Goal: Task Accomplishment & Management: Complete application form

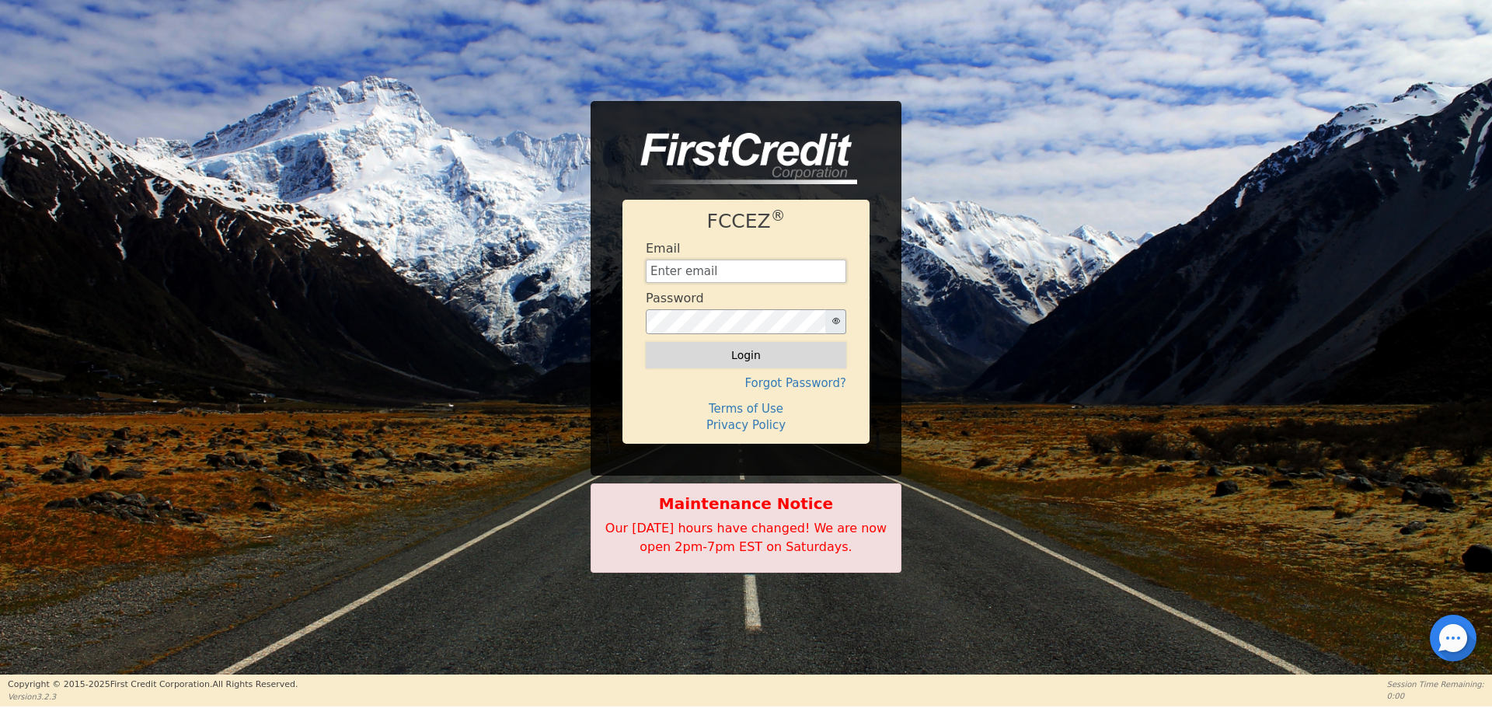
type input "[EMAIL_ADDRESS][DOMAIN_NAME]"
click at [757, 350] on button "Login" at bounding box center [746, 355] width 200 height 26
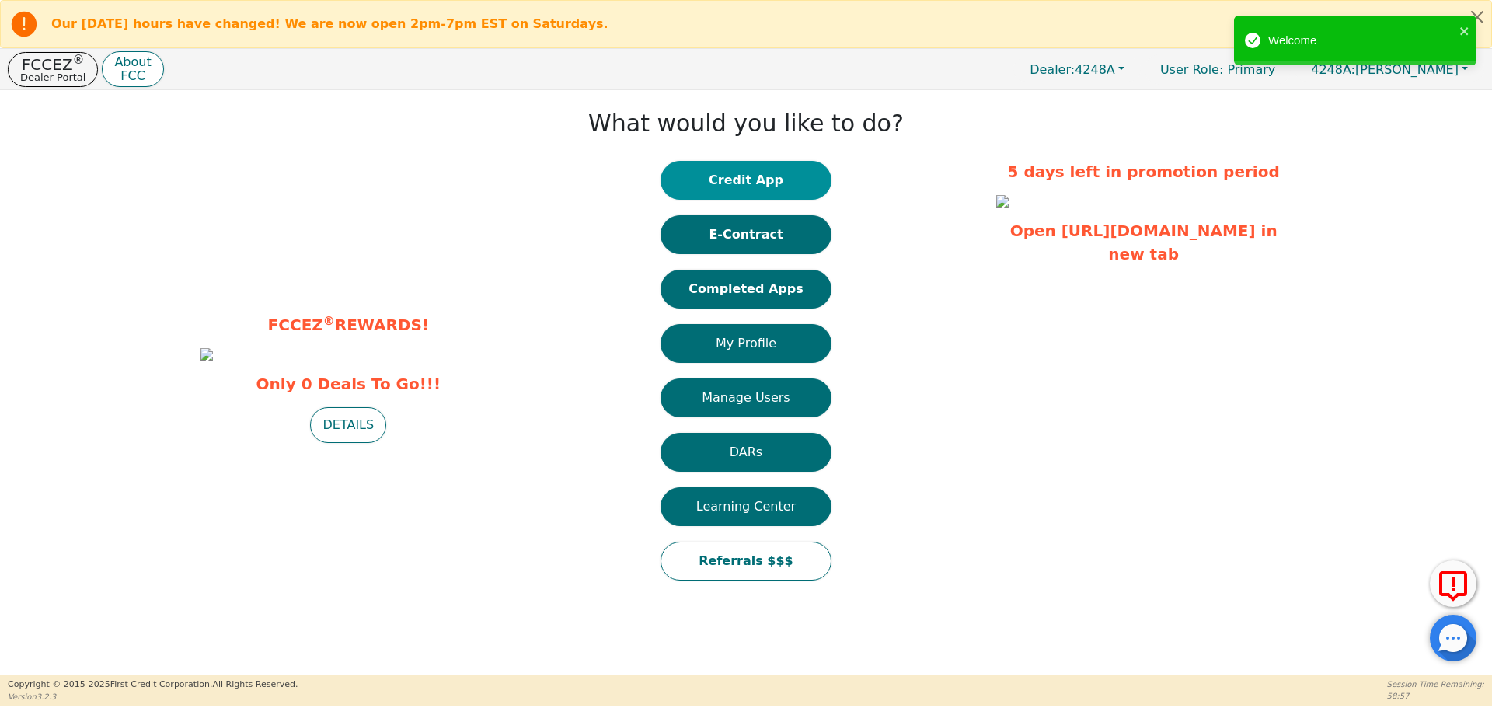
click at [748, 181] on button "Credit App" at bounding box center [745, 180] width 171 height 39
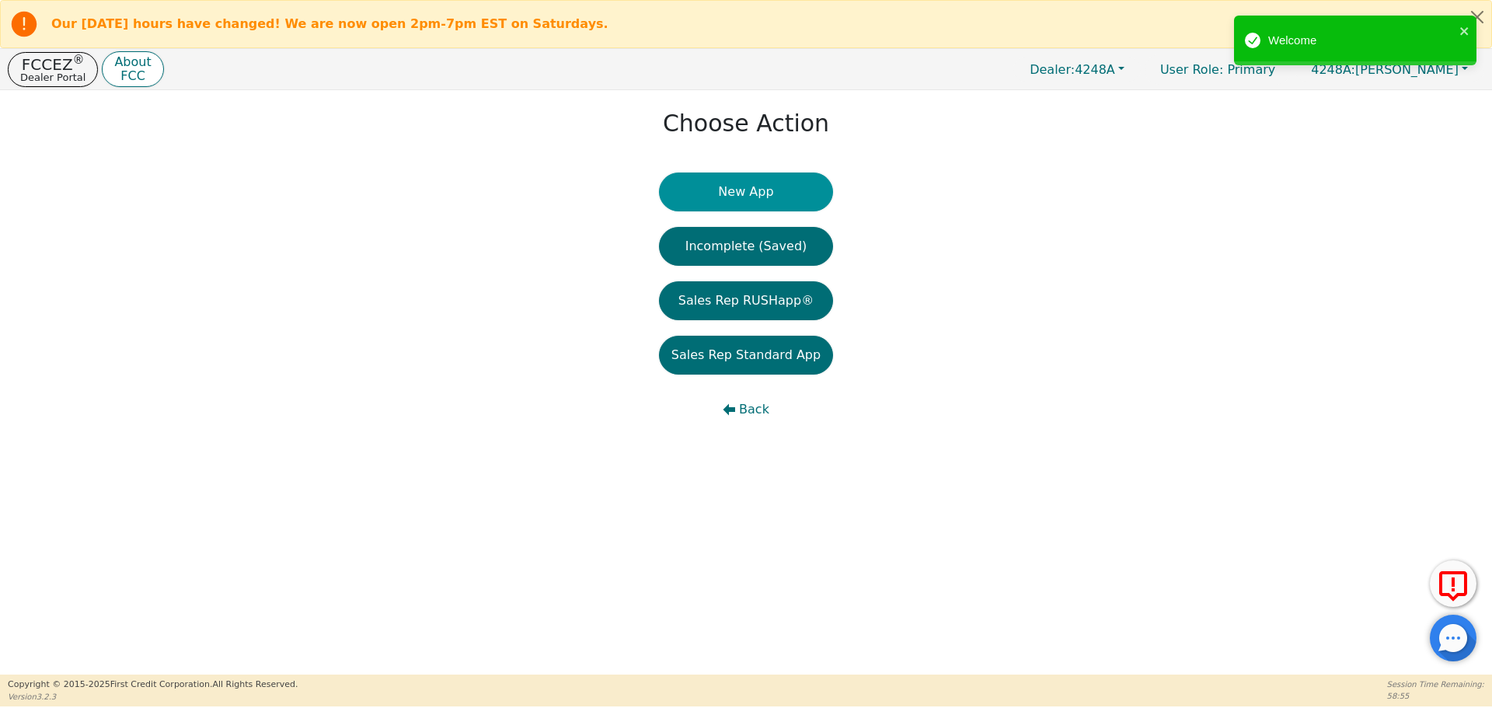
click at [746, 196] on button "New App" at bounding box center [746, 192] width 174 height 39
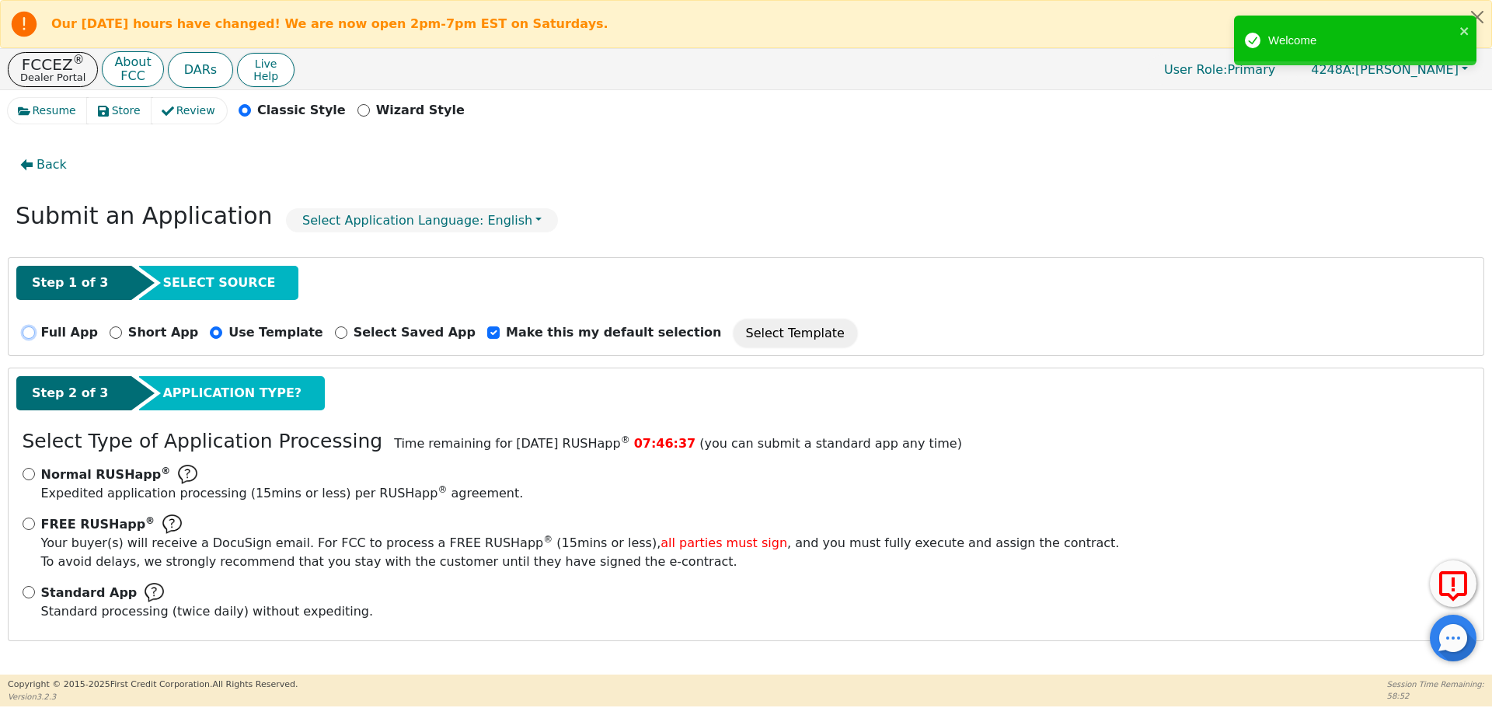
drag, startPoint x: 27, startPoint y: 333, endPoint x: 16, endPoint y: 330, distance: 12.1
click at [26, 333] on input "Full App" at bounding box center [29, 332] width 12 height 12
radio input "true"
checkbox input "false"
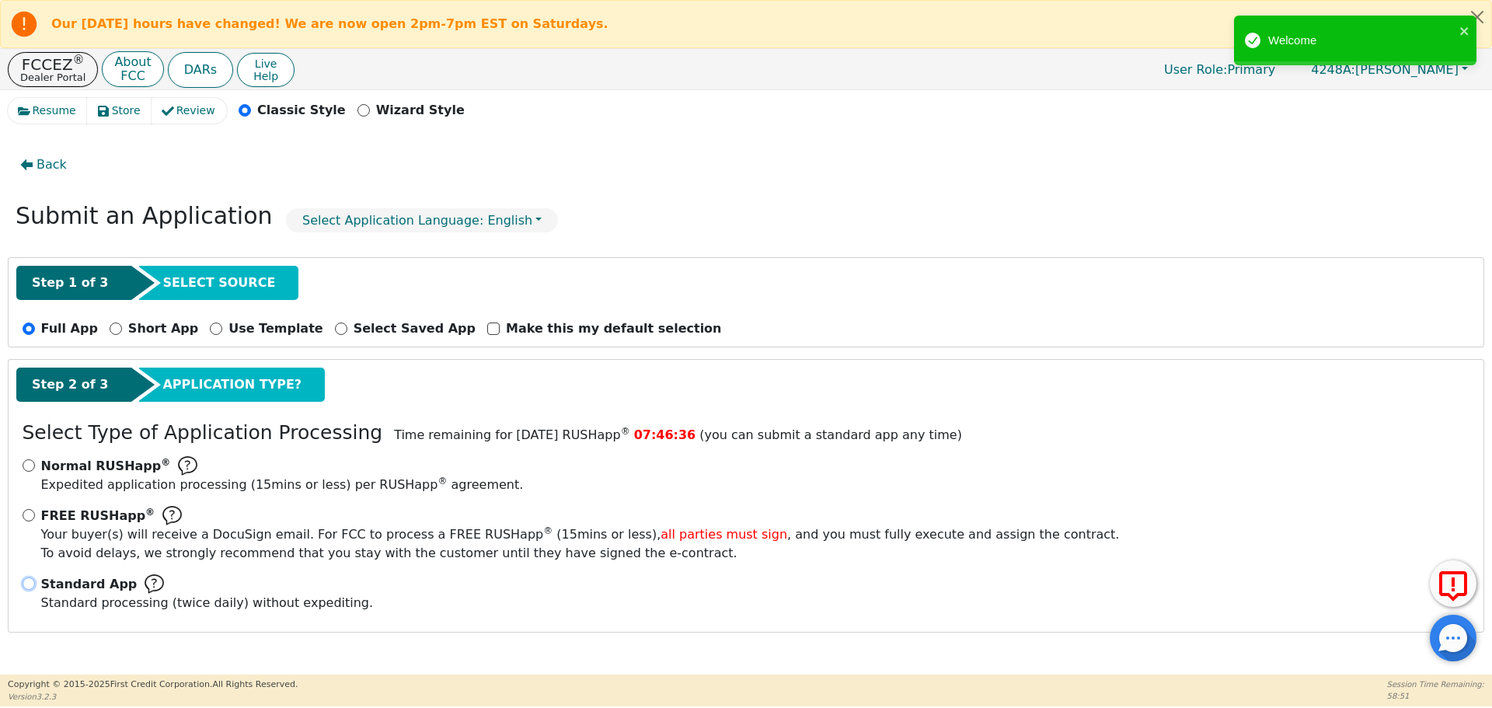
drag, startPoint x: 26, startPoint y: 584, endPoint x: 123, endPoint y: 591, distance: 97.4
click at [26, 584] on input "Standard App Standard processing (twice daily) without expediting." at bounding box center [29, 583] width 12 height 12
radio input "true"
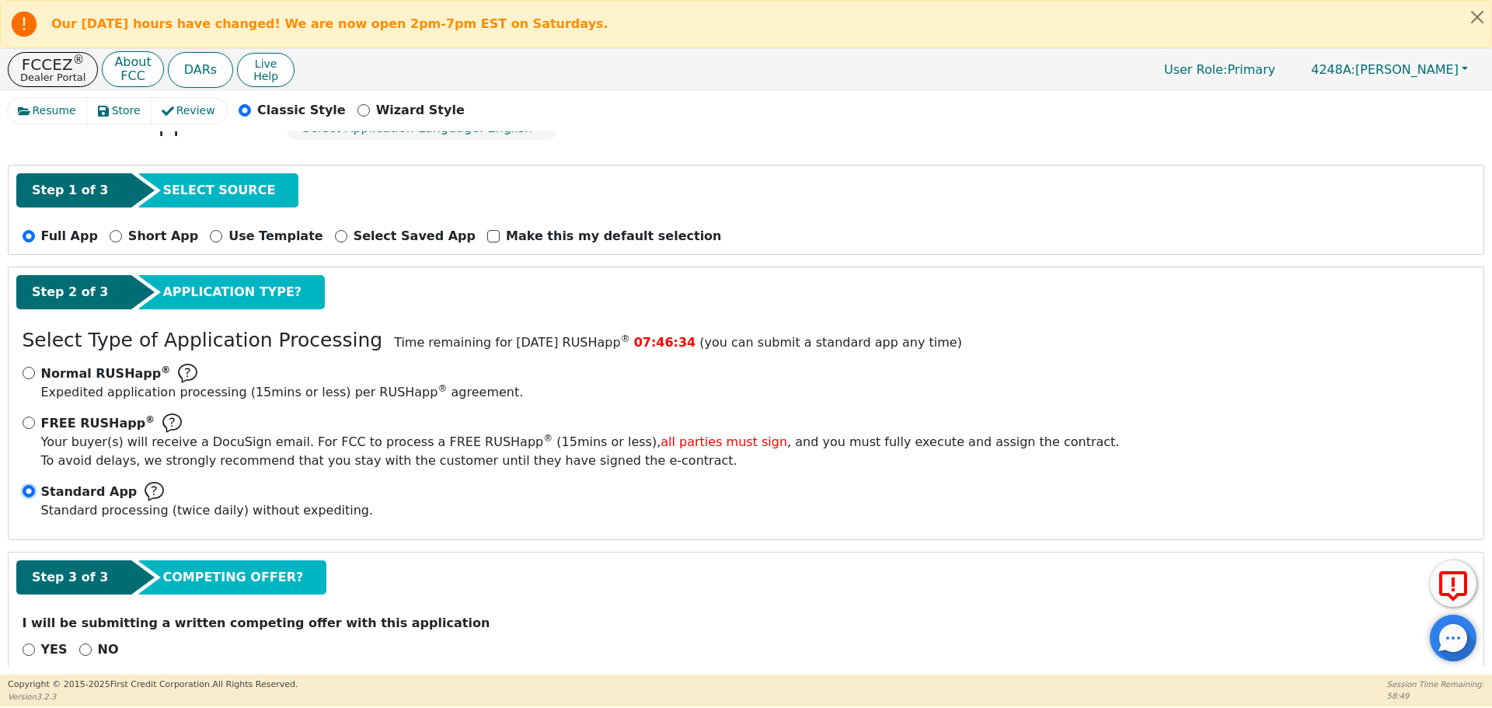
scroll to position [118, 0]
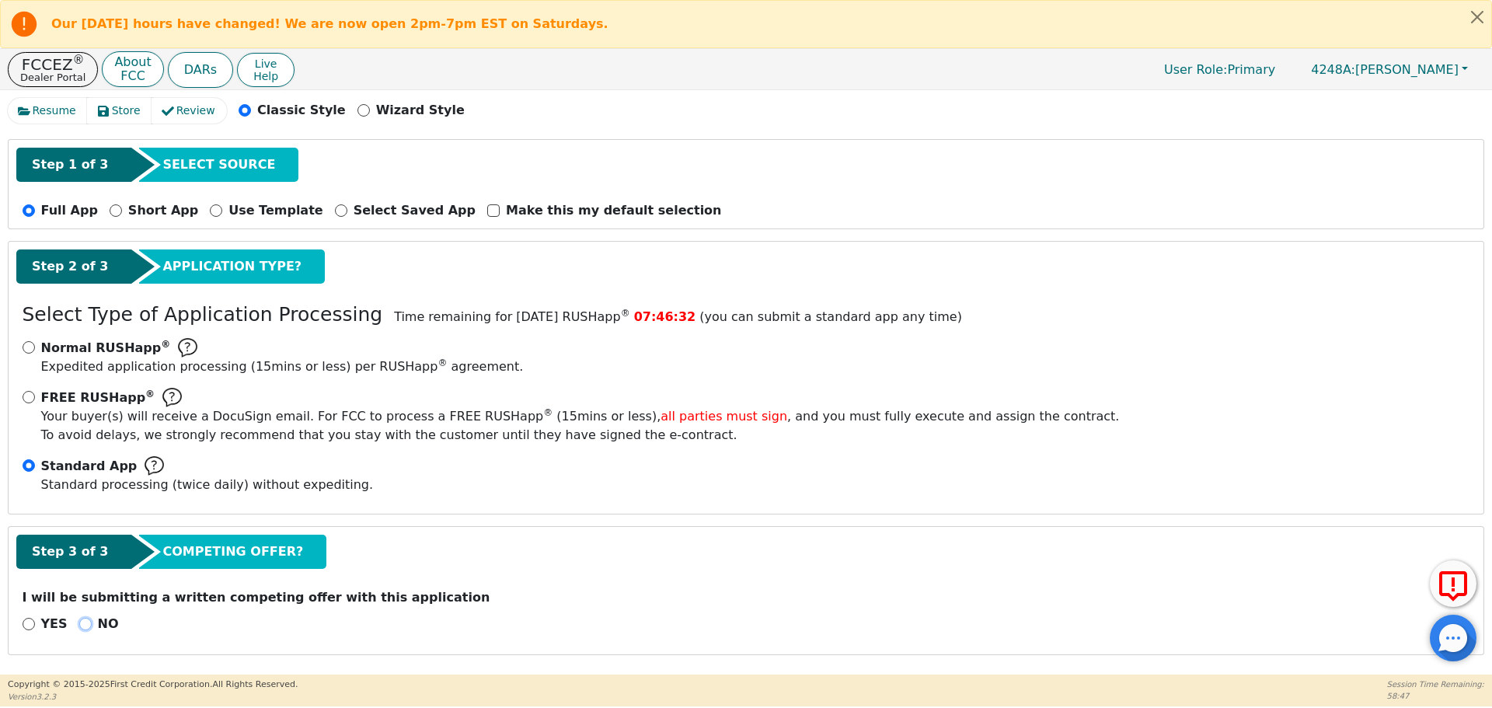
drag, startPoint x: 82, startPoint y: 624, endPoint x: 94, endPoint y: 622, distance: 11.9
click at [87, 623] on div "NO" at bounding box center [99, 624] width 40 height 19
click at [79, 622] on input "NO" at bounding box center [85, 624] width 12 height 12
radio input "true"
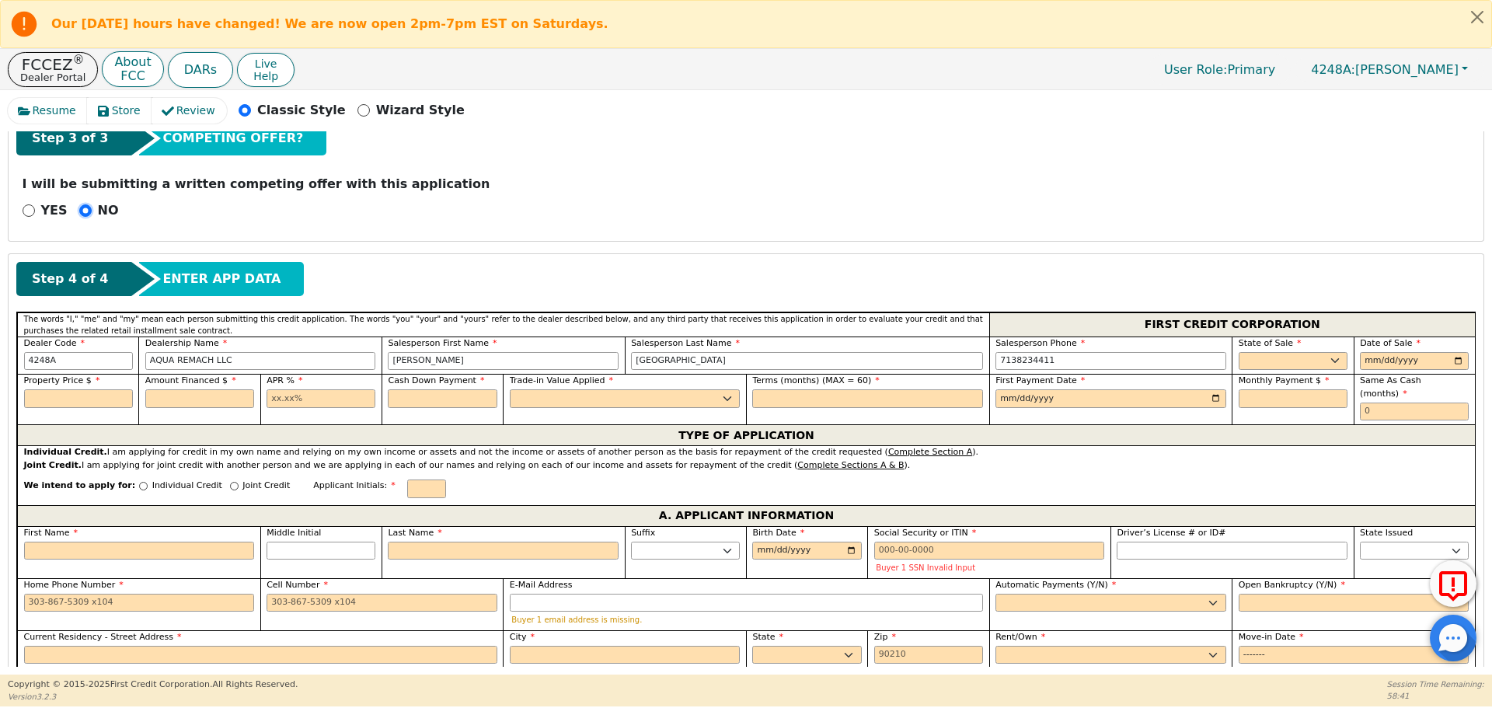
scroll to position [538, 0]
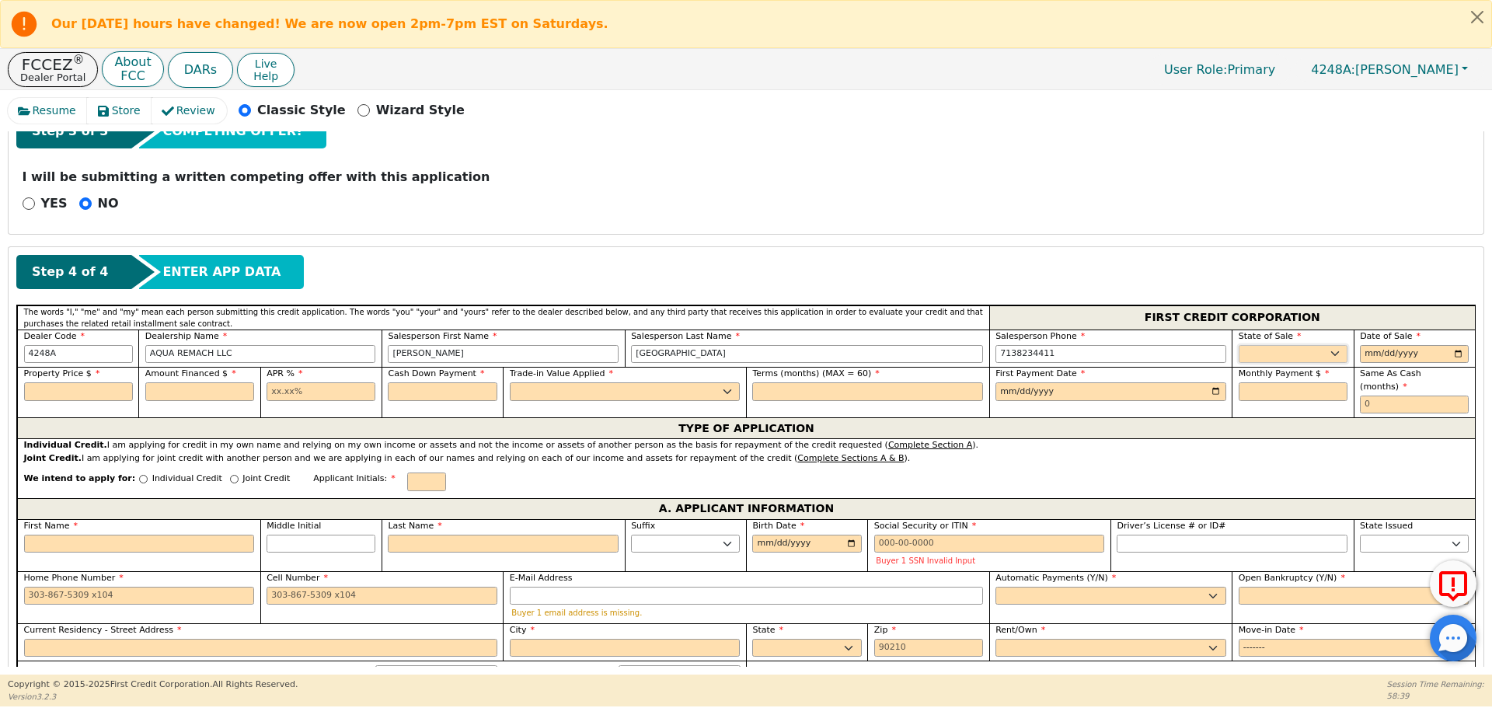
click at [1270, 352] on select "AK AL AR AZ CA CO CT DC DE FL [GEOGRAPHIC_DATA] HI IA ID IL IN KS [GEOGRAPHIC_D…" at bounding box center [1293, 354] width 109 height 19
select select "[GEOGRAPHIC_DATA]"
click at [1239, 354] on select "AK AL AR AZ CA CO CT DC DE FL [GEOGRAPHIC_DATA] HI IA ID IL IN KS [GEOGRAPHIC_D…" at bounding box center [1293, 354] width 109 height 19
click at [1363, 351] on input "date" at bounding box center [1414, 354] width 109 height 19
click at [1452, 351] on input "date" at bounding box center [1414, 354] width 109 height 19
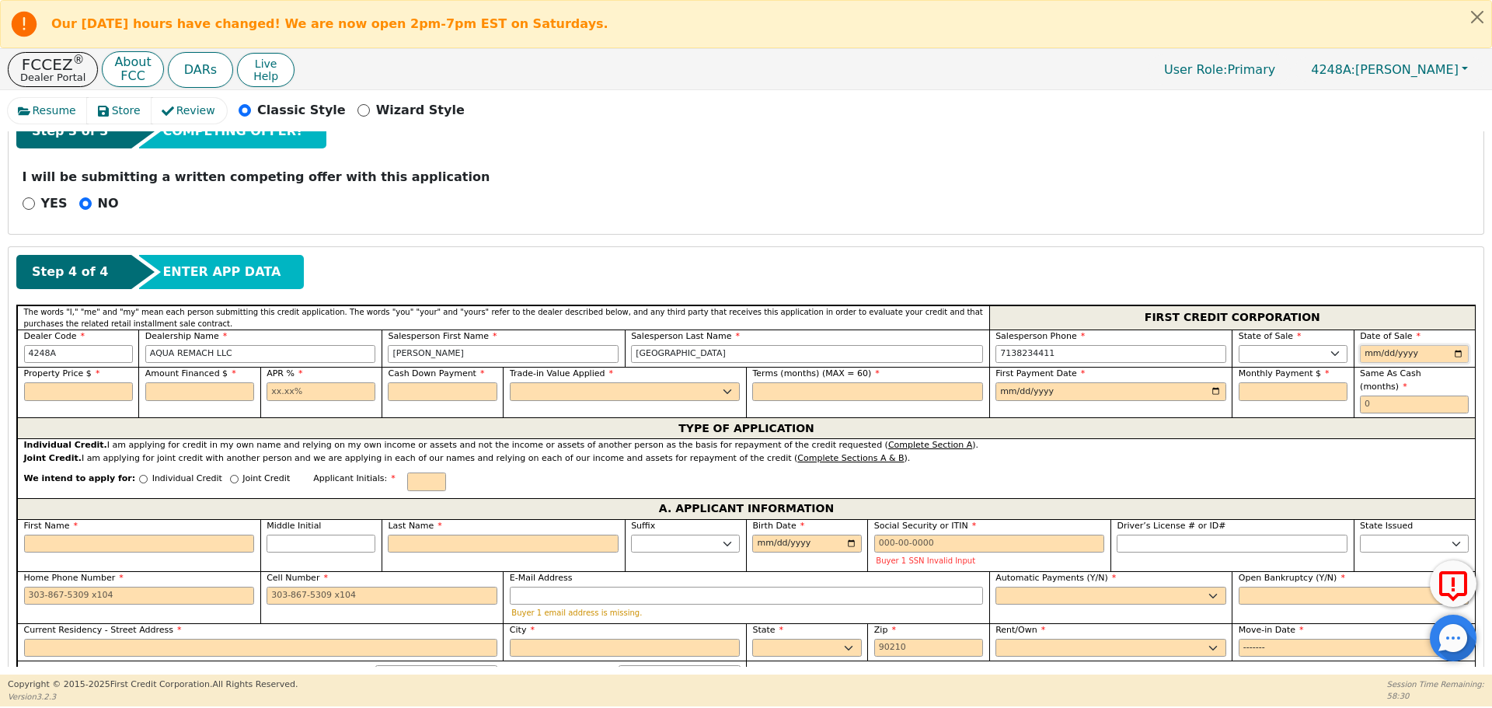
type input "[DATE]"
click at [88, 392] on input "text" at bounding box center [78, 391] width 109 height 19
type input "5990.00"
click at [200, 399] on input "text" at bounding box center [199, 391] width 109 height 19
type input "5990.00"
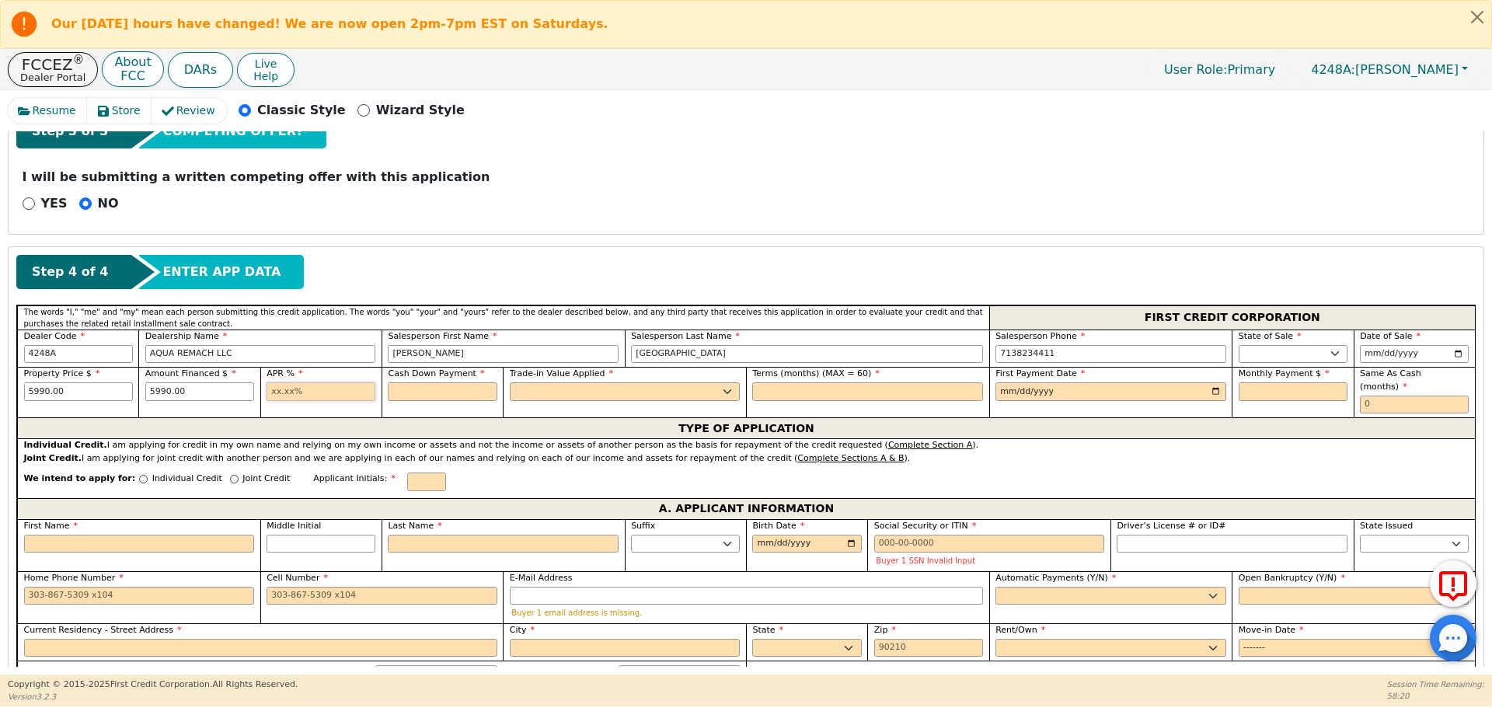
click at [273, 394] on input "text" at bounding box center [321, 391] width 109 height 19
type input "17.99"
click at [406, 389] on input "text" at bounding box center [442, 391] width 109 height 19
type input "0.00"
click at [544, 394] on select "Yes No" at bounding box center [625, 391] width 231 height 19
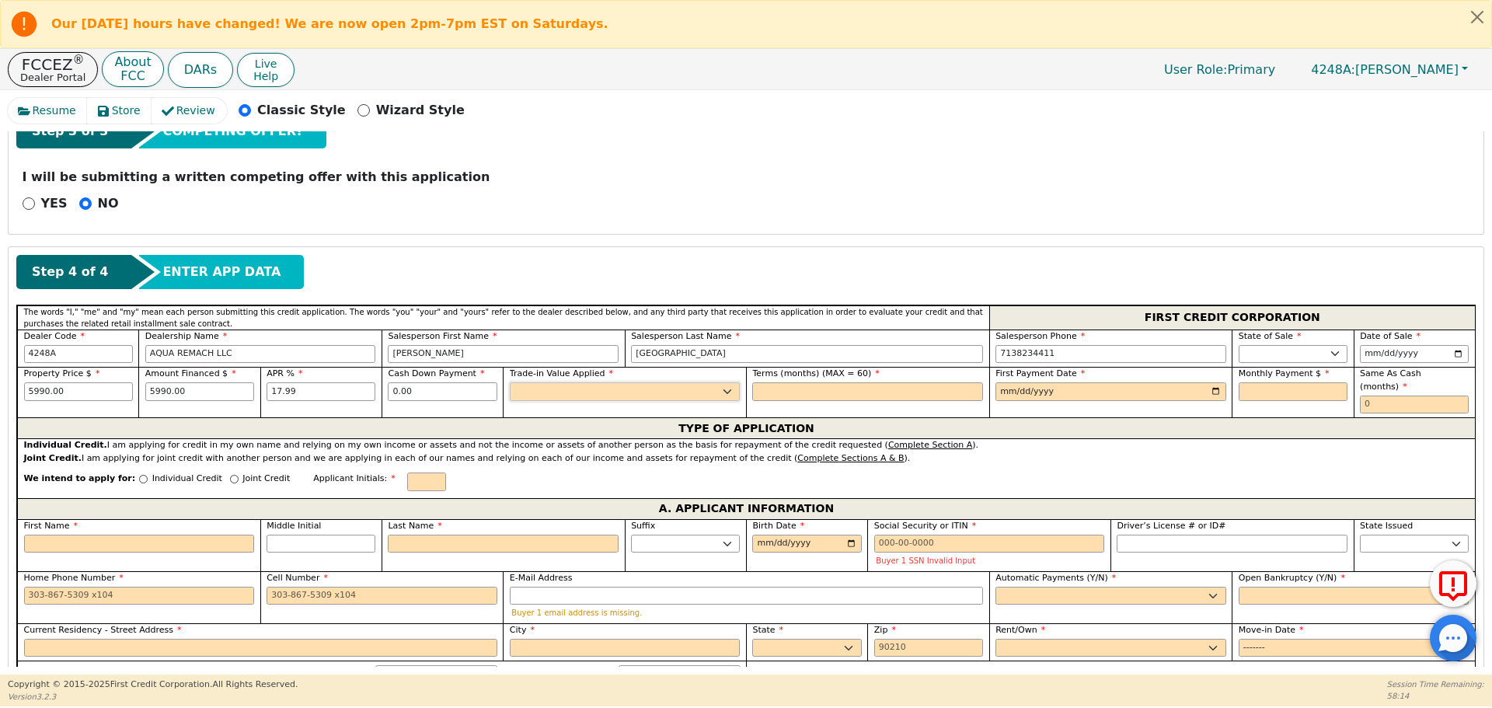
select select "n"
click at [510, 382] on select "Yes No" at bounding box center [625, 391] width 231 height 19
click at [768, 391] on input "text" at bounding box center [867, 391] width 231 height 19
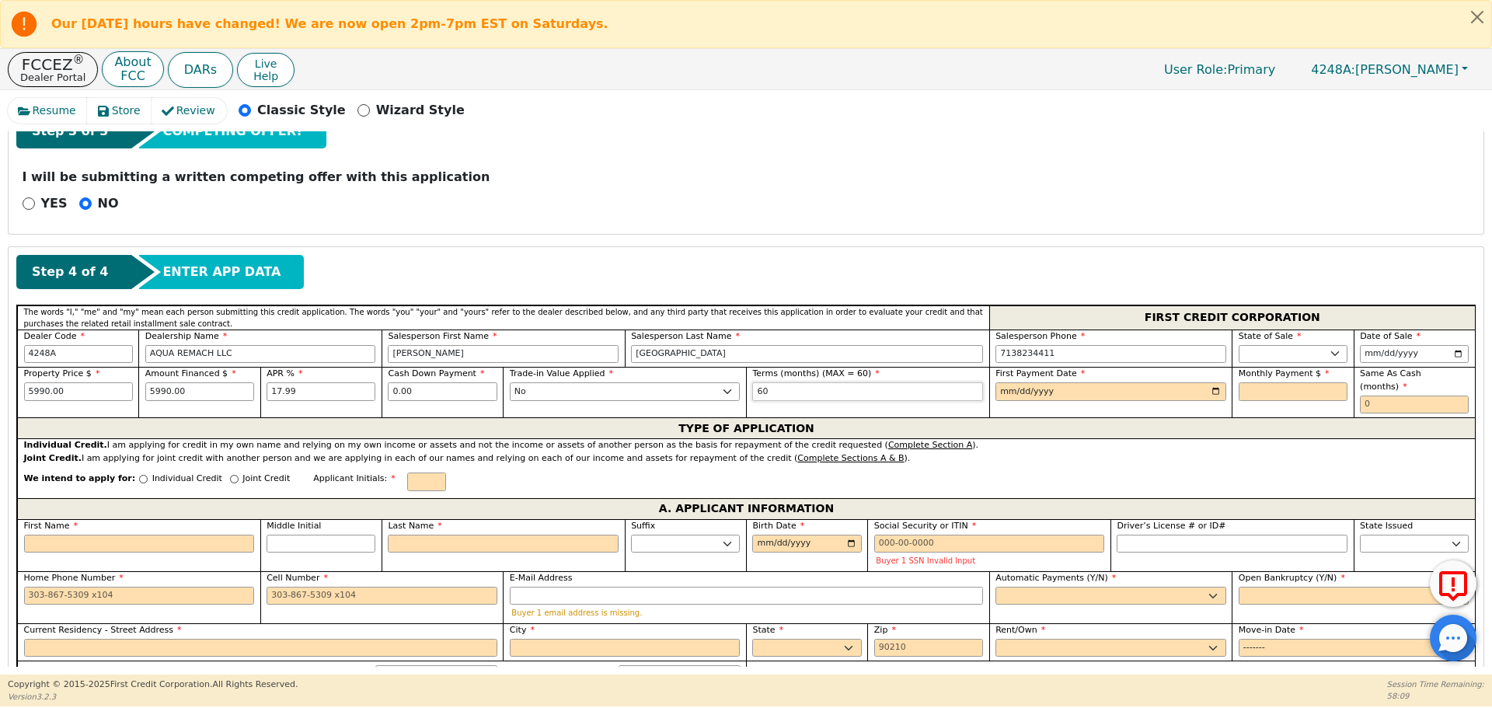
type input "60"
click at [1211, 389] on input "date" at bounding box center [1110, 391] width 231 height 19
type input "[DATE]"
drag, startPoint x: 1248, startPoint y: 390, endPoint x: 1254, endPoint y: 396, distance: 8.8
click at [1248, 390] on input "text" at bounding box center [1293, 391] width 109 height 19
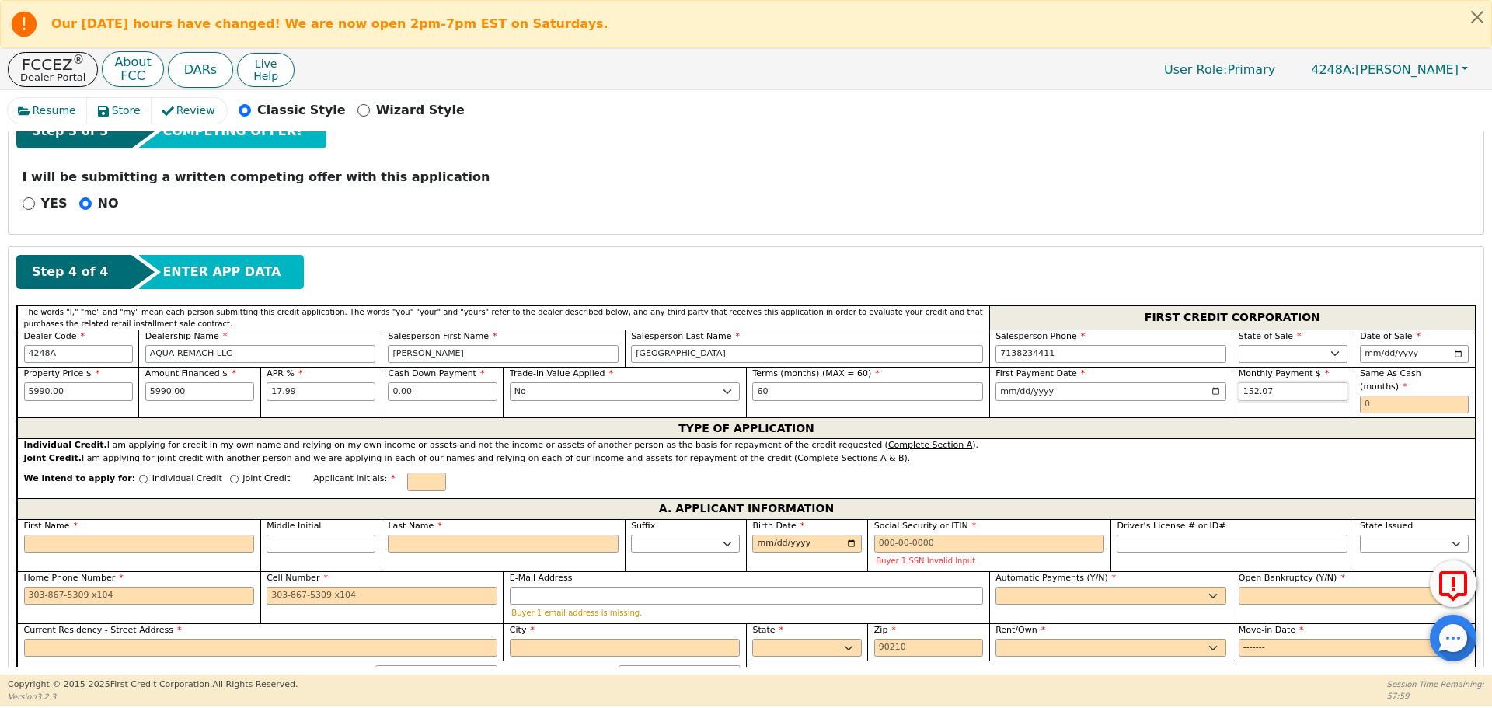
type input "152.07"
click at [1369, 396] on input "text" at bounding box center [1414, 405] width 109 height 19
type input "0"
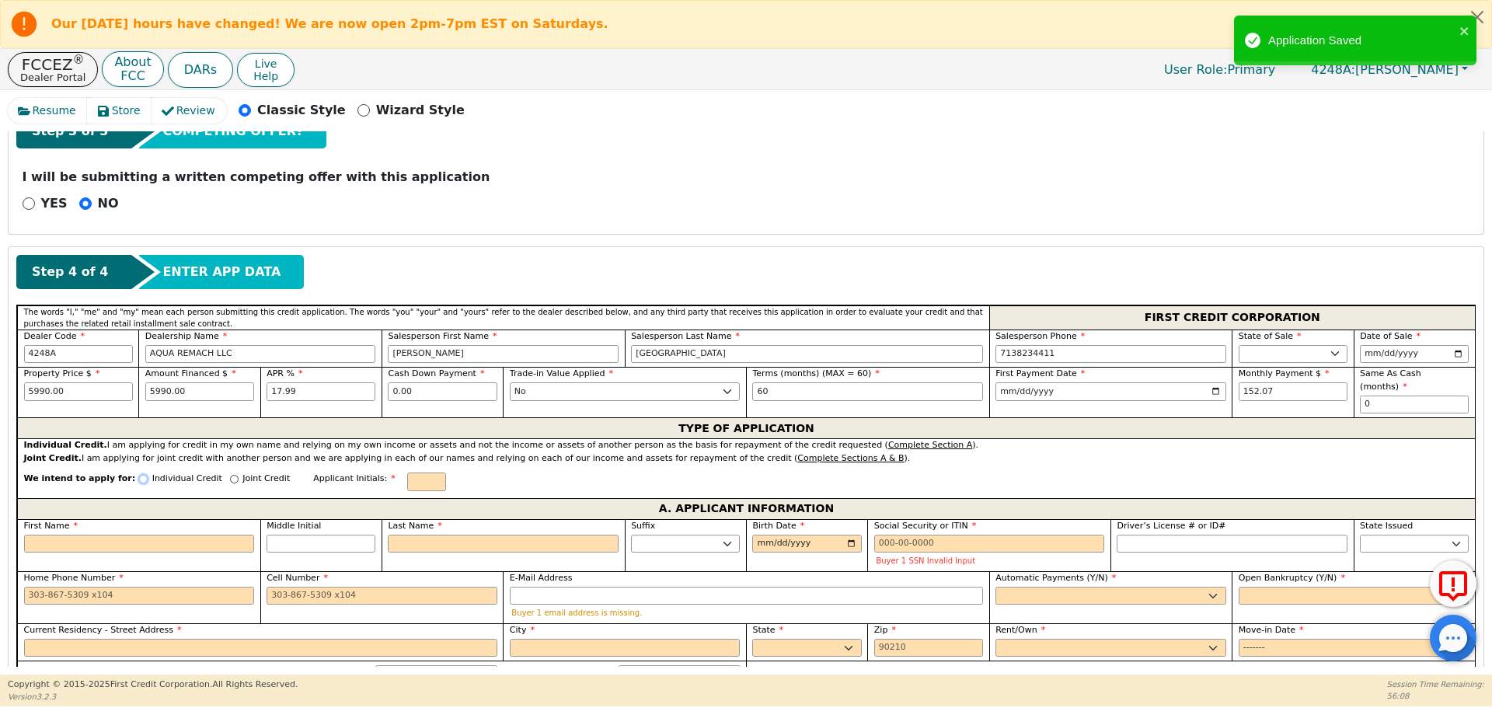
click at [139, 475] on input "Individual Credit" at bounding box center [143, 479] width 9 height 9
radio input "true"
click at [68, 535] on input "First Name" at bounding box center [139, 544] width 231 height 19
type input "W"
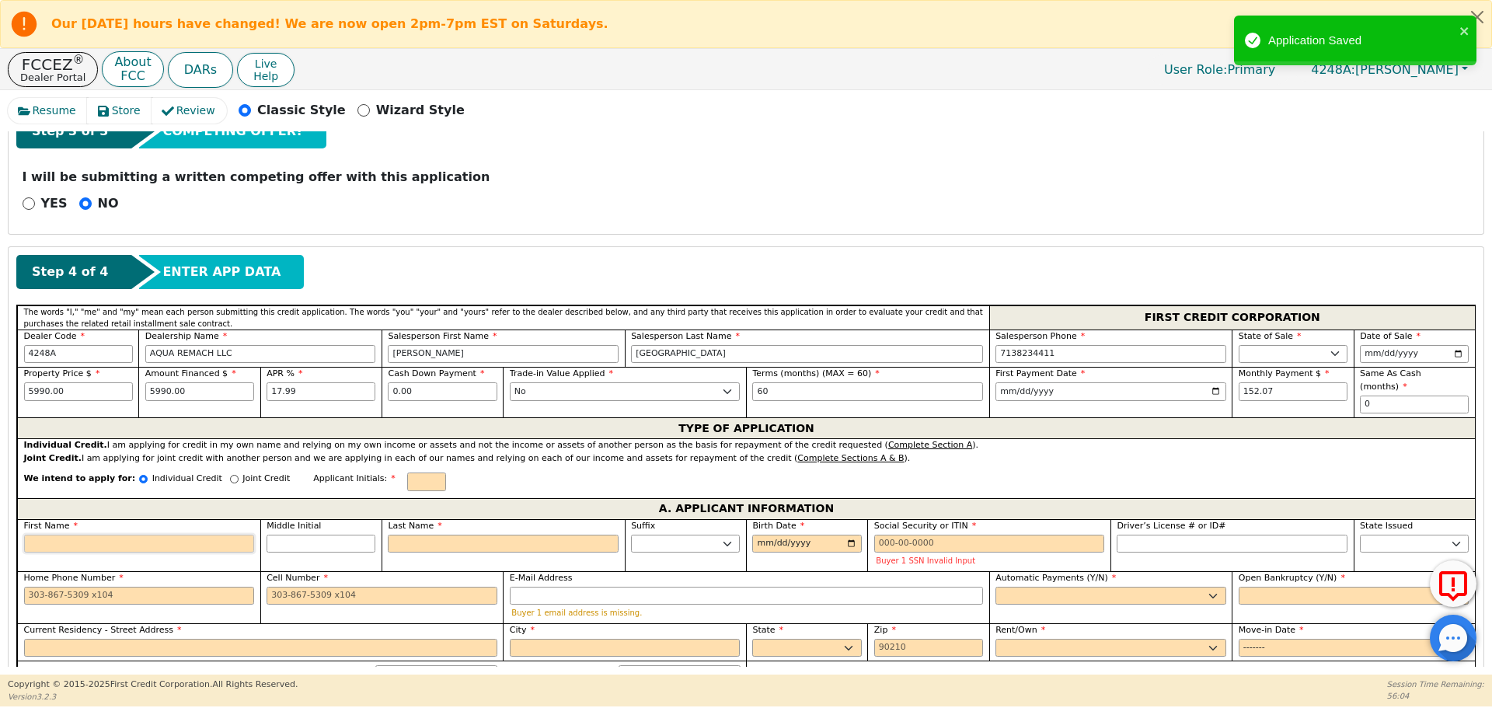
type input "W"
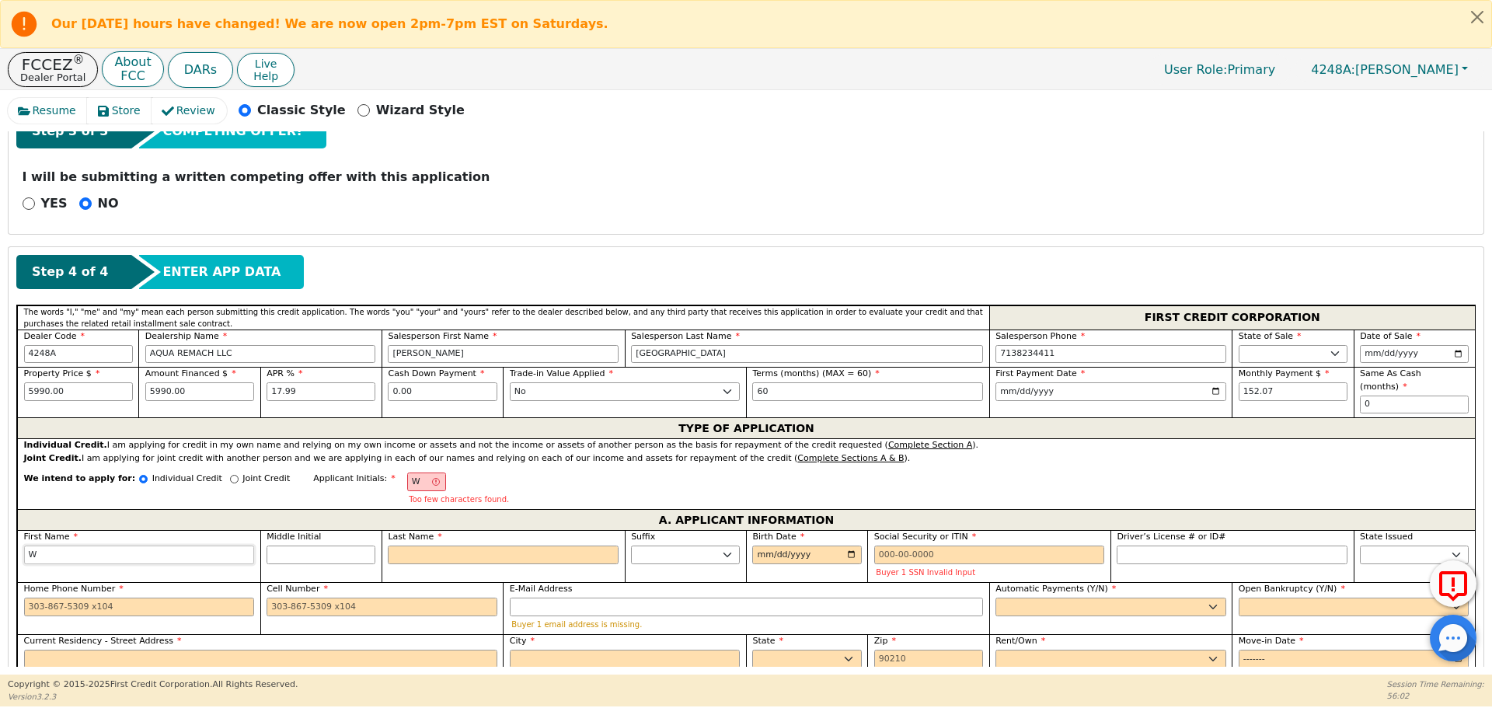
type input "We"
type input "[PERSON_NAME]"
type input "Wesl"
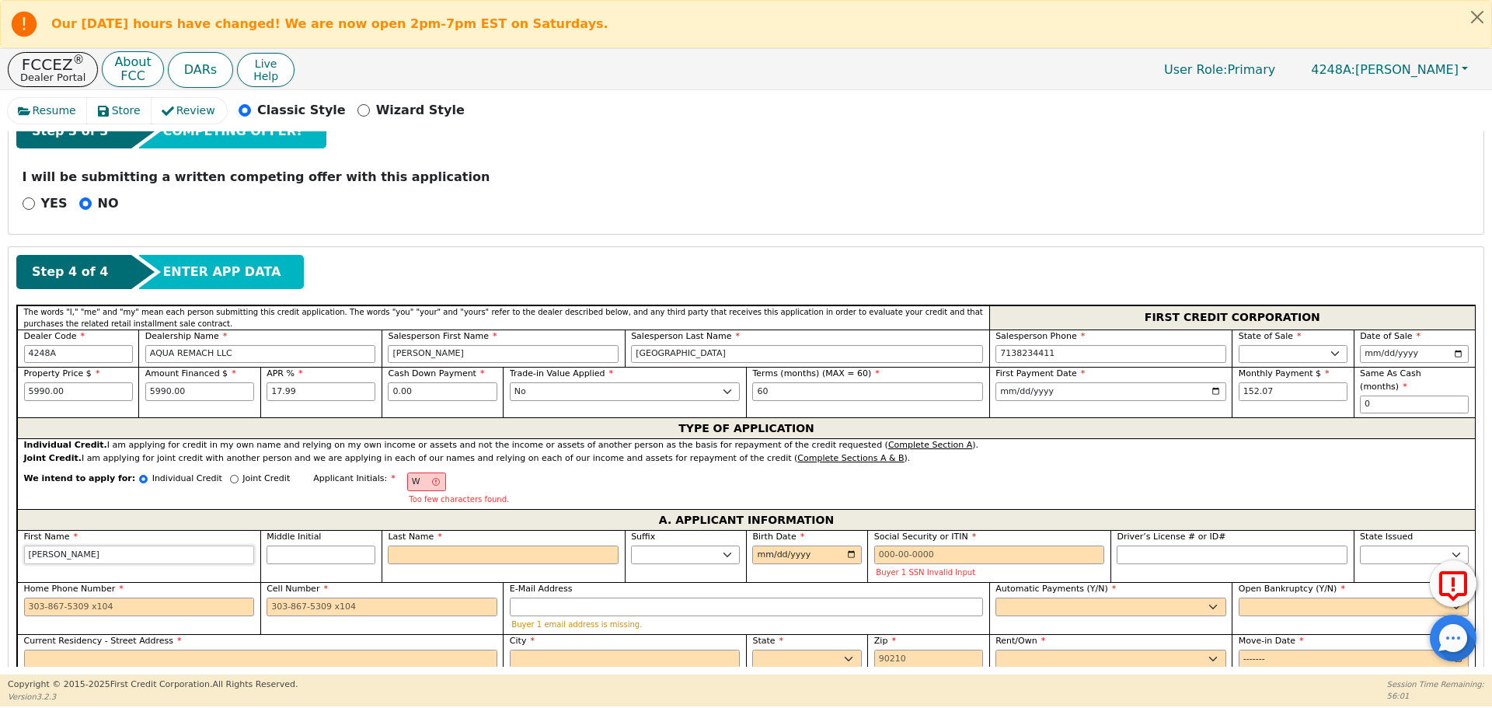
type input "Wesl"
type input "Wesle"
type input "[PERSON_NAME]"
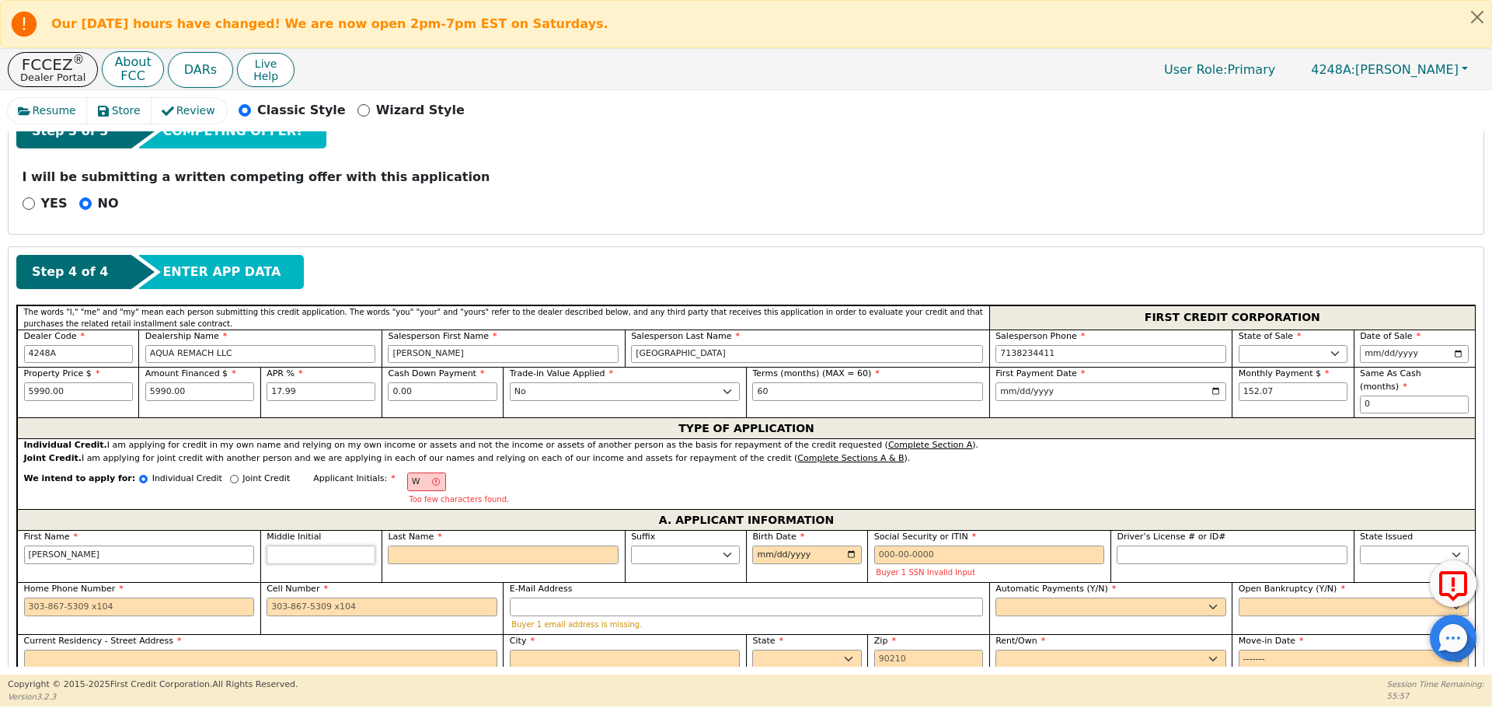
type input "[PERSON_NAME]"
click at [307, 545] on input "Middle Initial" at bounding box center [321, 554] width 109 height 19
type input "WT"
type input "T"
type input "[PERSON_NAME]"
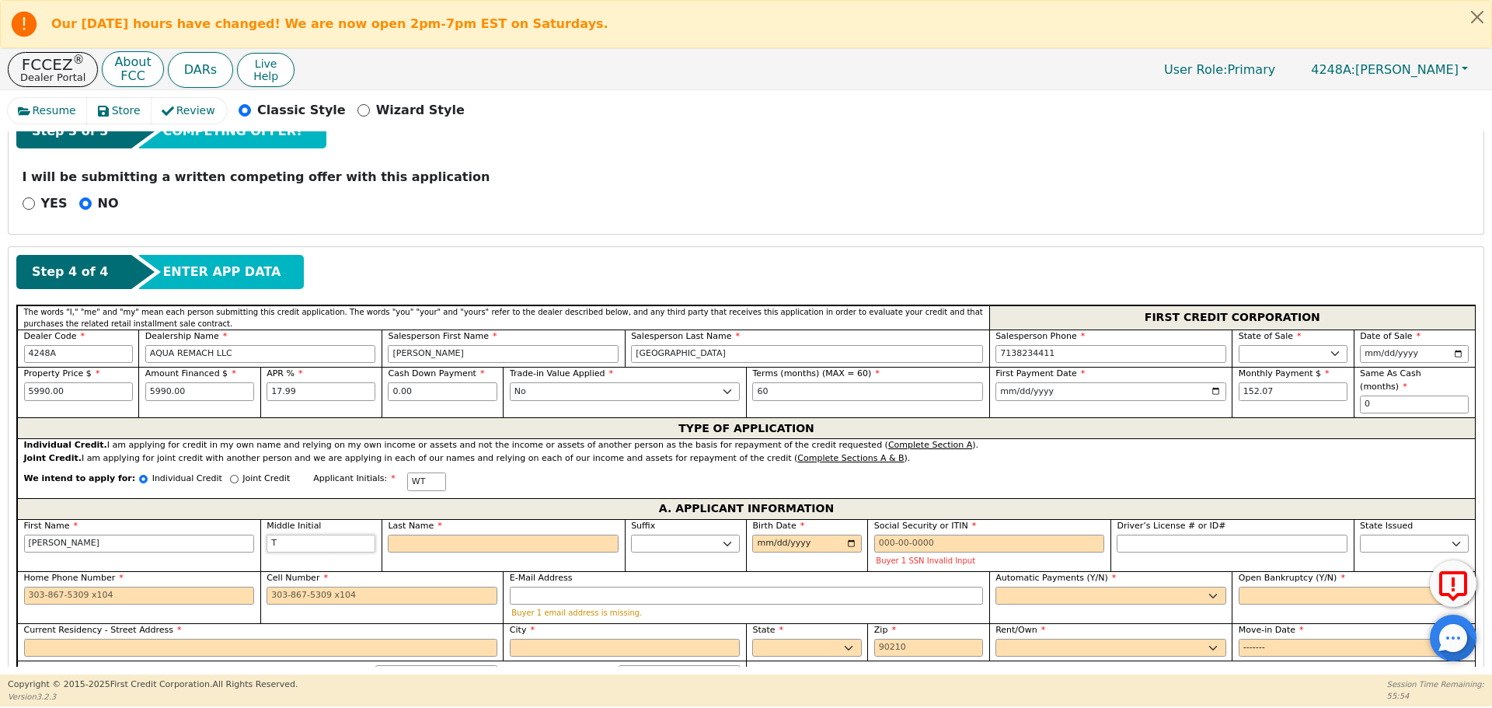
type input "T"
click at [420, 535] on input "Last Name" at bounding box center [503, 544] width 231 height 19
type input "WTD"
type input "D"
type input "[PERSON_NAME]"
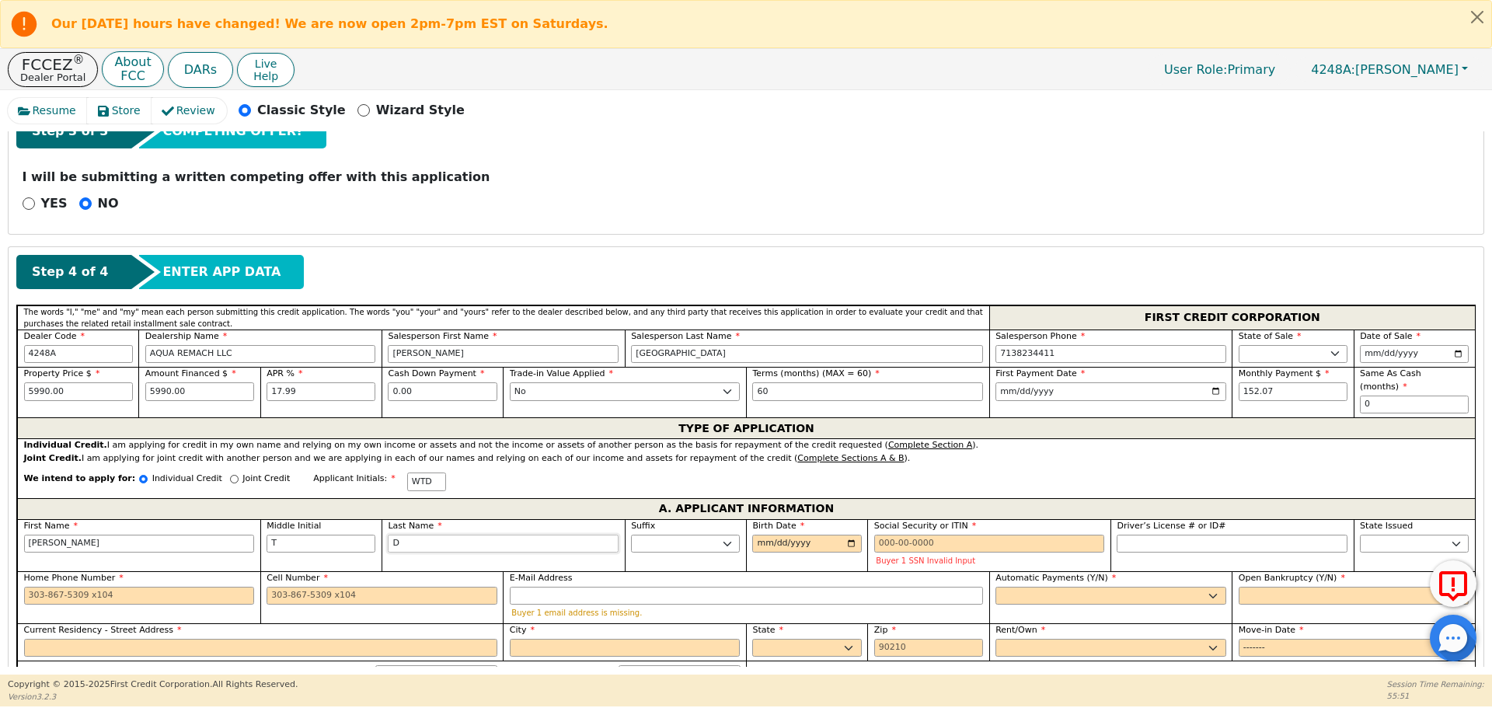
type input "Di"
type input "[PERSON_NAME]"
type input "Dixo"
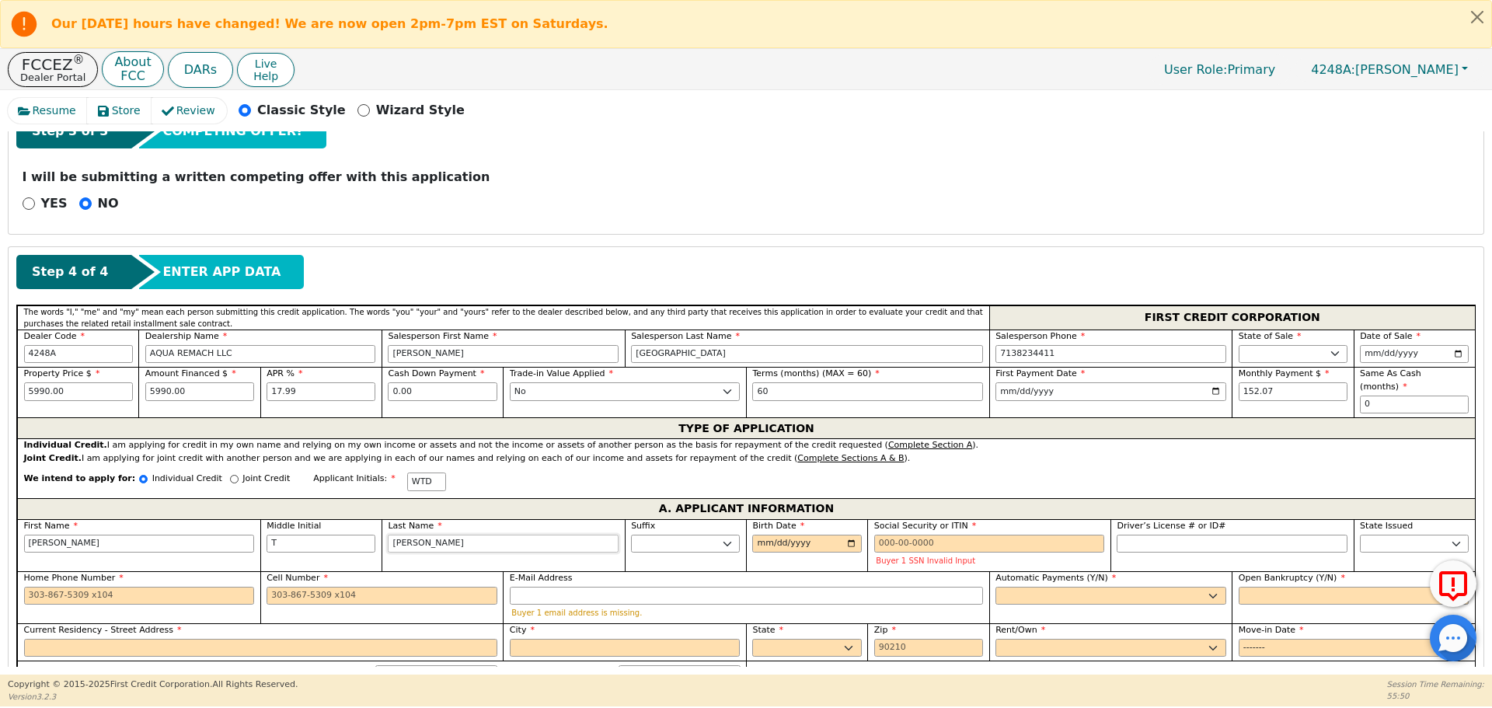
type input "[PERSON_NAME]"
click at [754, 535] on input "Birth Date" at bounding box center [806, 544] width 109 height 19
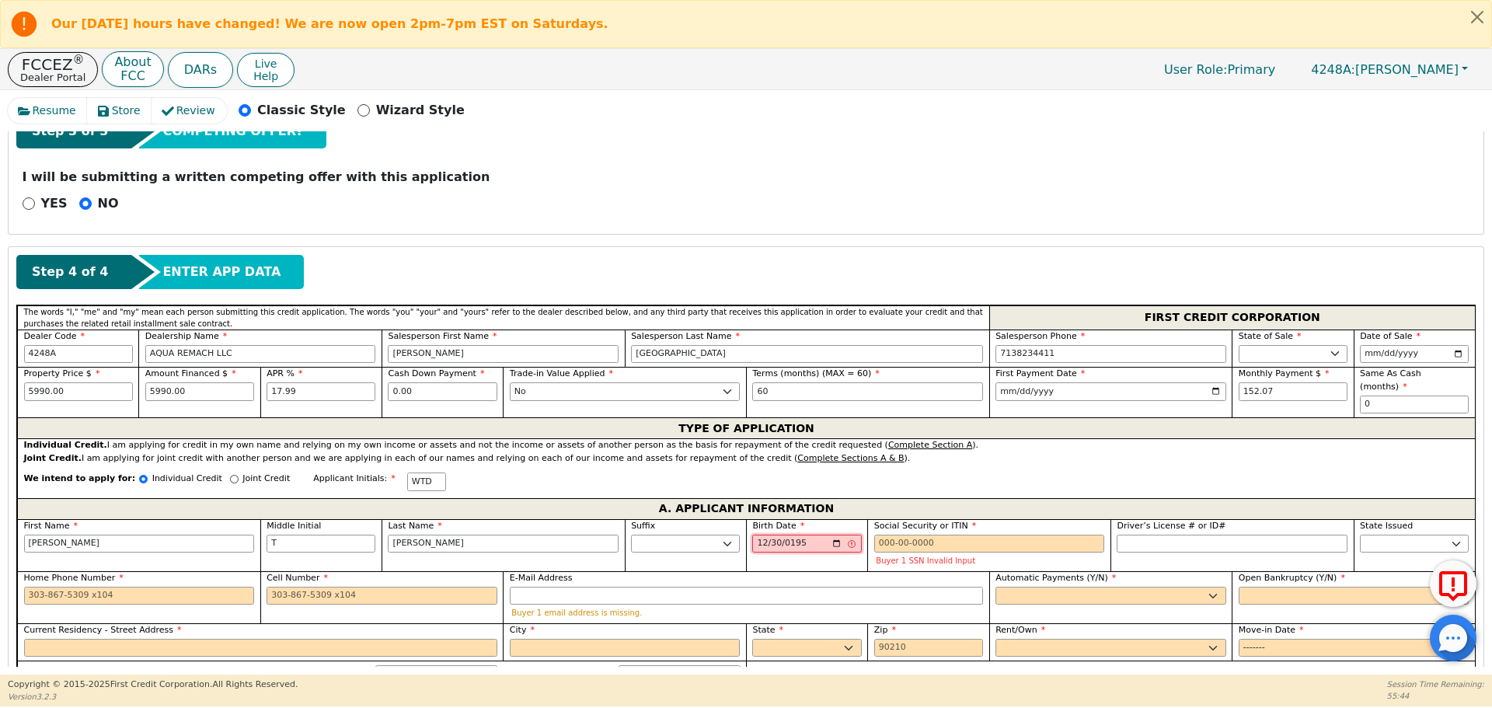
type input "[DATE]"
click at [886, 535] on input "Social Security or ITIN" at bounding box center [989, 544] width 231 height 19
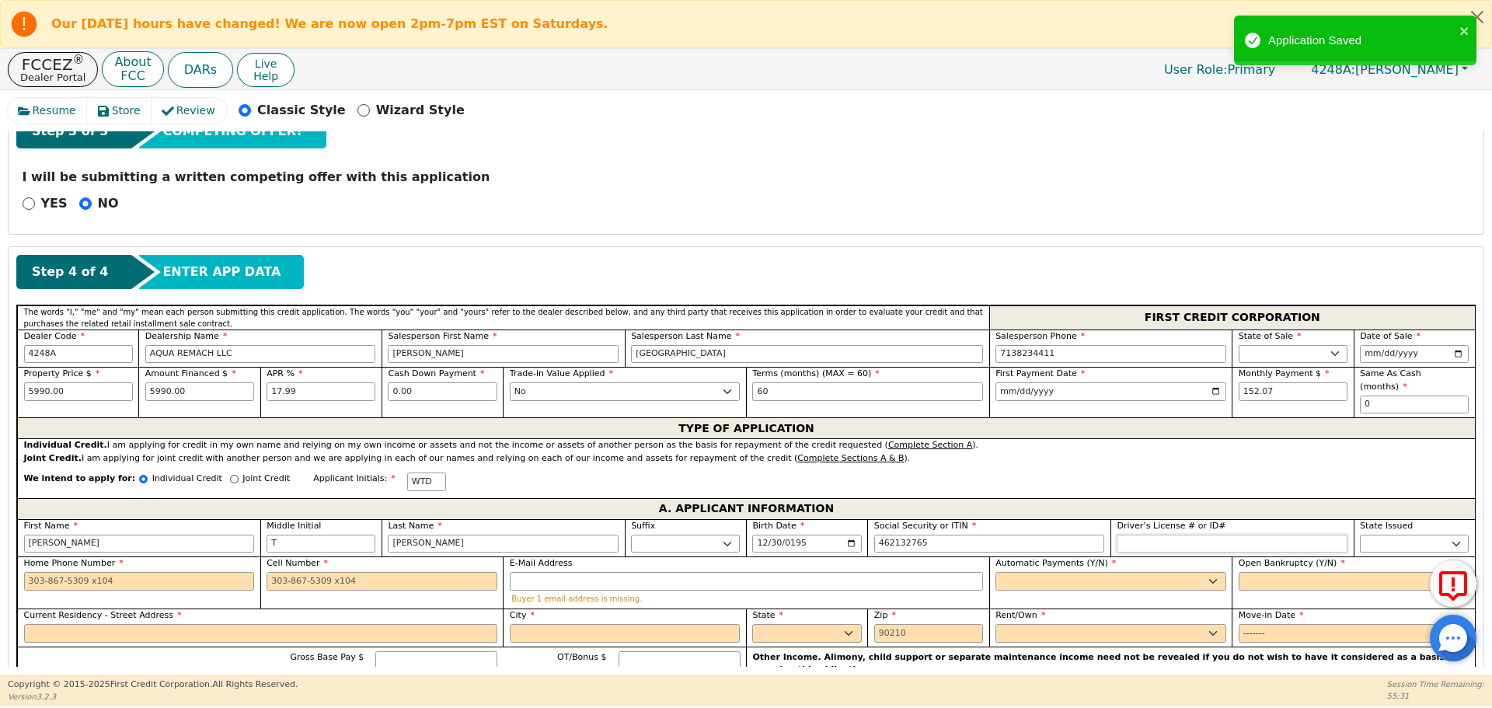
type input "***-**-2765"
click at [1143, 536] on input "Driver’s License # or ID#" at bounding box center [1232, 544] width 231 height 19
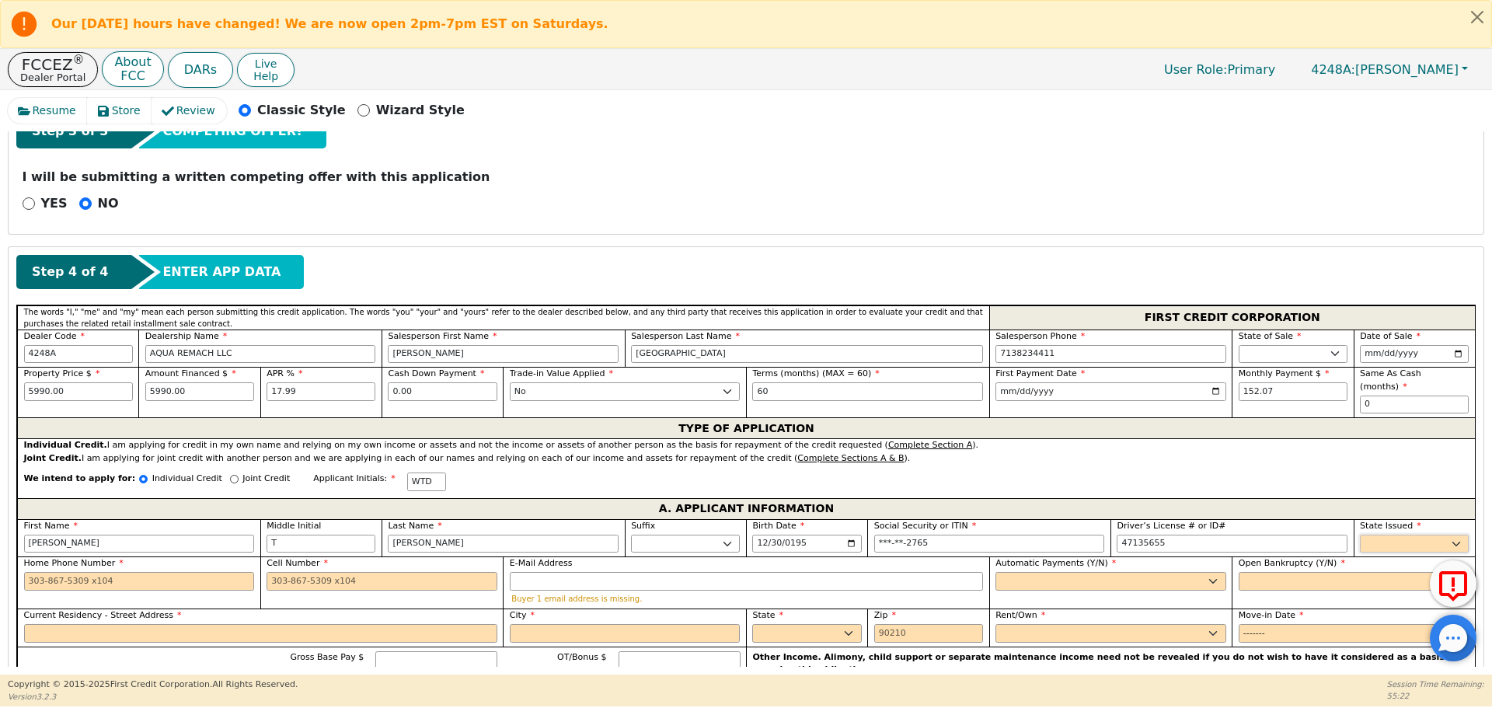
type input "********"
click at [1376, 535] on select "AK AL AR AZ CA CO CT DC DE FL [GEOGRAPHIC_DATA] HI IA ID IL IN KS [GEOGRAPHIC_D…" at bounding box center [1414, 544] width 109 height 19
select select "[GEOGRAPHIC_DATA]"
click at [1376, 535] on select "AK AL AR AZ CA CO CT DC DE FL [GEOGRAPHIC_DATA] HI IA ID IL IN KS [GEOGRAPHIC_D…" at bounding box center [1414, 544] width 109 height 19
click at [30, 572] on input "Home Phone Number" at bounding box center [139, 581] width 231 height 19
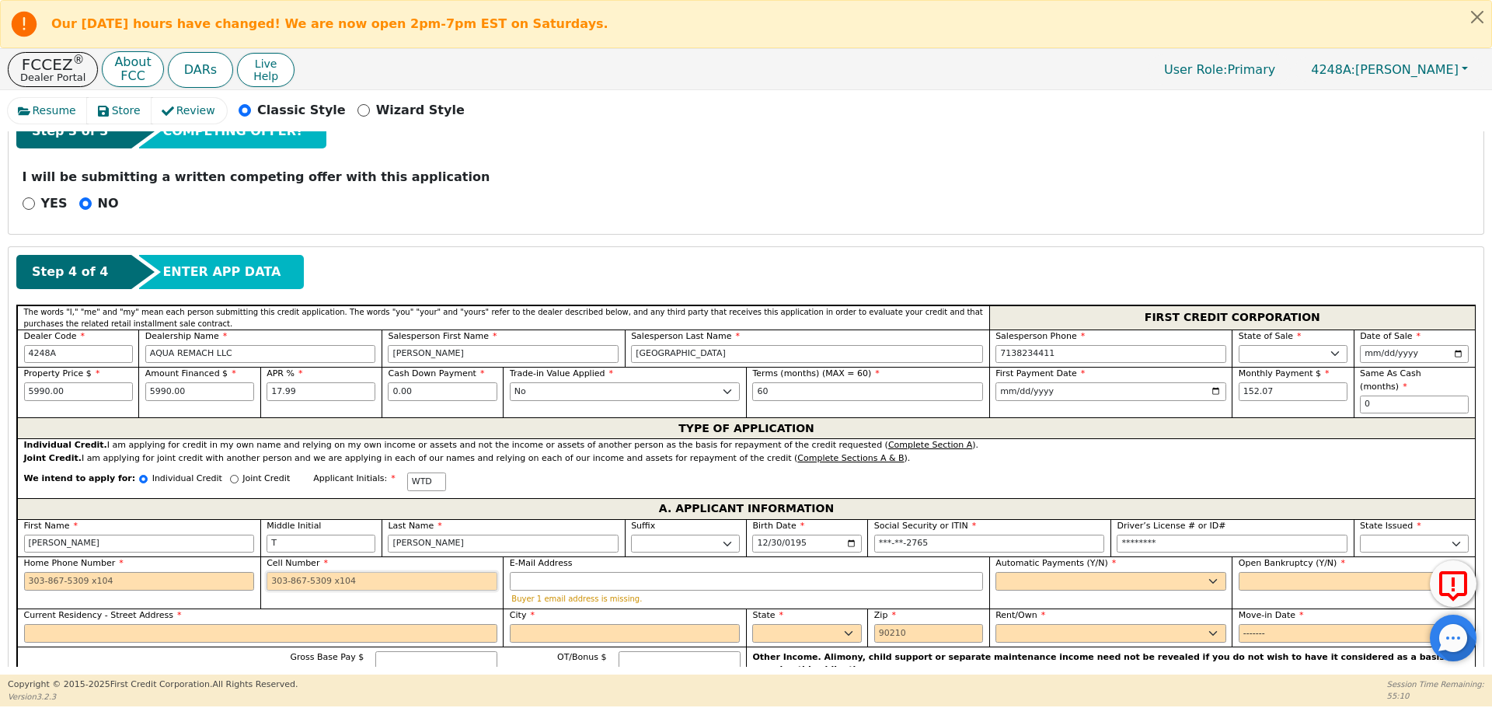
click at [271, 572] on input "Cell Number" at bounding box center [382, 581] width 231 height 19
type input "[PHONE_NUMBER]"
click at [524, 574] on input "E-Mail Address" at bounding box center [746, 581] width 473 height 19
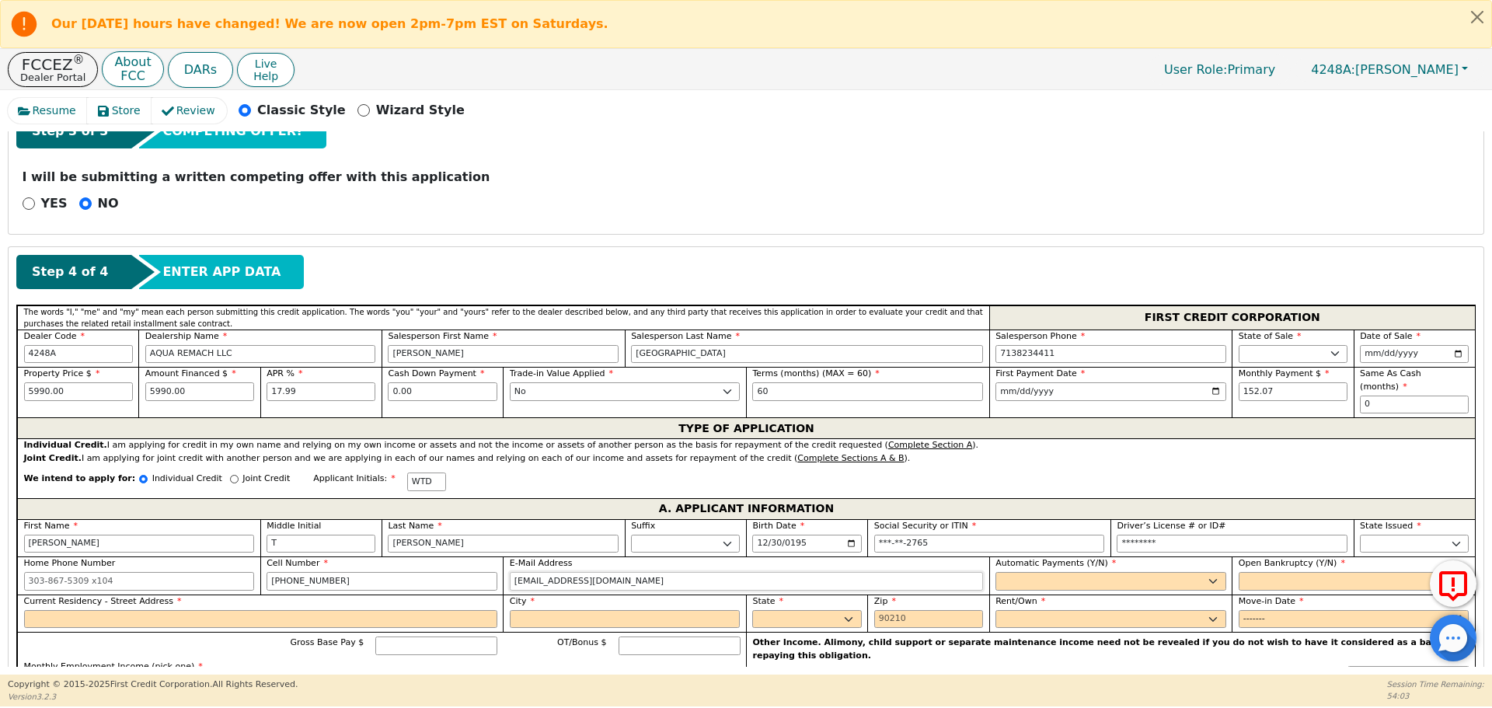
type input "[EMAIL_ADDRESS][DOMAIN_NAME]"
click at [999, 572] on select "Yes No" at bounding box center [1110, 581] width 231 height 19
select select "y"
click at [995, 572] on select "Yes No" at bounding box center [1110, 581] width 231 height 19
type input "[PERSON_NAME]"
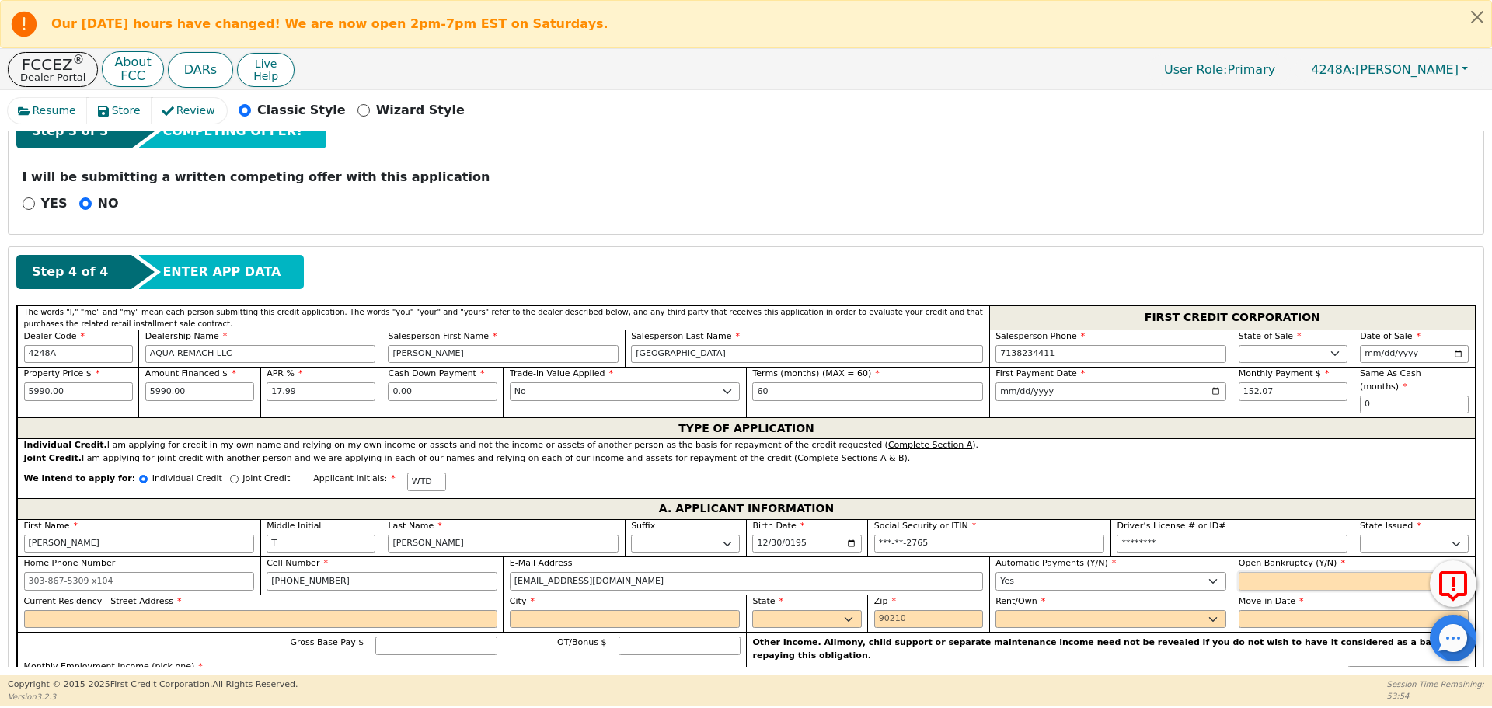
click at [1260, 572] on select "Yes No" at bounding box center [1354, 581] width 231 height 19
select select "n"
click at [1239, 572] on select "Yes No" at bounding box center [1354, 581] width 231 height 19
click at [58, 610] on input "Current Residency - Street Address" at bounding box center [260, 619] width 473 height 19
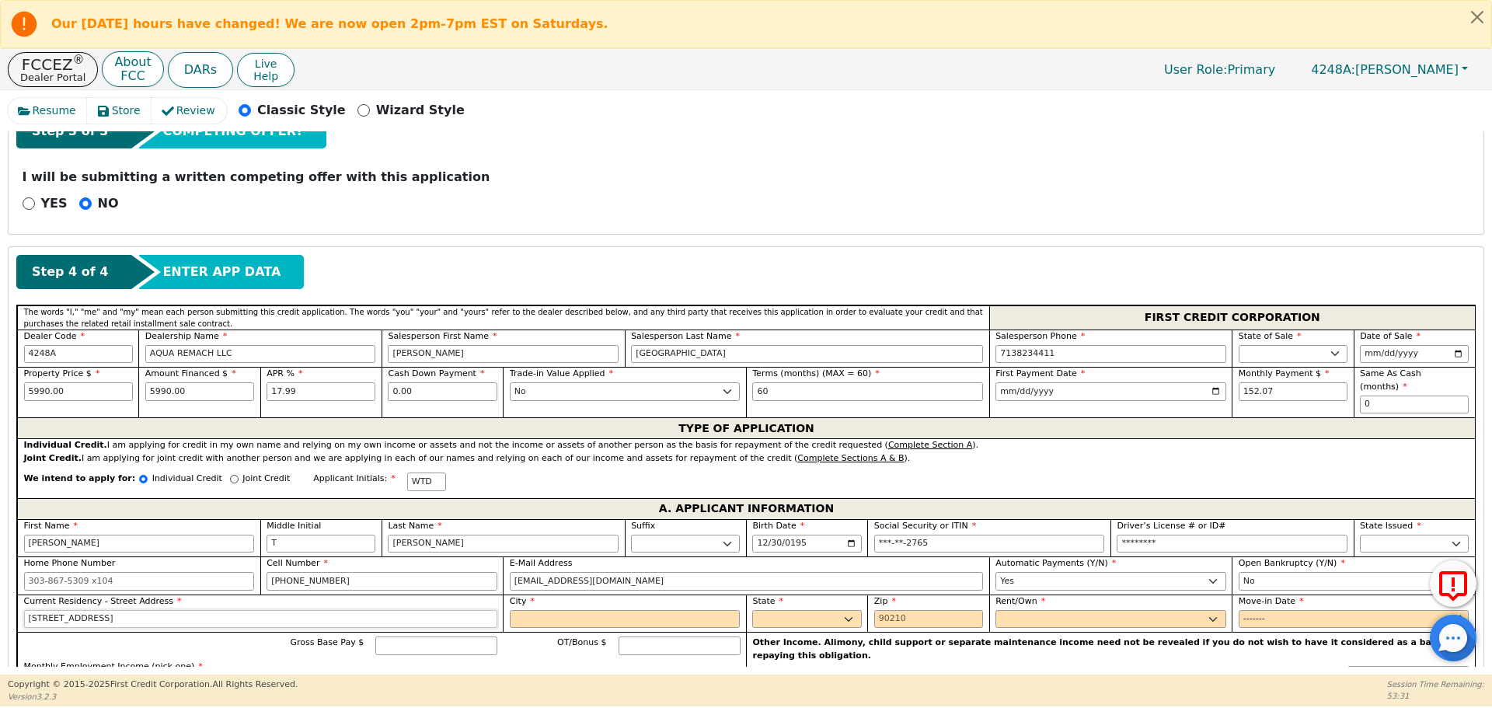
type input "[STREET_ADDRESS]"
click at [547, 611] on input "City" at bounding box center [625, 619] width 231 height 19
type input "[GEOGRAPHIC_DATA]"
click at [804, 612] on select "AK AL AR AZ CA CO CT DC DE FL [GEOGRAPHIC_DATA] HI IA ID IL IN KS [GEOGRAPHIC_D…" at bounding box center [806, 619] width 109 height 19
select select "[GEOGRAPHIC_DATA]"
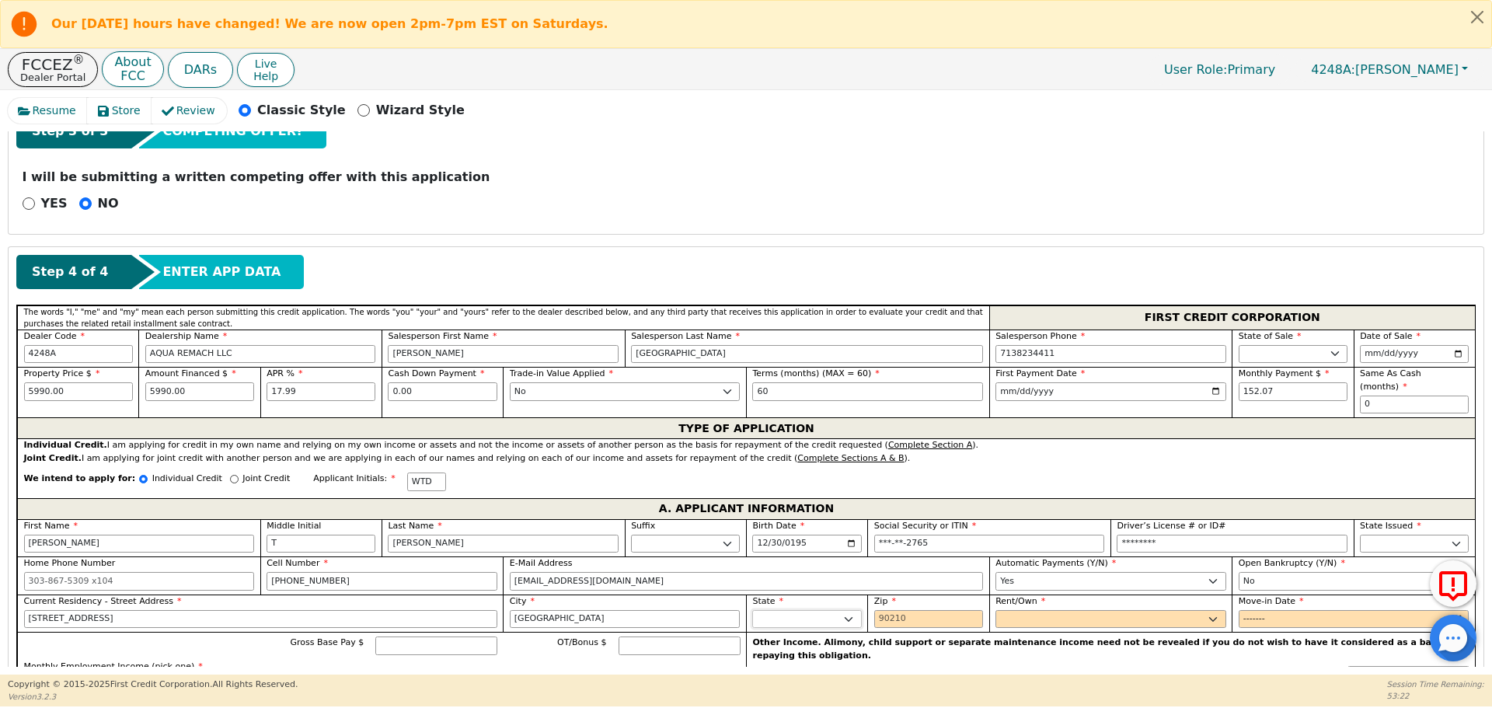
click at [810, 610] on select "AK AL AR AZ CA CO CT DC DE FL [GEOGRAPHIC_DATA] HI IA ID IL IN KS [GEOGRAPHIC_D…" at bounding box center [806, 619] width 109 height 19
click at [876, 610] on input "Zip" at bounding box center [928, 619] width 109 height 19
type input "77066"
click at [1012, 610] on select "Rent Own" at bounding box center [1110, 619] width 231 height 19
select select "Own"
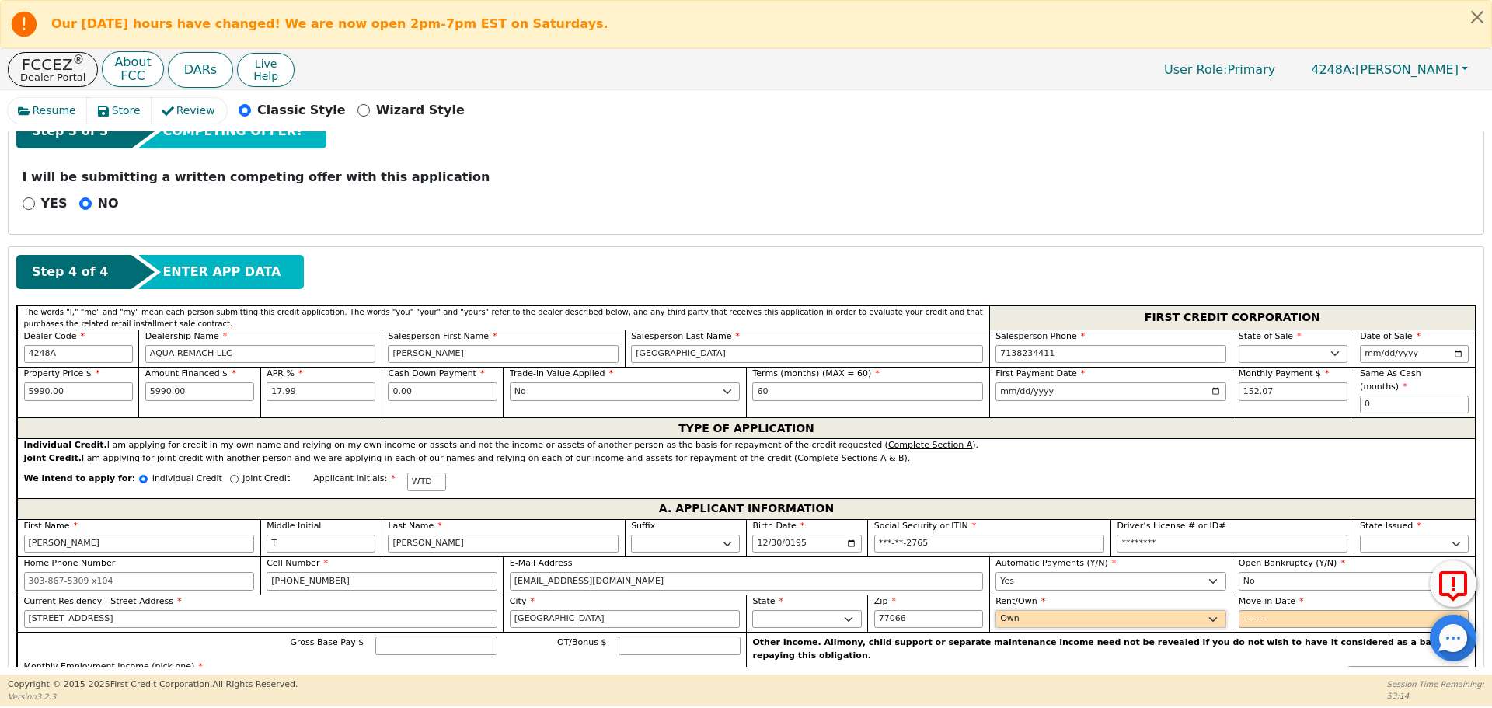
click at [995, 610] on select "Rent Own" at bounding box center [1110, 619] width 231 height 19
click at [1246, 610] on input "Move-in Date" at bounding box center [1354, 619] width 231 height 19
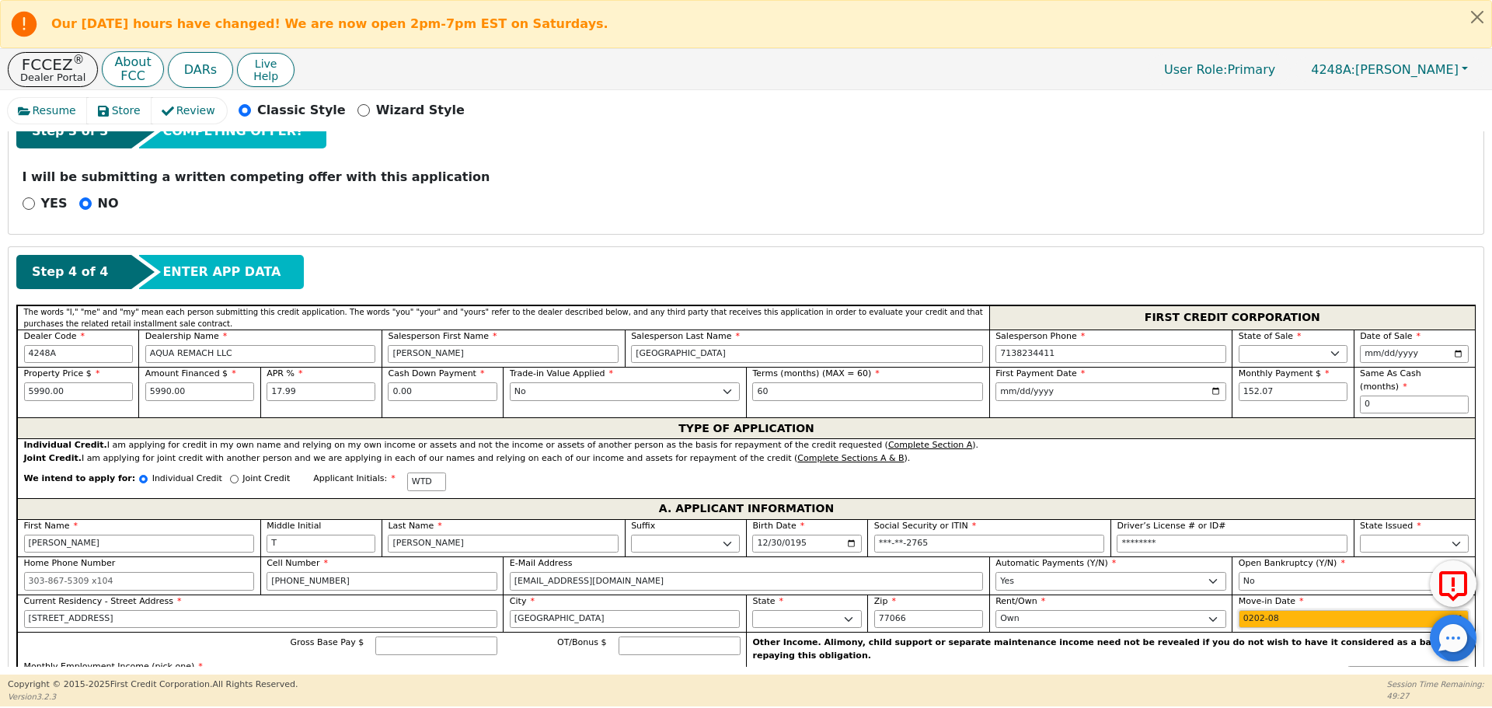
type input "2025-08"
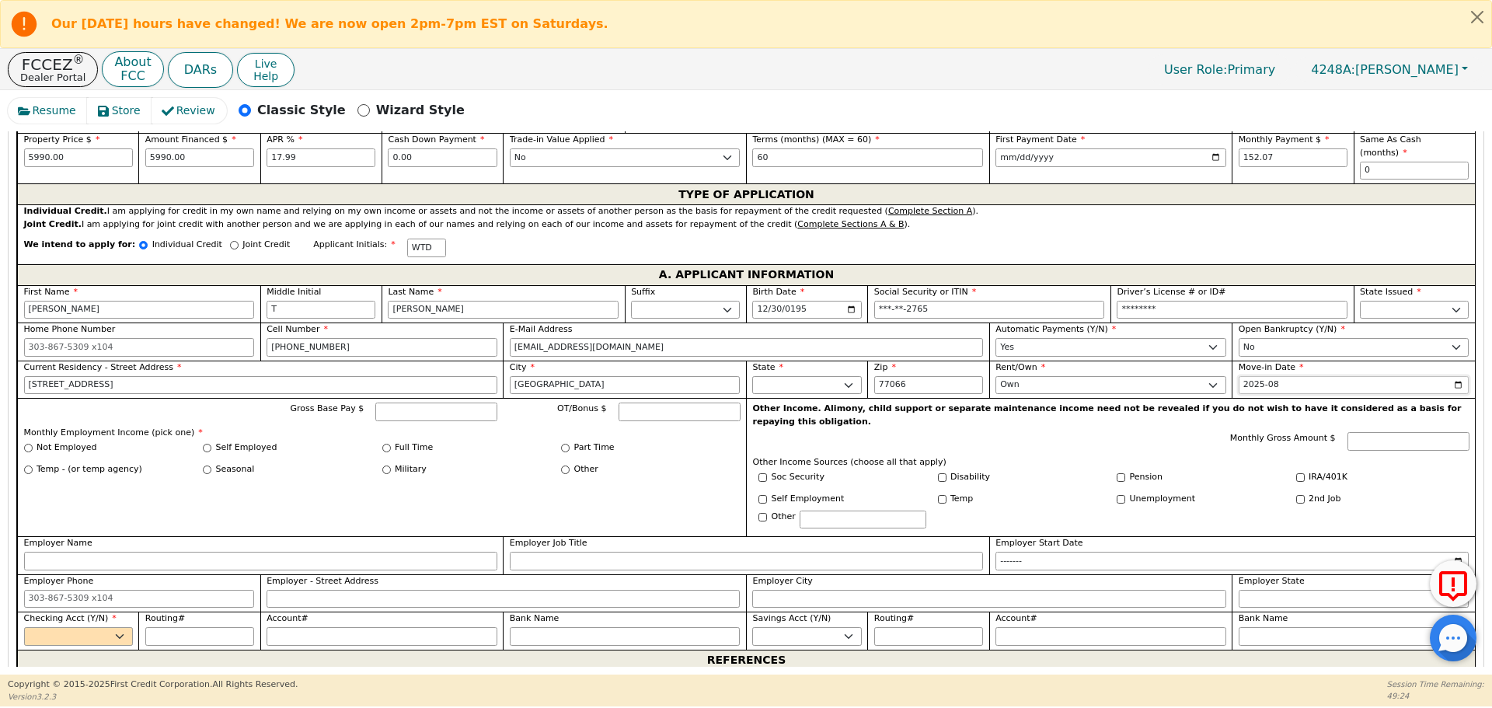
scroll to position [824, 0]
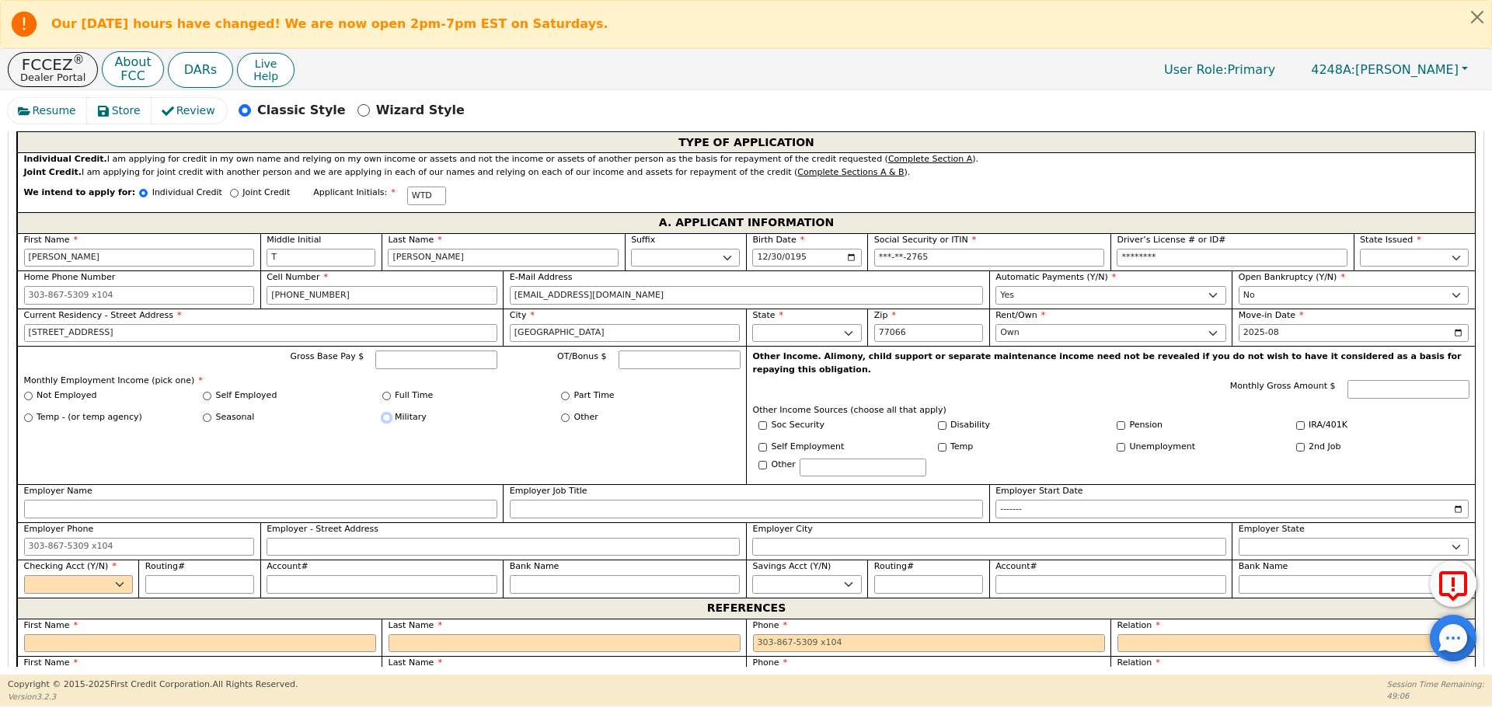
click at [384, 413] on input "Military" at bounding box center [386, 417] width 9 height 9
radio input "true"
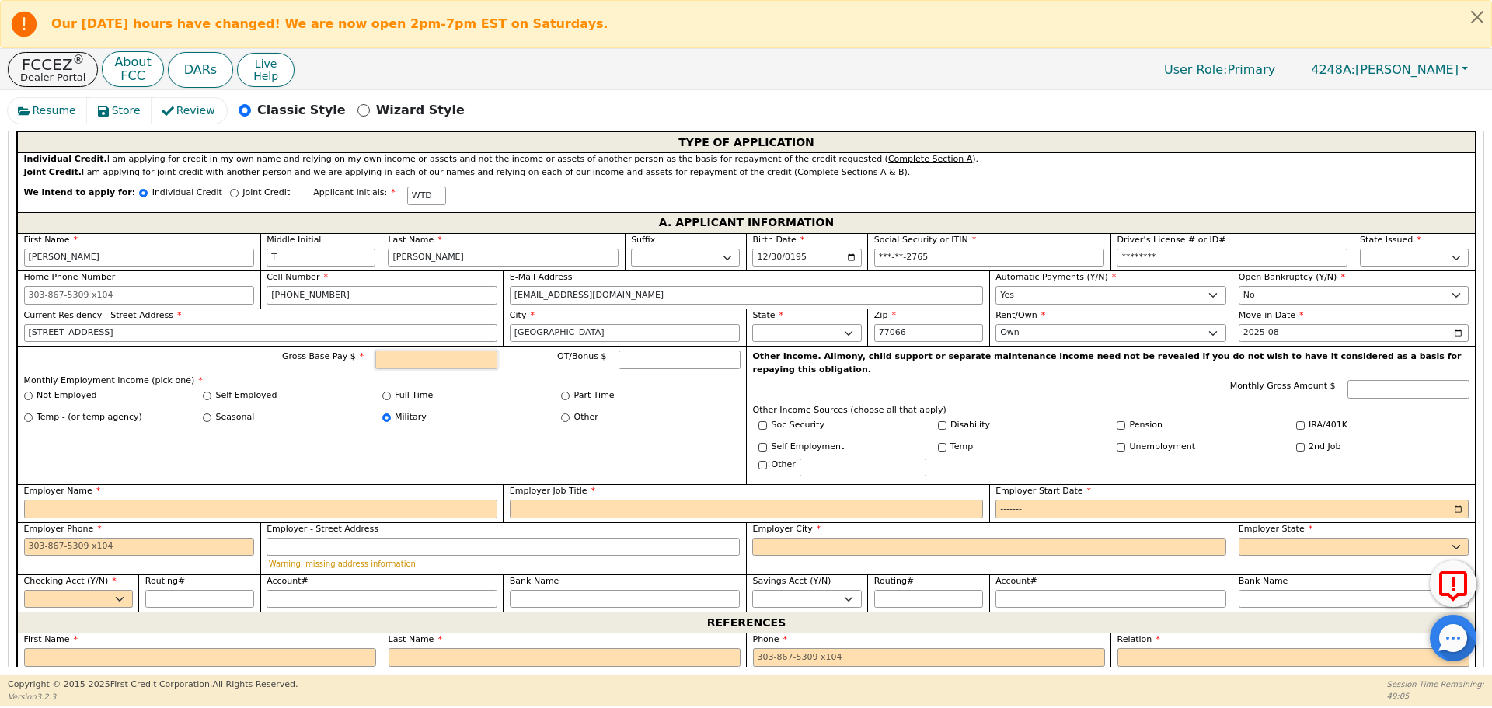
click at [427, 350] on input "Gross Base Pay $" at bounding box center [436, 359] width 122 height 19
type input "5100.00"
click at [44, 500] on input "Employer Name" at bounding box center [260, 509] width 473 height 19
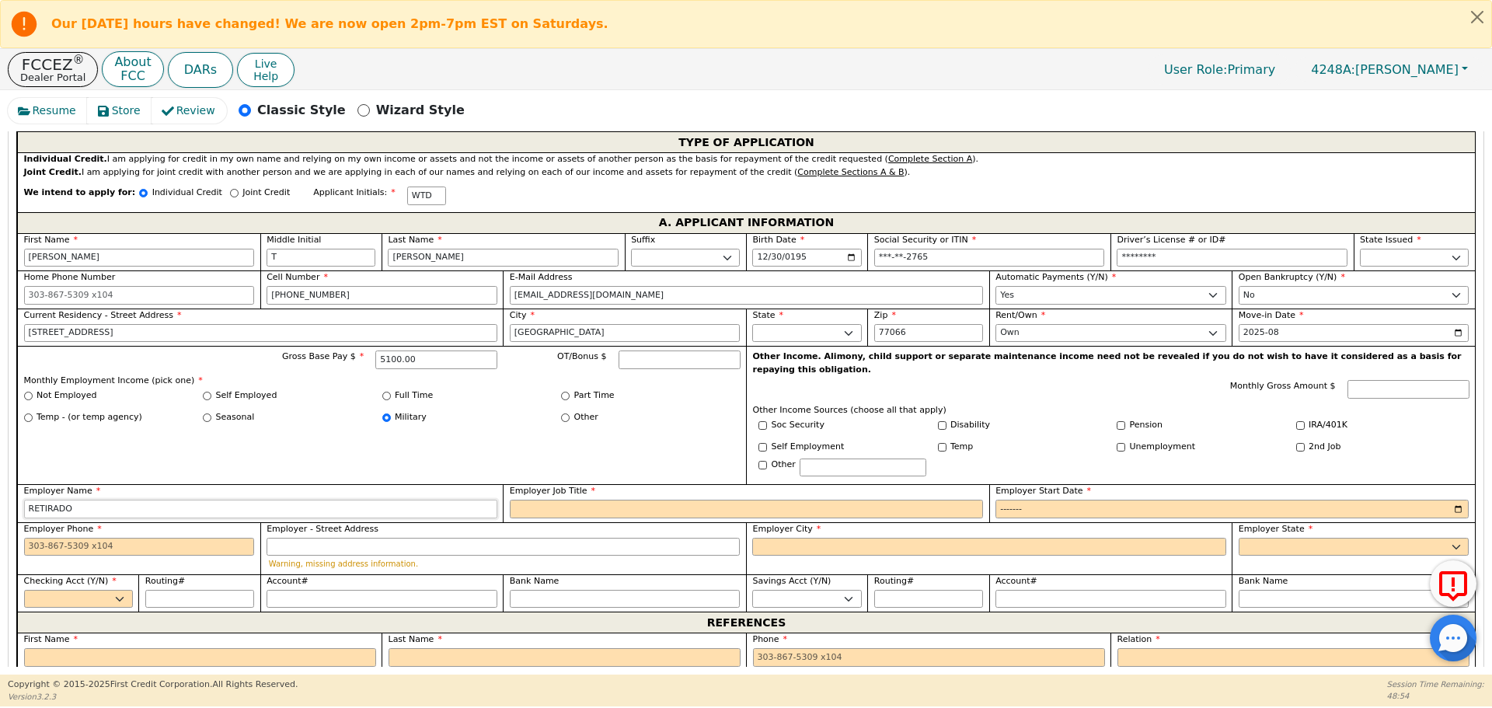
type input "RETIRADO"
click at [1016, 500] on input "Employer Start Date" at bounding box center [1231, 509] width 473 height 19
click at [1042, 500] on input "Employer Start Date" at bounding box center [1231, 509] width 473 height 19
click at [1037, 500] on input "Employer Start Date" at bounding box center [1231, 509] width 473 height 19
type input "2020-01"
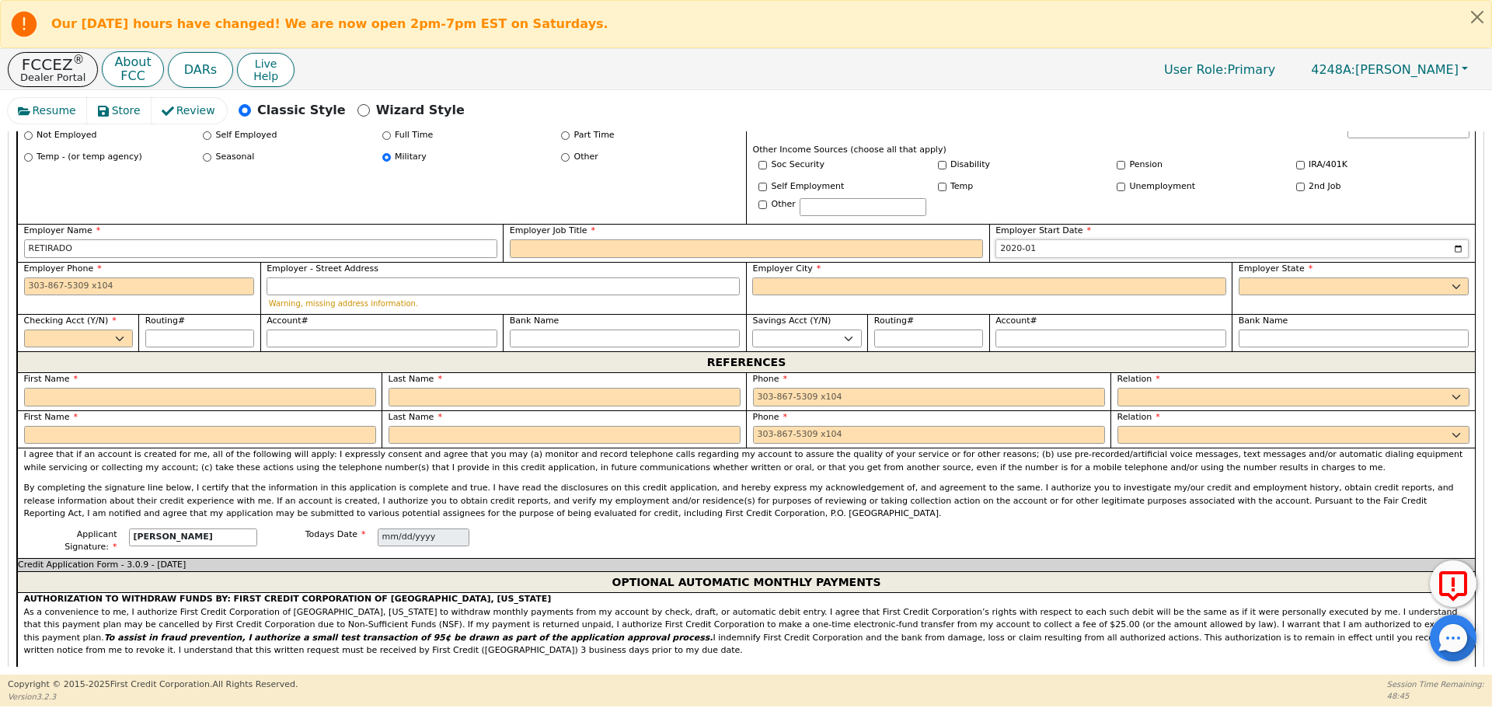
scroll to position [1078, 0]
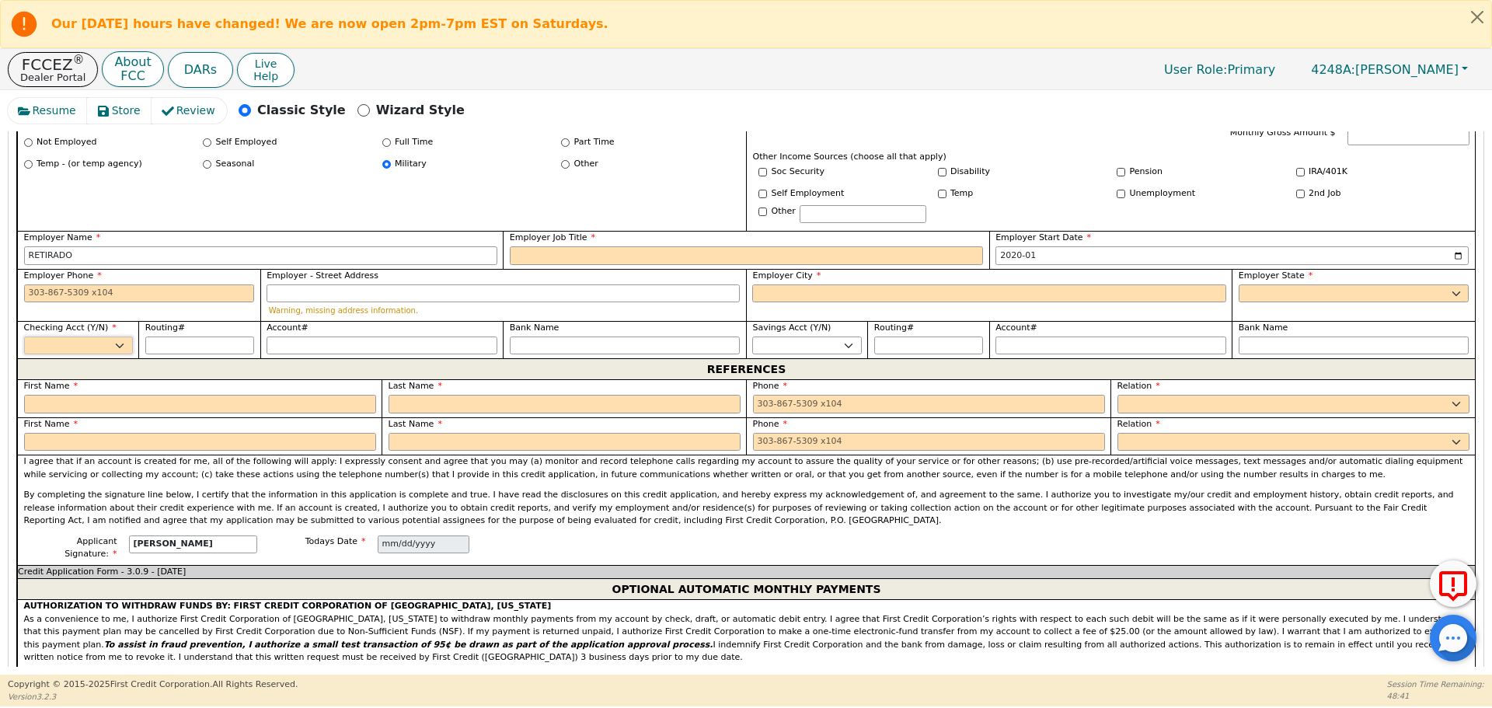
click at [123, 336] on select "Yes No" at bounding box center [78, 345] width 109 height 19
select select "y"
click at [24, 336] on select "Yes No" at bounding box center [78, 345] width 109 height 19
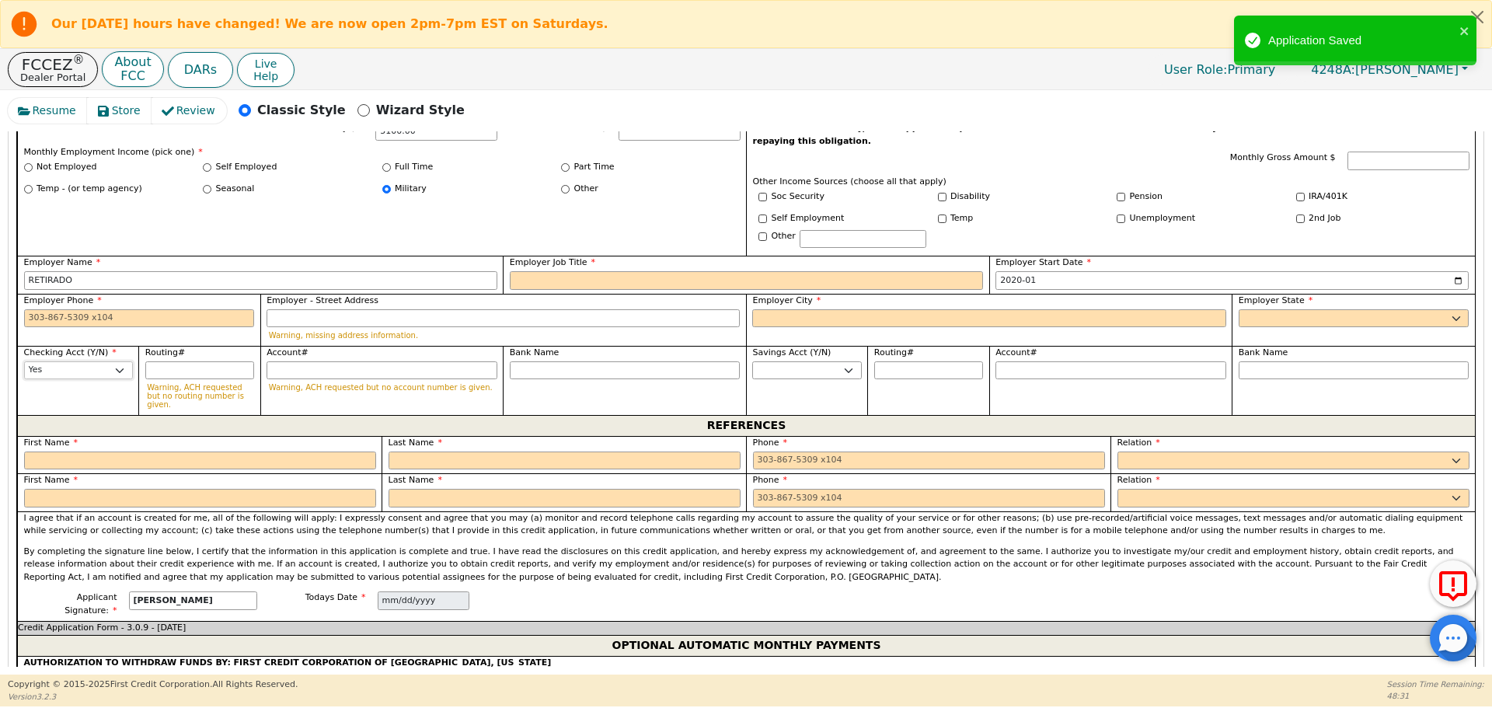
scroll to position [1047, 0]
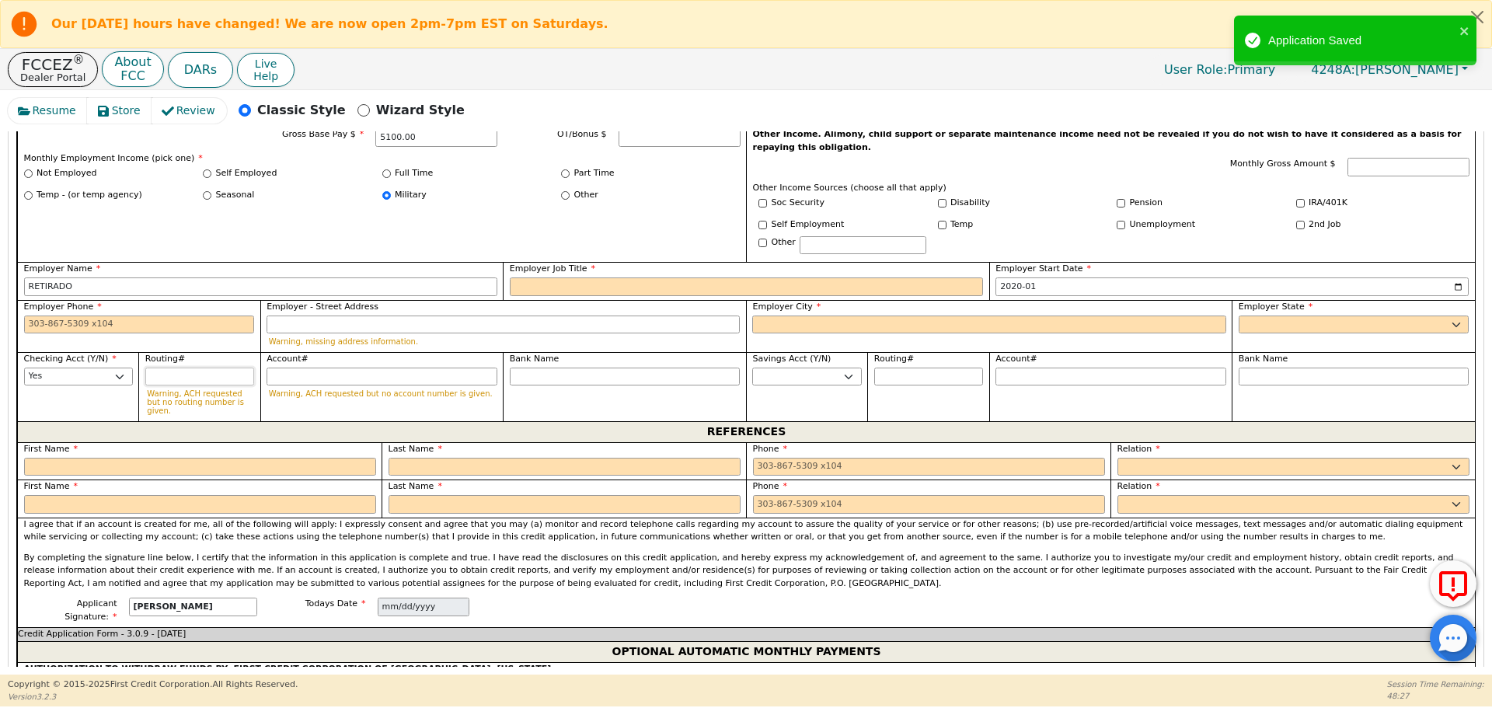
click at [176, 368] on input "Routing#" at bounding box center [199, 377] width 109 height 19
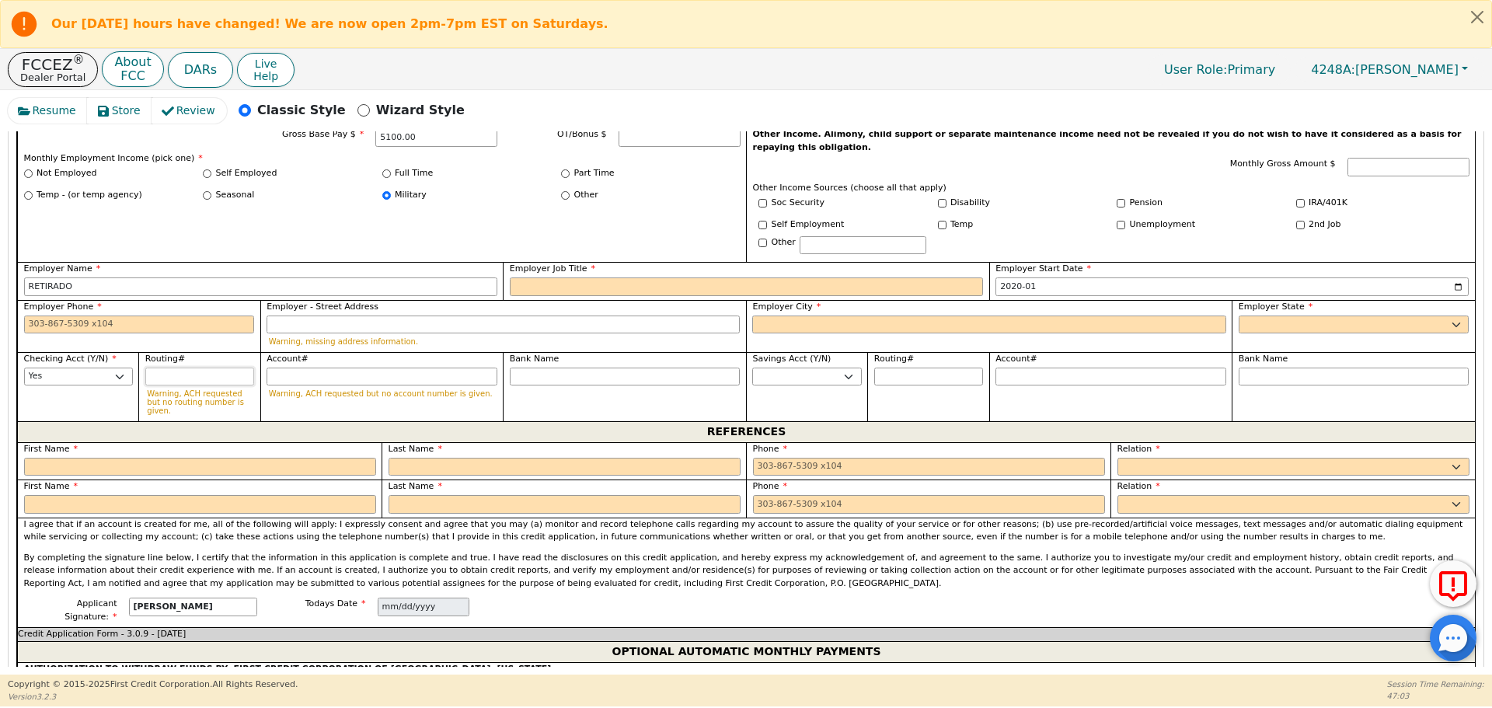
type input "0"
type input "*"
type input "03"
type input "**"
type input "031"
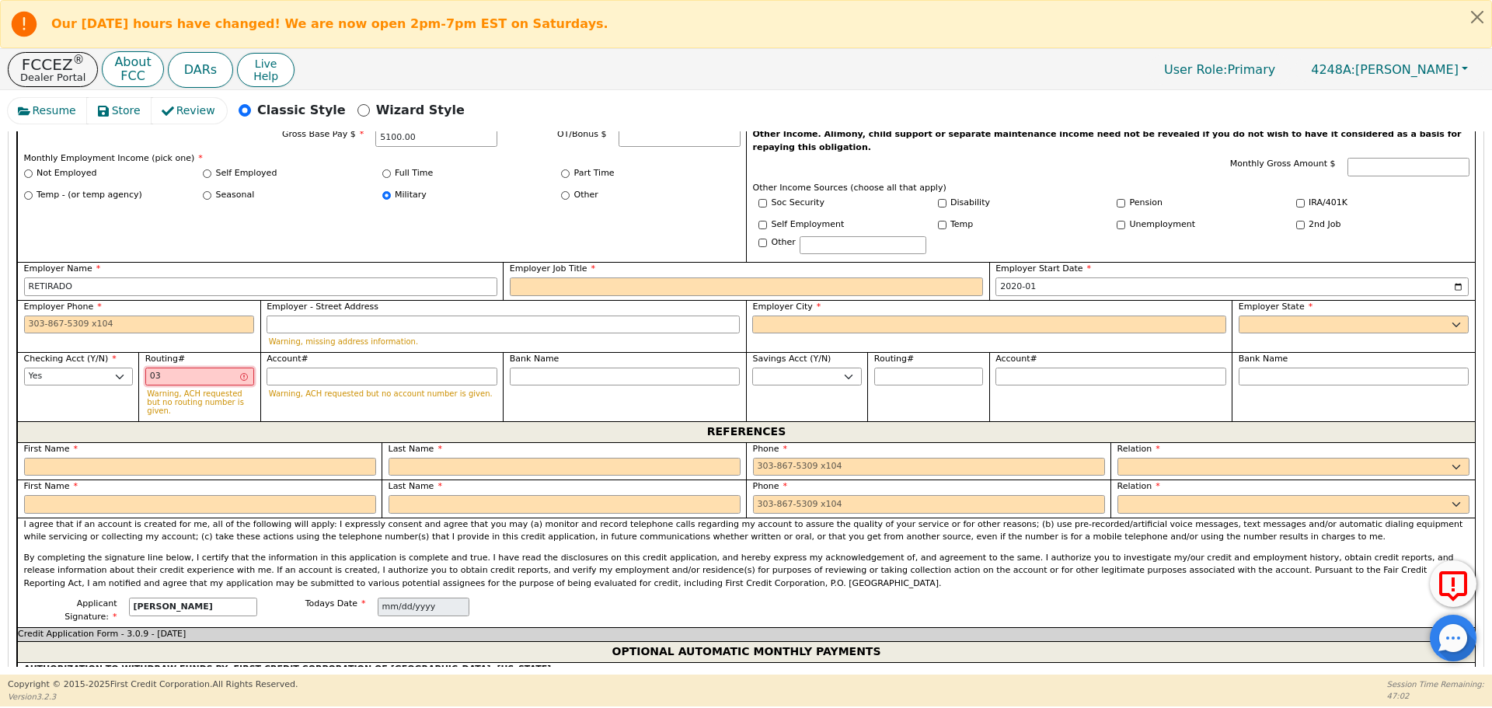
type input "***"
type input "0311"
type input "****"
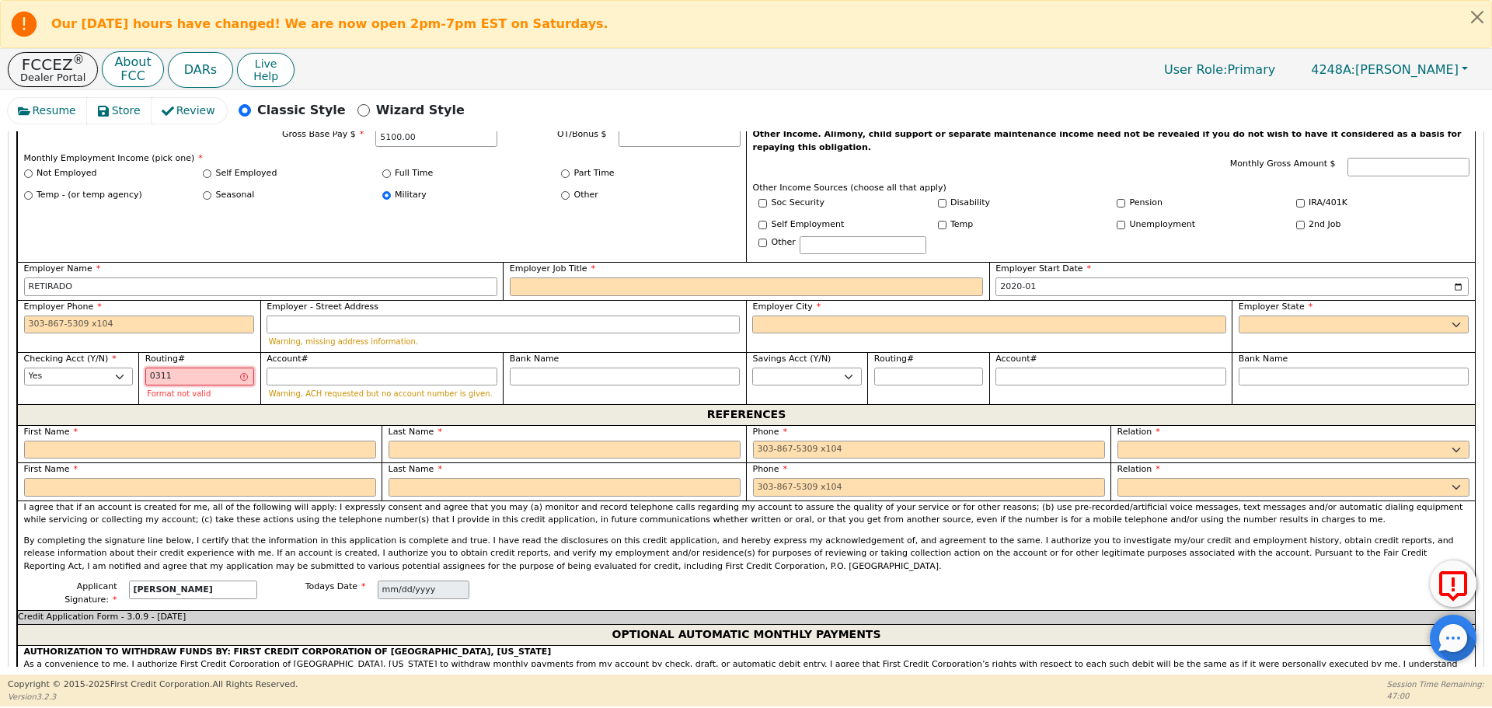
type input "03117"
type input "*****"
type input "031176"
type input "******"
type input "0311761"
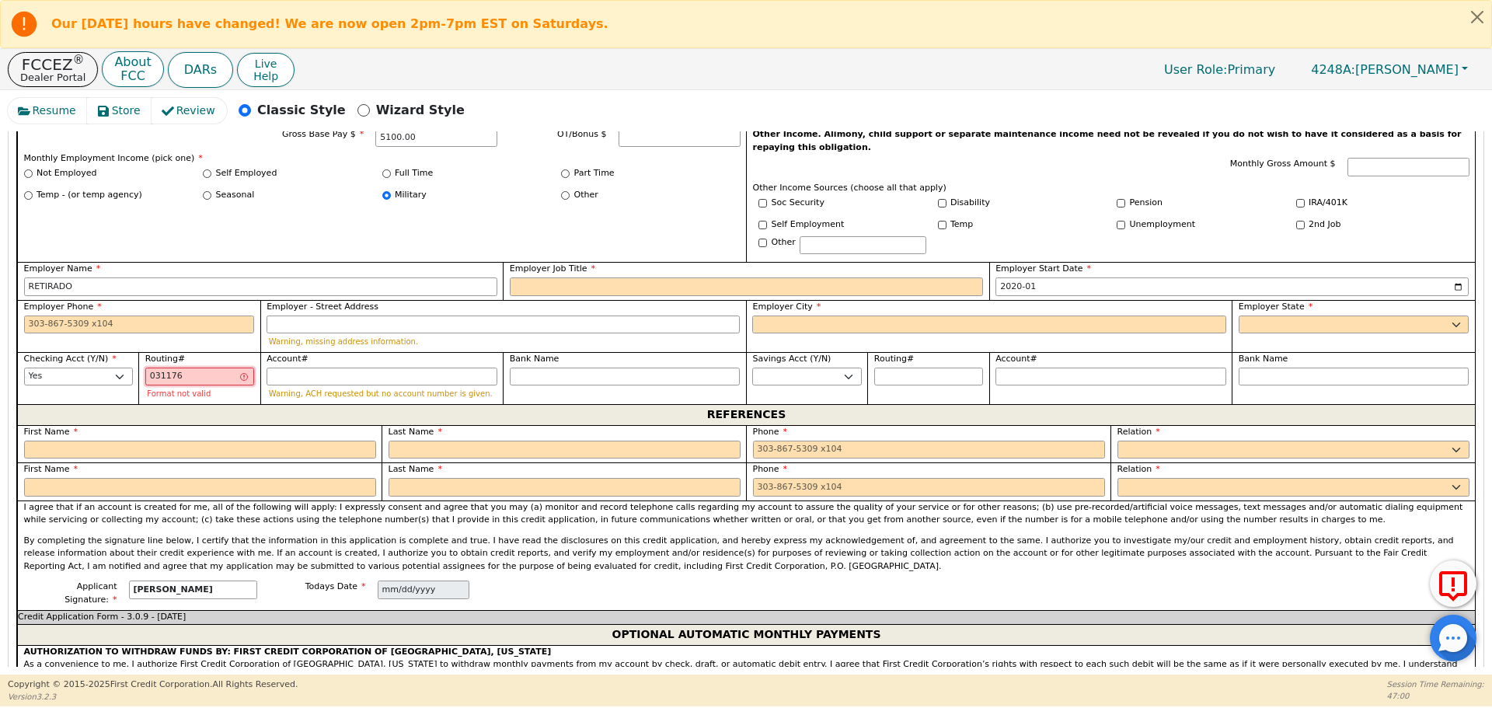
type input "*******"
type input "03117611"
type input "********"
type input "031176110"
type input "*********"
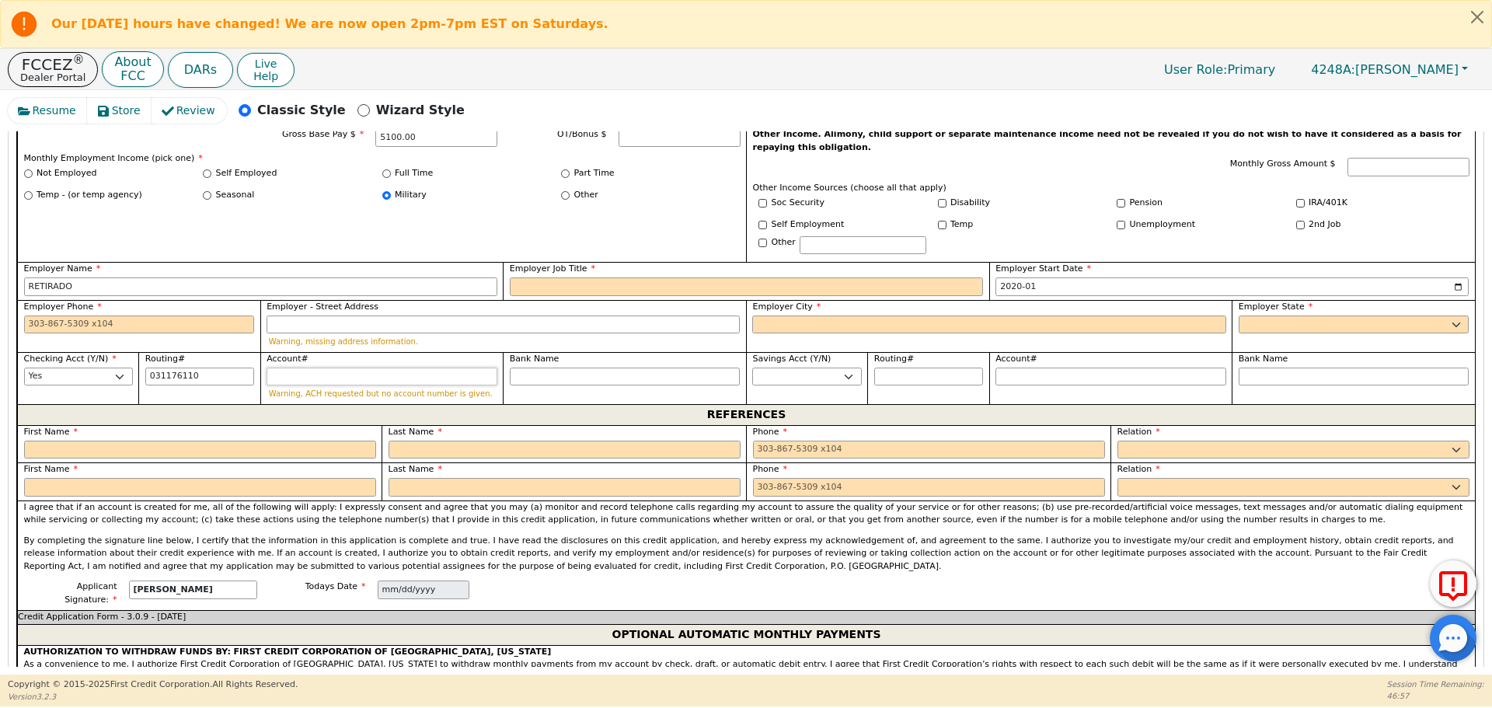
type input "*********"
click at [298, 368] on input "Account#" at bounding box center [382, 377] width 231 height 19
type input "3"
type input "*"
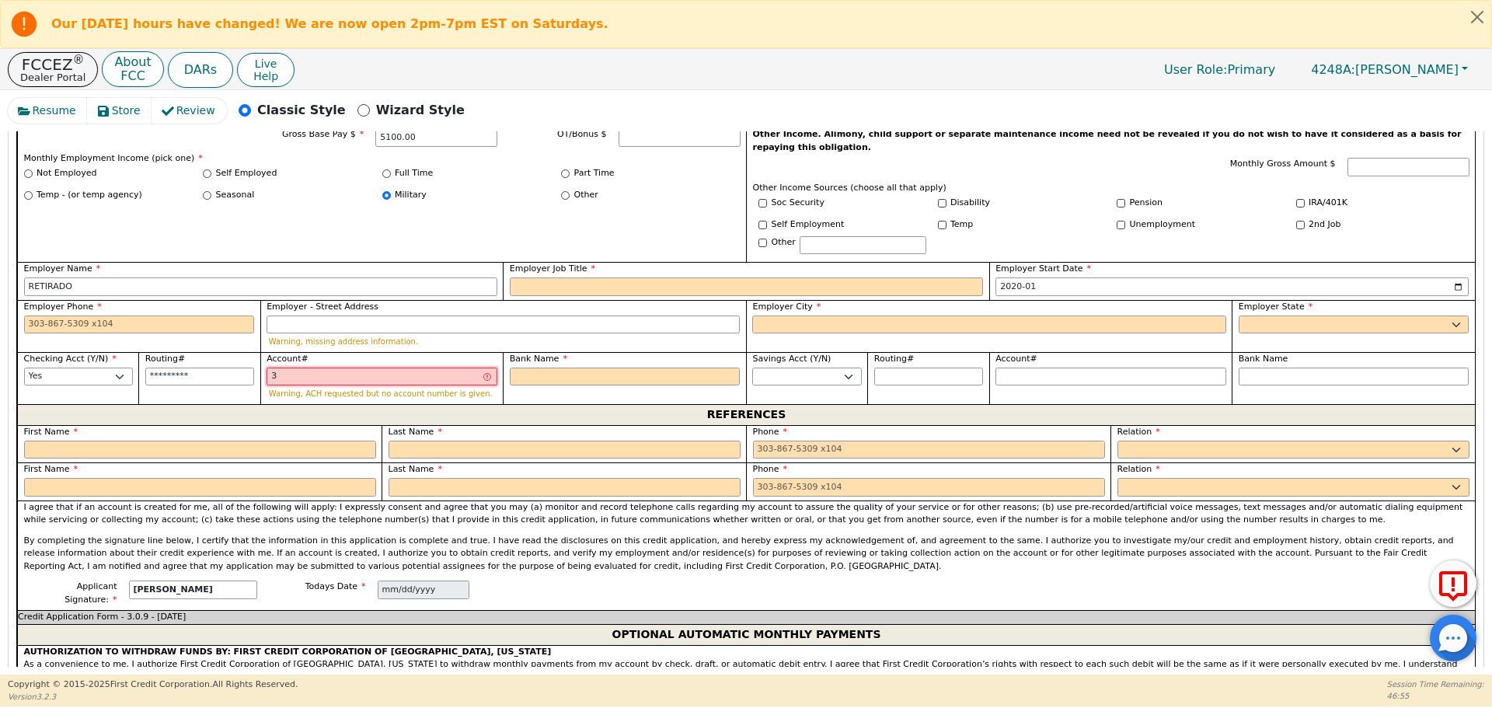
type input "36"
type input "**"
type input "361"
type input "***"
type input "3614"
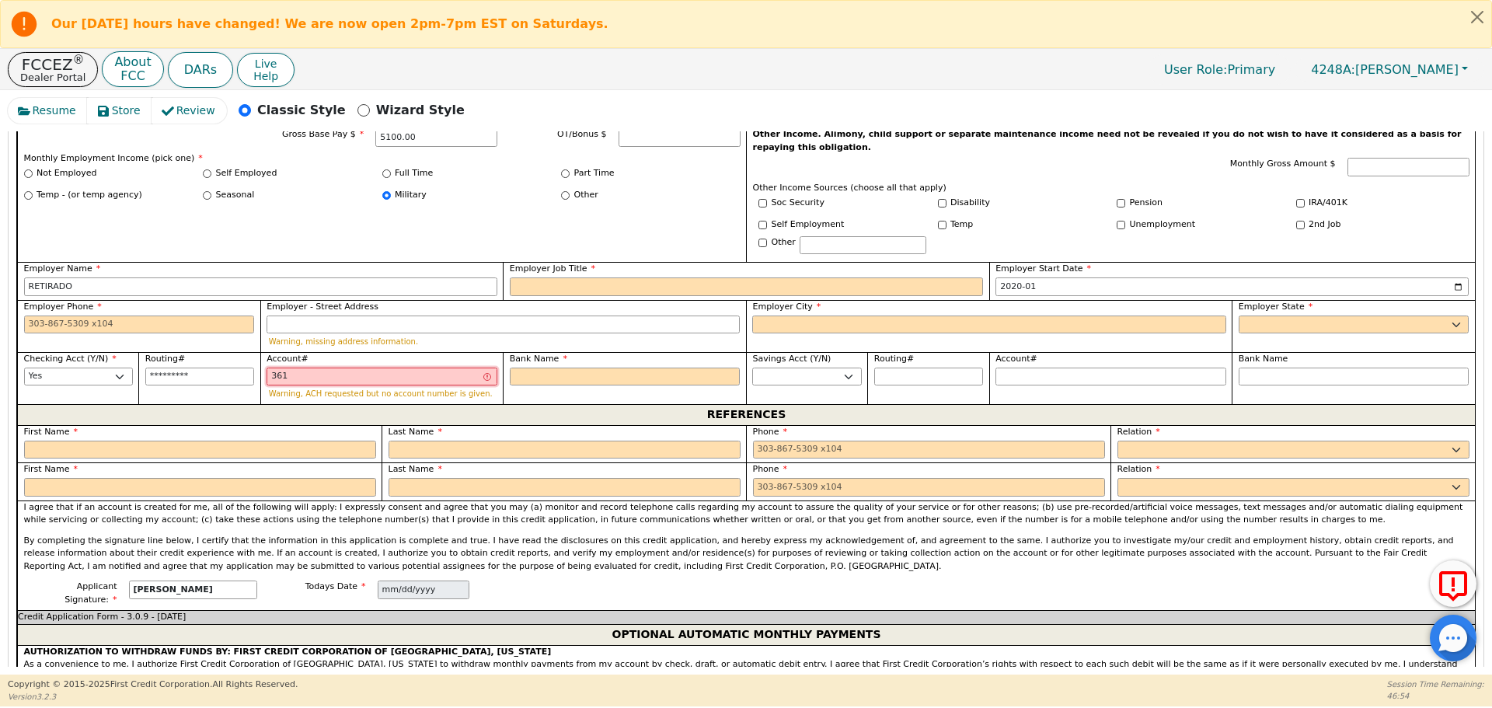
type input "****"
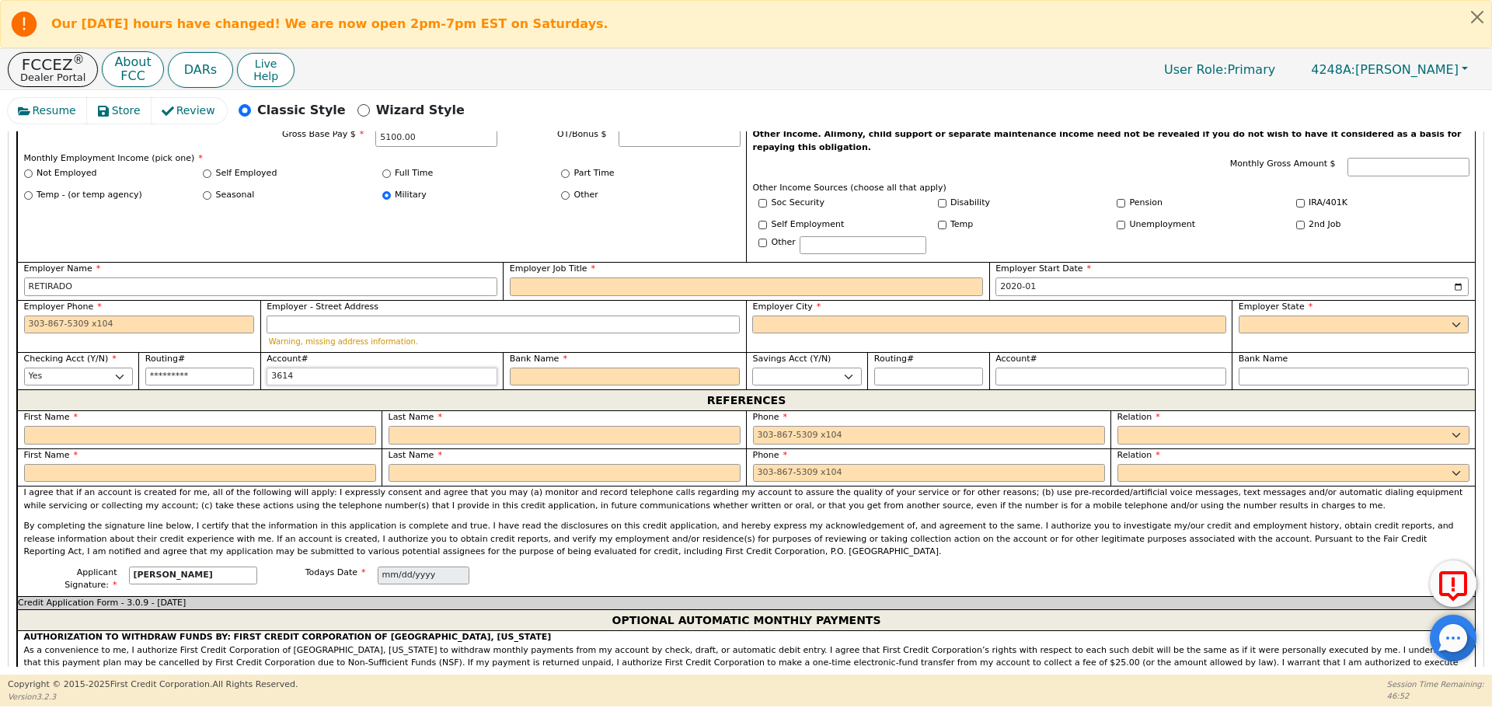
type input "36145"
type input "*****"
type input "361458"
type input "******"
type input "3614587"
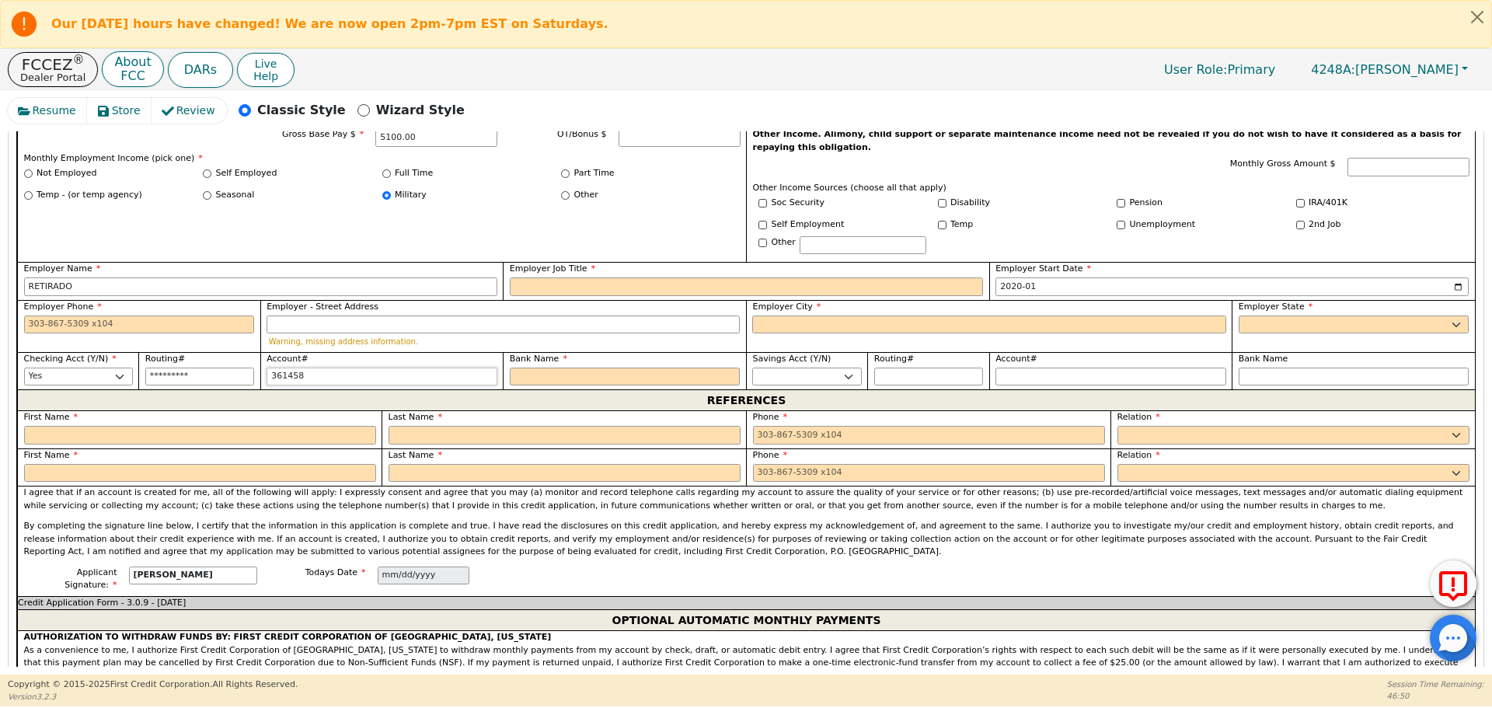
type input "*******"
type input "36145874"
type input "********"
type input "361458745"
type input "*********"
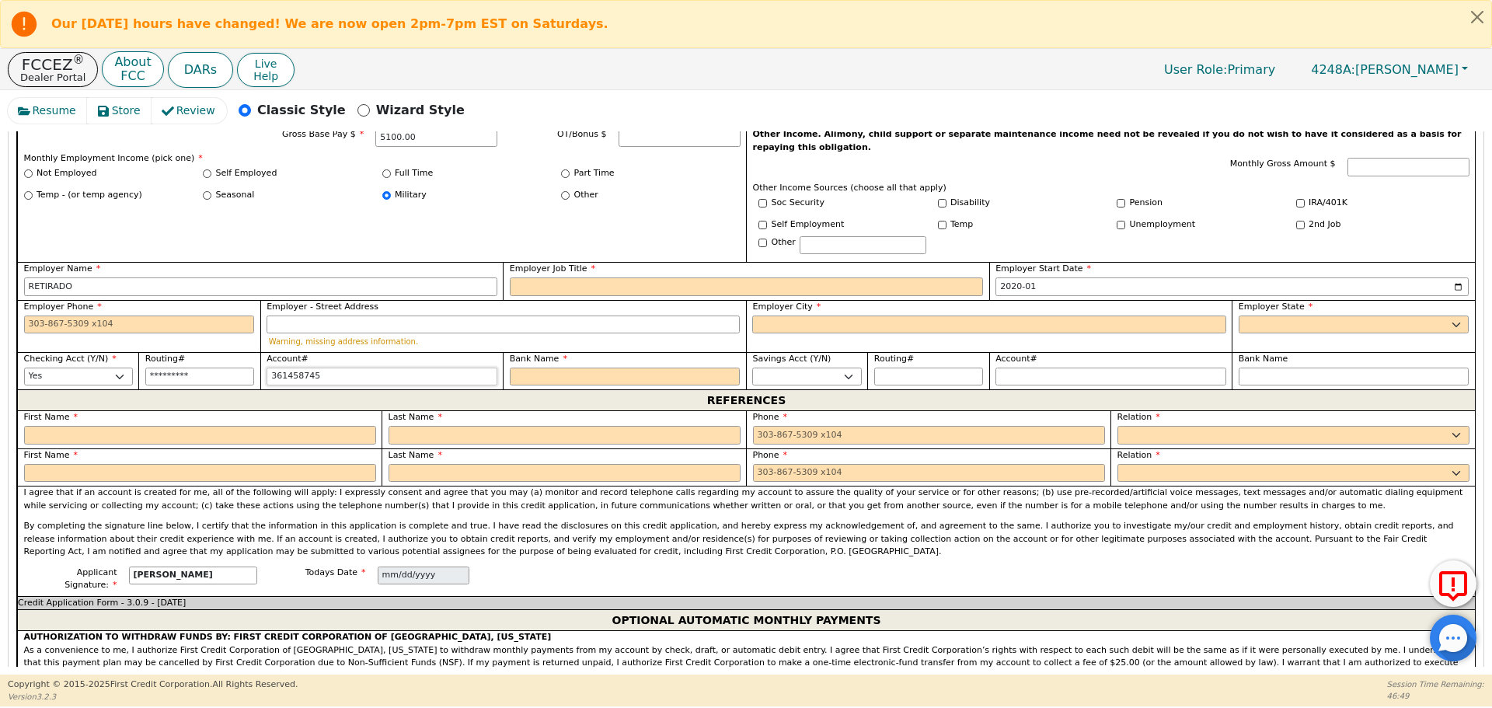
type input "3614587452"
type input "**********"
type input "36145874521"
type input "**********"
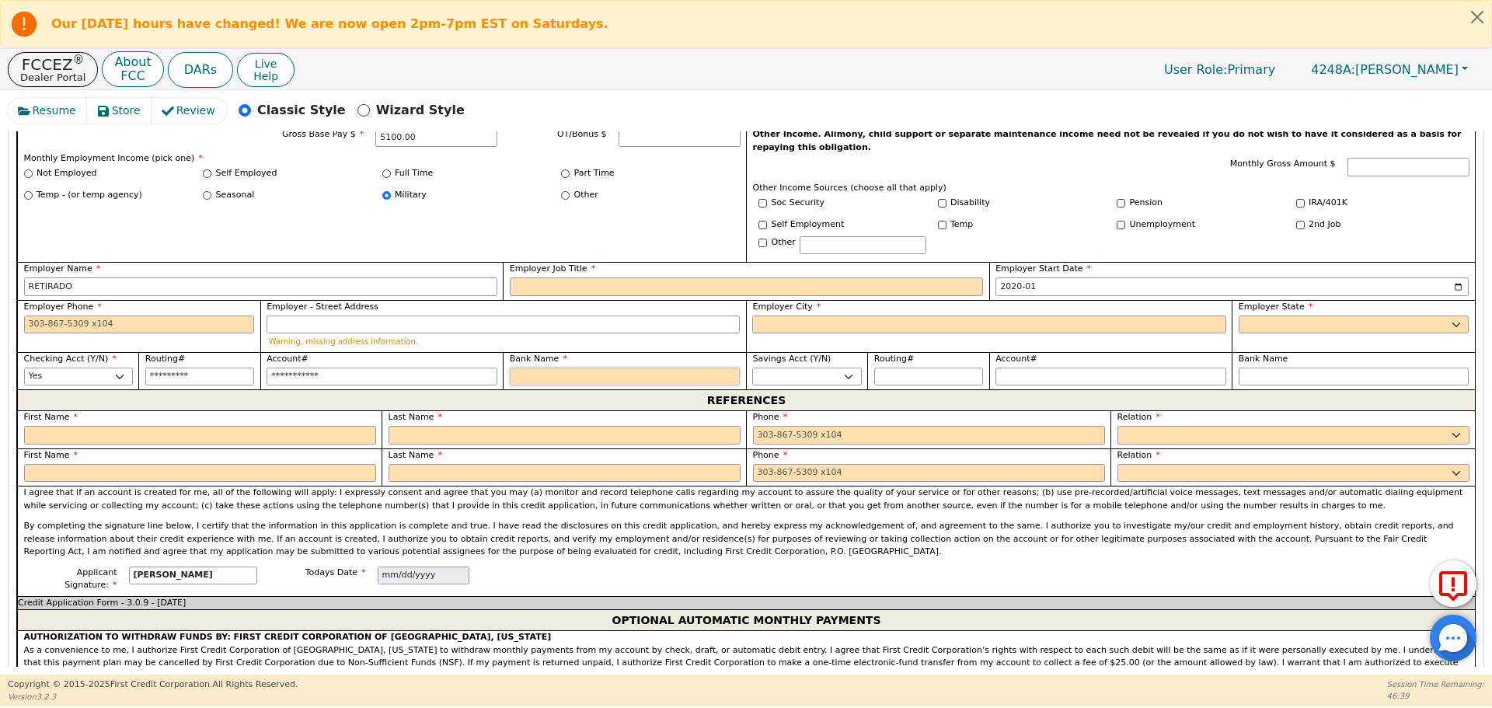
click at [538, 368] on input "Bank Name" at bounding box center [625, 377] width 231 height 19
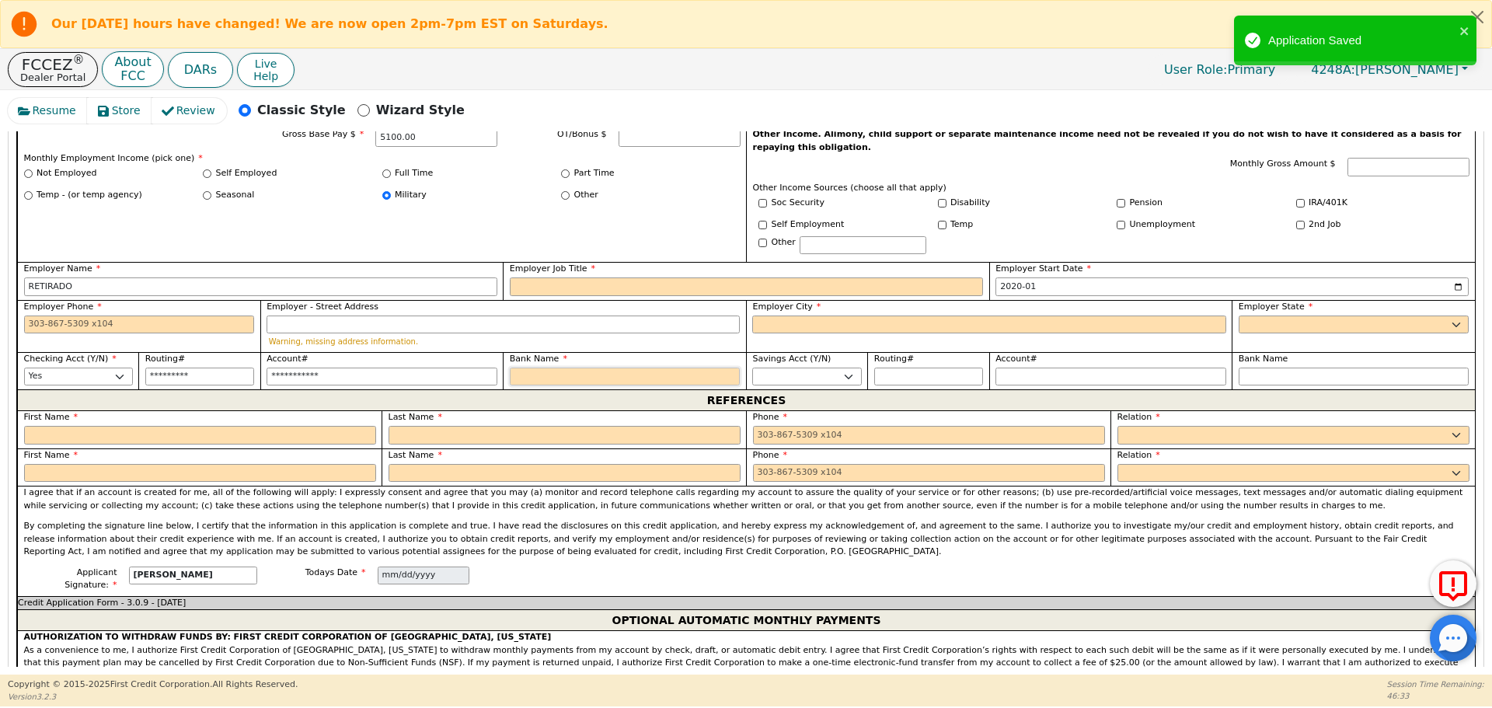
type input "CHASE"
click at [845, 368] on select "Yes No" at bounding box center [806, 377] width 109 height 19
select select "n"
click at [752, 368] on select "Yes No" at bounding box center [806, 377] width 109 height 19
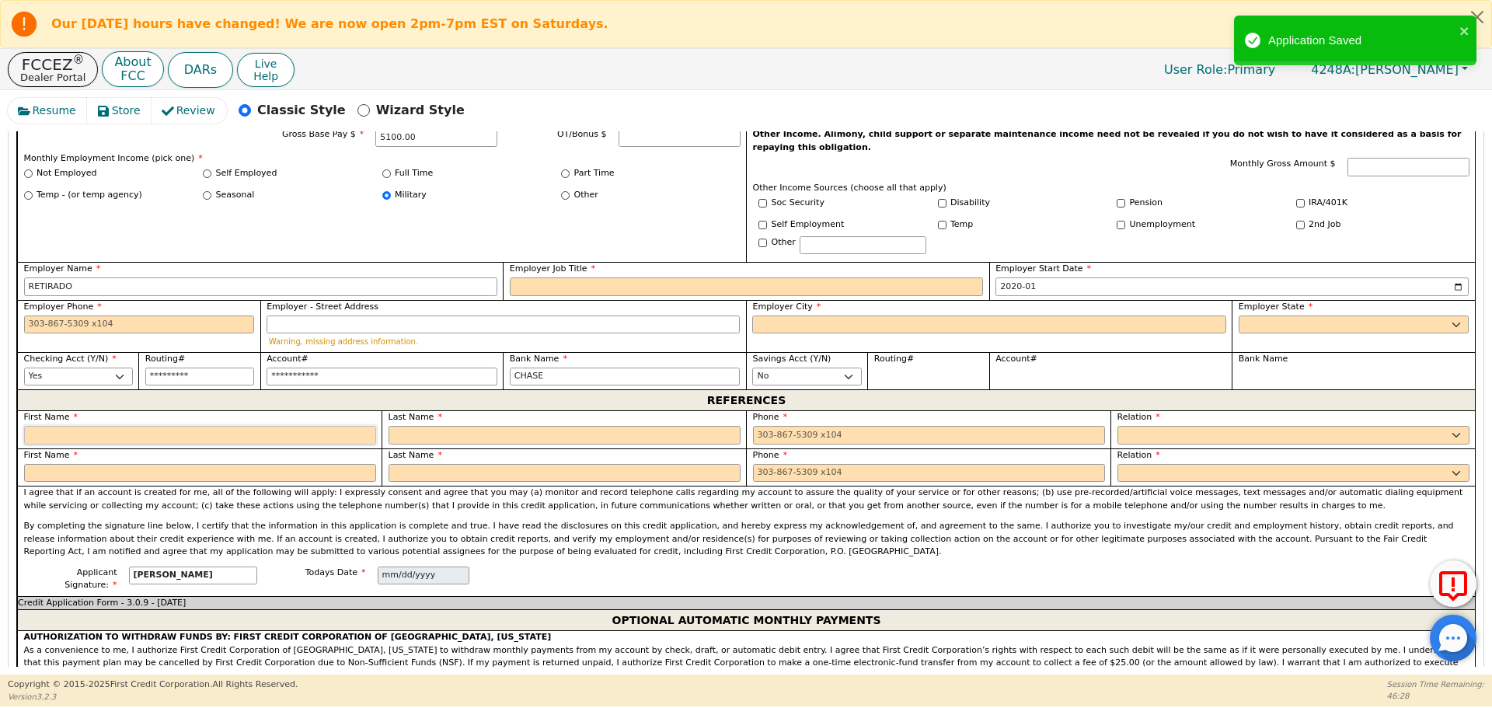
click at [53, 426] on input "text" at bounding box center [200, 435] width 352 height 19
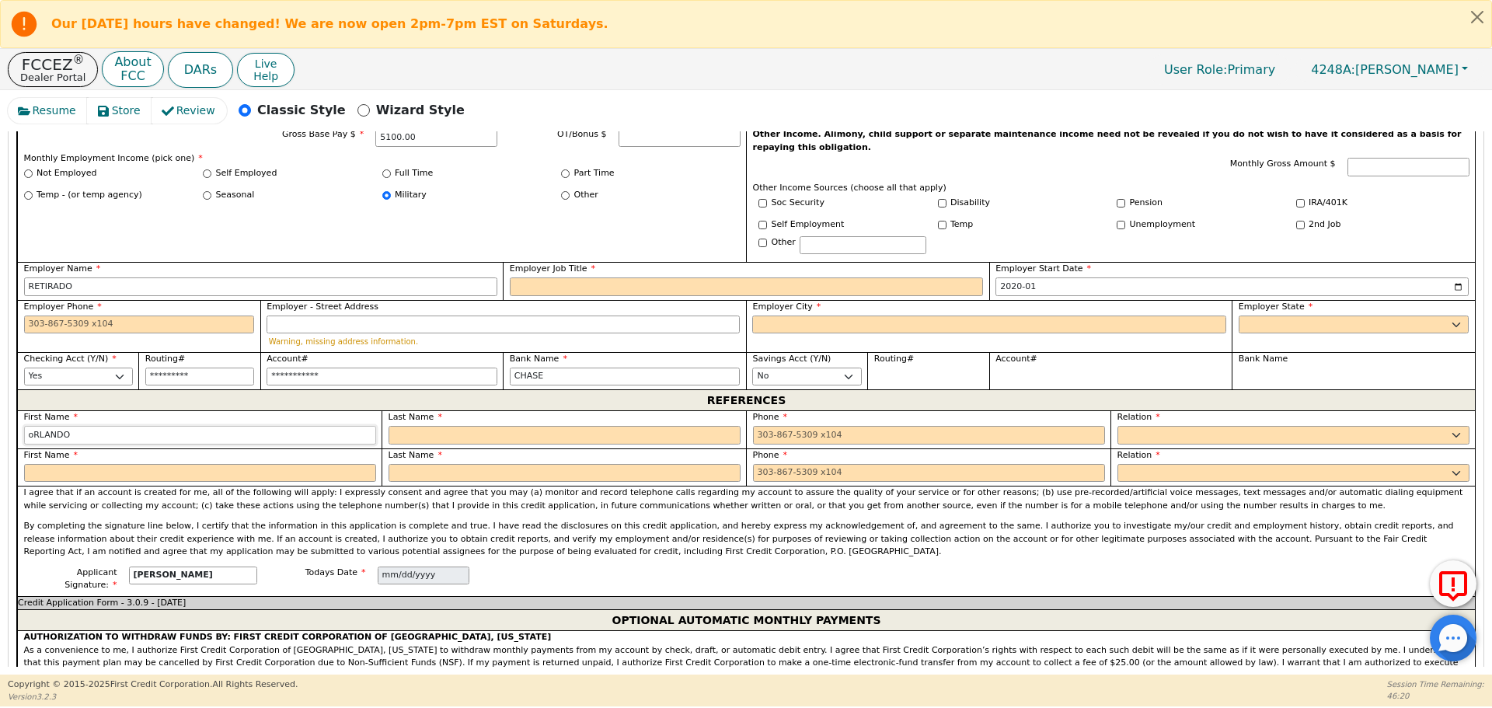
click at [32, 426] on input "oRLANDO" at bounding box center [200, 435] width 352 height 19
type input "ORLANDO"
click at [400, 426] on input "text" at bounding box center [565, 435] width 352 height 19
type input "[PERSON_NAME]"
click at [758, 426] on input "tel" at bounding box center [929, 435] width 352 height 19
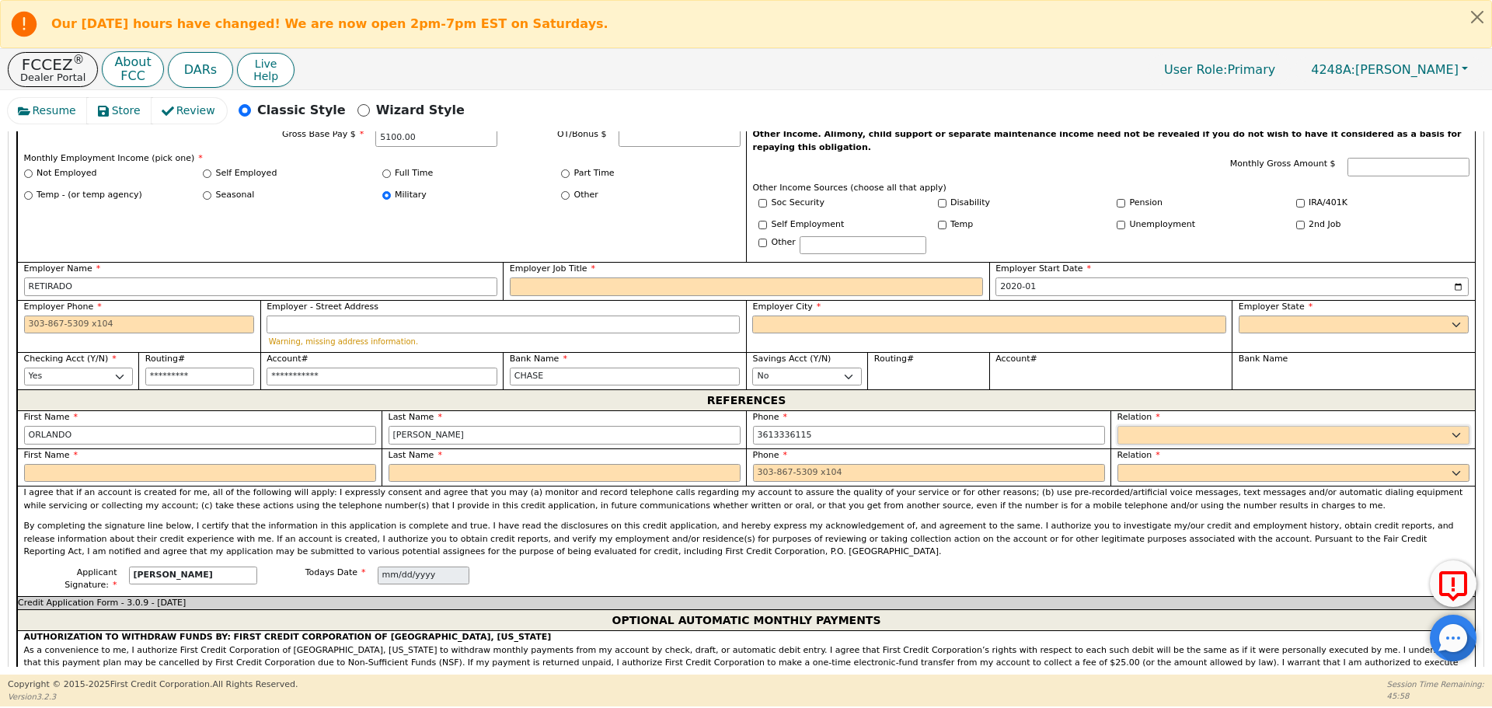
type input "[PHONE_NUMBER]"
click at [1131, 426] on select "FATHER MOTHER SISTER BROTHER DAUGHTER SON CO-WORKER NEIGHBOR FRIEND COUSIN G-MO…" at bounding box center [1293, 435] width 352 height 19
select select "FRIEND"
click at [1117, 426] on select "FATHER MOTHER SISTER BROTHER DAUGHTER SON CO-WORKER NEIGHBOR FRIEND COUSIN G-MO…" at bounding box center [1293, 435] width 352 height 19
click at [76, 464] on input "text" at bounding box center [200, 473] width 352 height 19
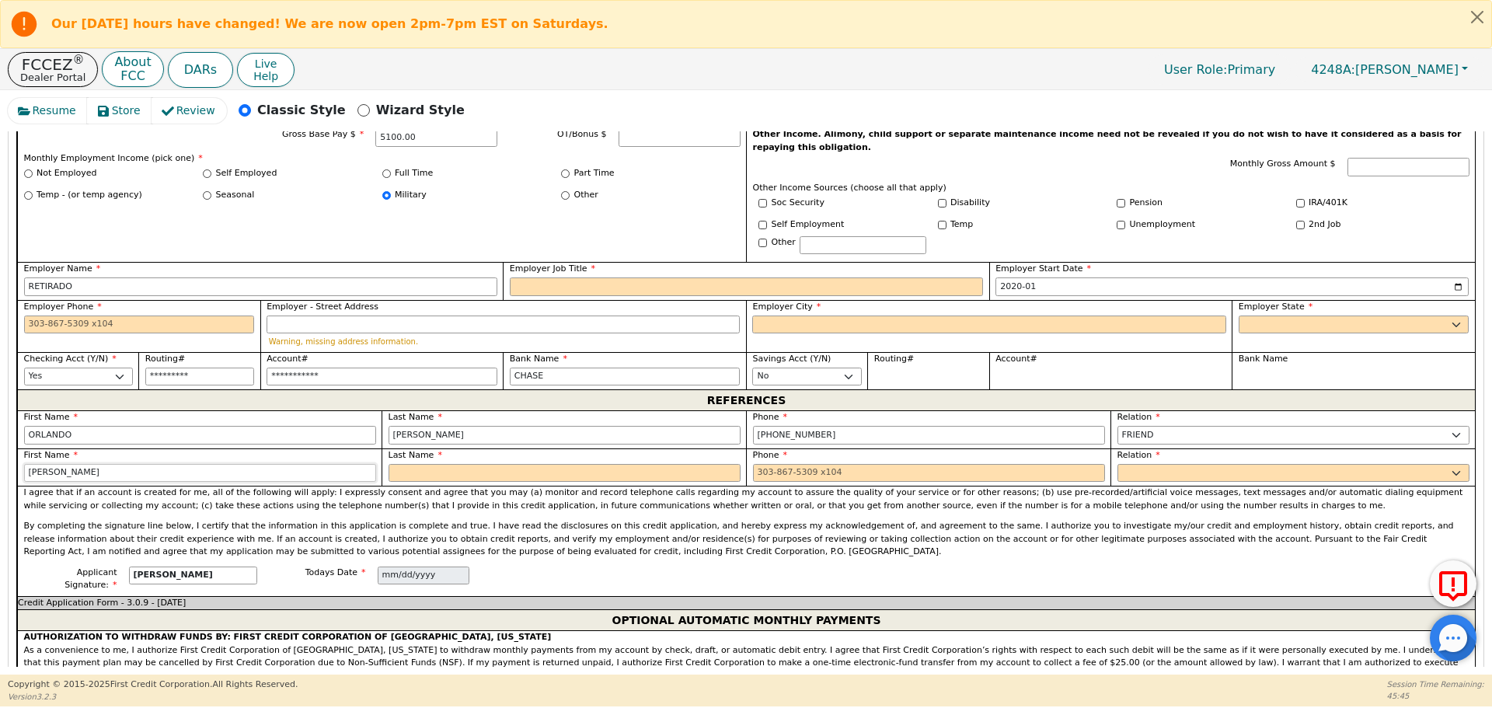
type input "[PERSON_NAME]"
click at [407, 464] on input "text" at bounding box center [565, 473] width 352 height 19
type input "[PERSON_NAME]"
click at [759, 464] on input "tel" at bounding box center [929, 473] width 352 height 19
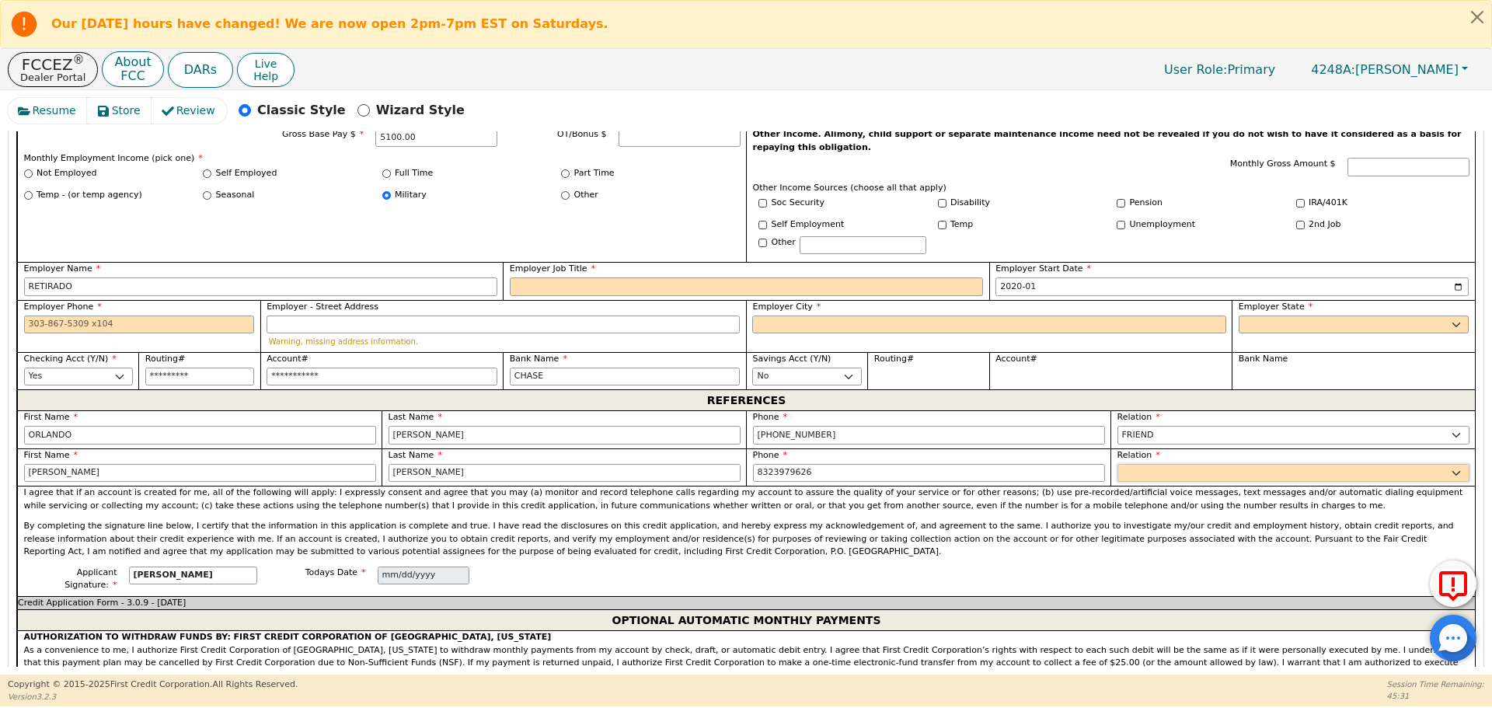
type input "[PHONE_NUMBER]"
click at [1129, 464] on select "FATHER MOTHER SISTER BROTHER DAUGHTER SON CO-WORKER NEIGHBOR FRIEND COUSIN G-MO…" at bounding box center [1293, 473] width 352 height 19
select select "FRIEND"
click at [1117, 464] on select "FATHER MOTHER SISTER BROTHER DAUGHTER SON CO-WORKER NEIGHBOR FRIEND COUSIN G-MO…" at bounding box center [1293, 473] width 352 height 19
click at [536, 277] on input "Employer Job Title" at bounding box center [746, 286] width 473 height 19
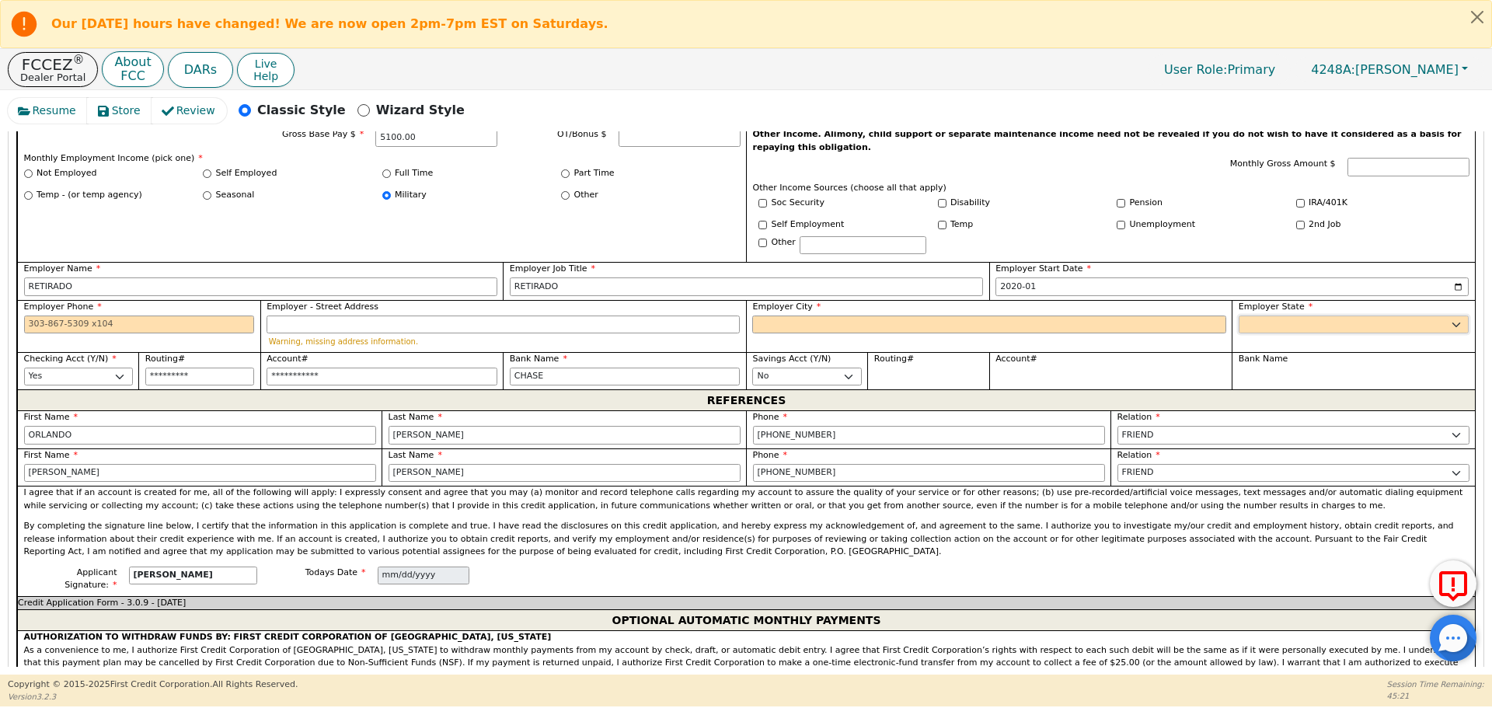
type input "RETIRADO"
click at [1277, 315] on select "AK AL AR AZ CA CO CT DC DE FL [GEOGRAPHIC_DATA] HI IA ID [GEOGRAPHIC_DATA] IN K…" at bounding box center [1354, 324] width 231 height 19
select select "[GEOGRAPHIC_DATA]"
click at [1239, 315] on select "AK AL AR AZ CA CO CT DC DE FL [GEOGRAPHIC_DATA] HI IA ID [GEOGRAPHIC_DATA] IN K…" at bounding box center [1354, 324] width 231 height 19
click at [29, 315] on input "Employer Phone" at bounding box center [139, 324] width 231 height 19
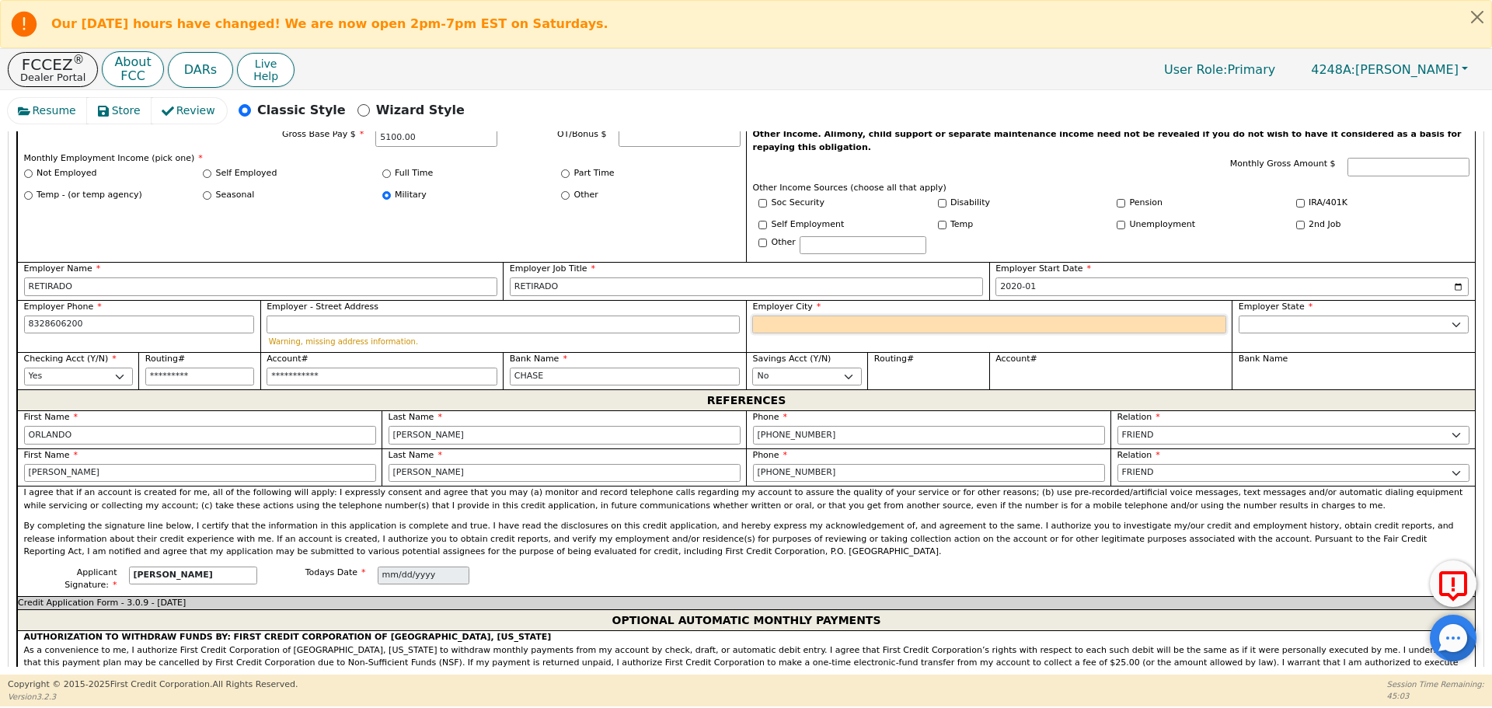
type input "[PHONE_NUMBER]"
click at [775, 315] on input "Employer City" at bounding box center [988, 324] width 473 height 19
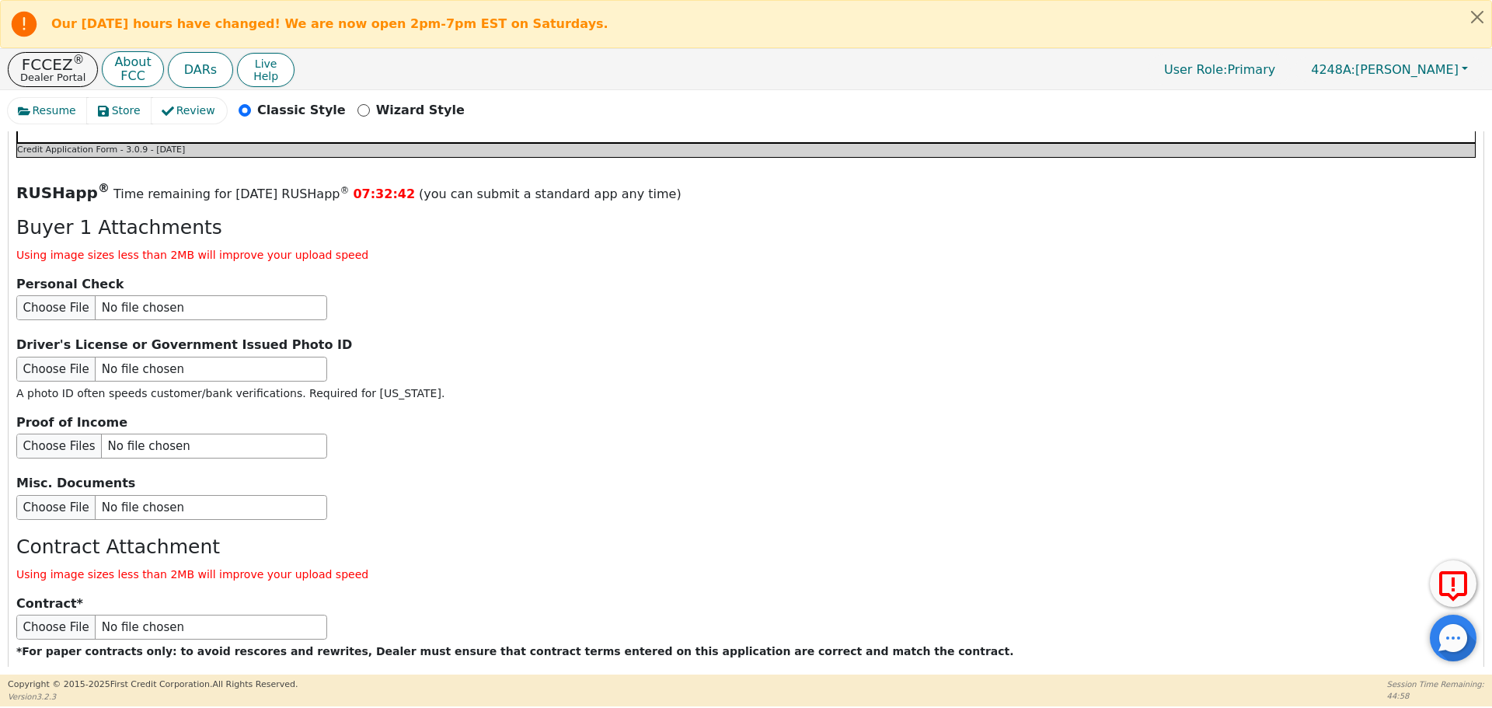
scroll to position [1814, 0]
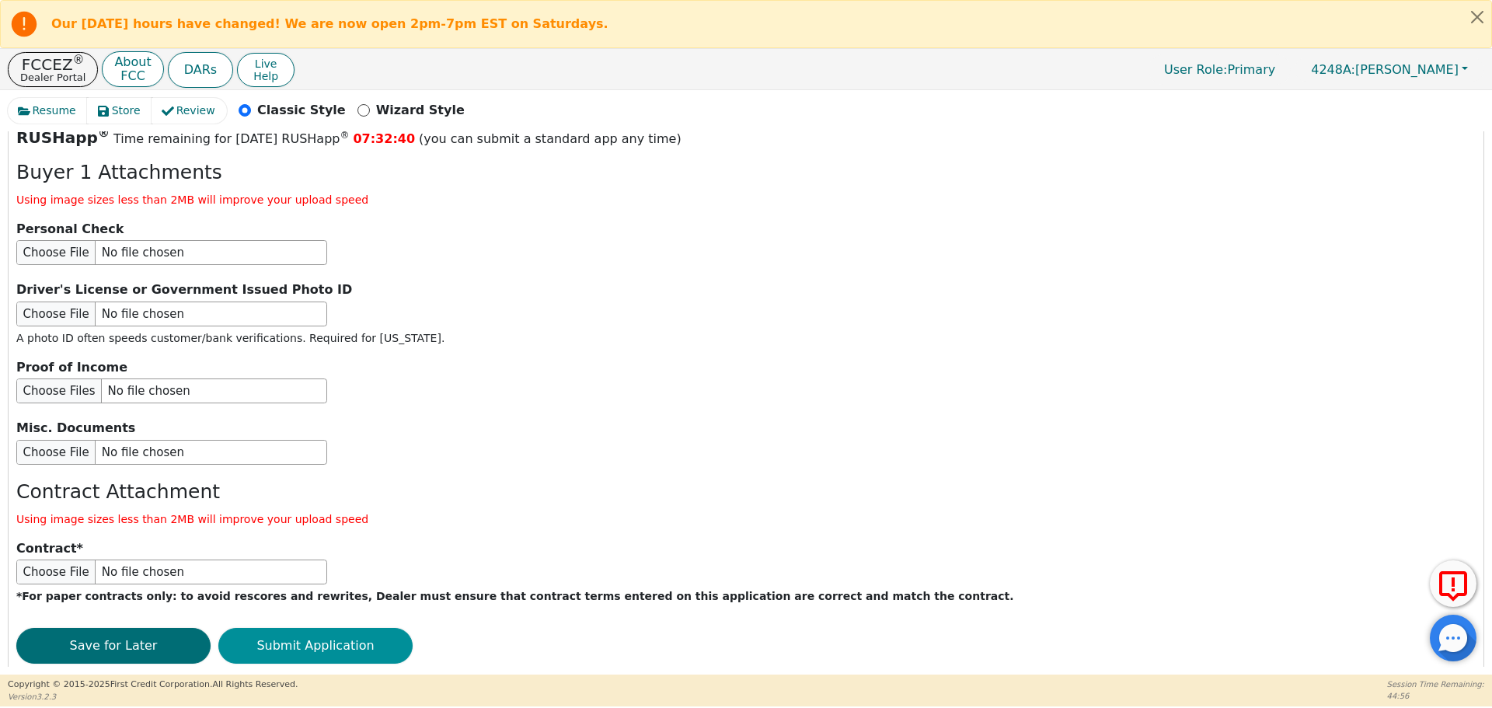
type input "[GEOGRAPHIC_DATA]"
click at [285, 628] on button "Submit Application" at bounding box center [315, 646] width 194 height 36
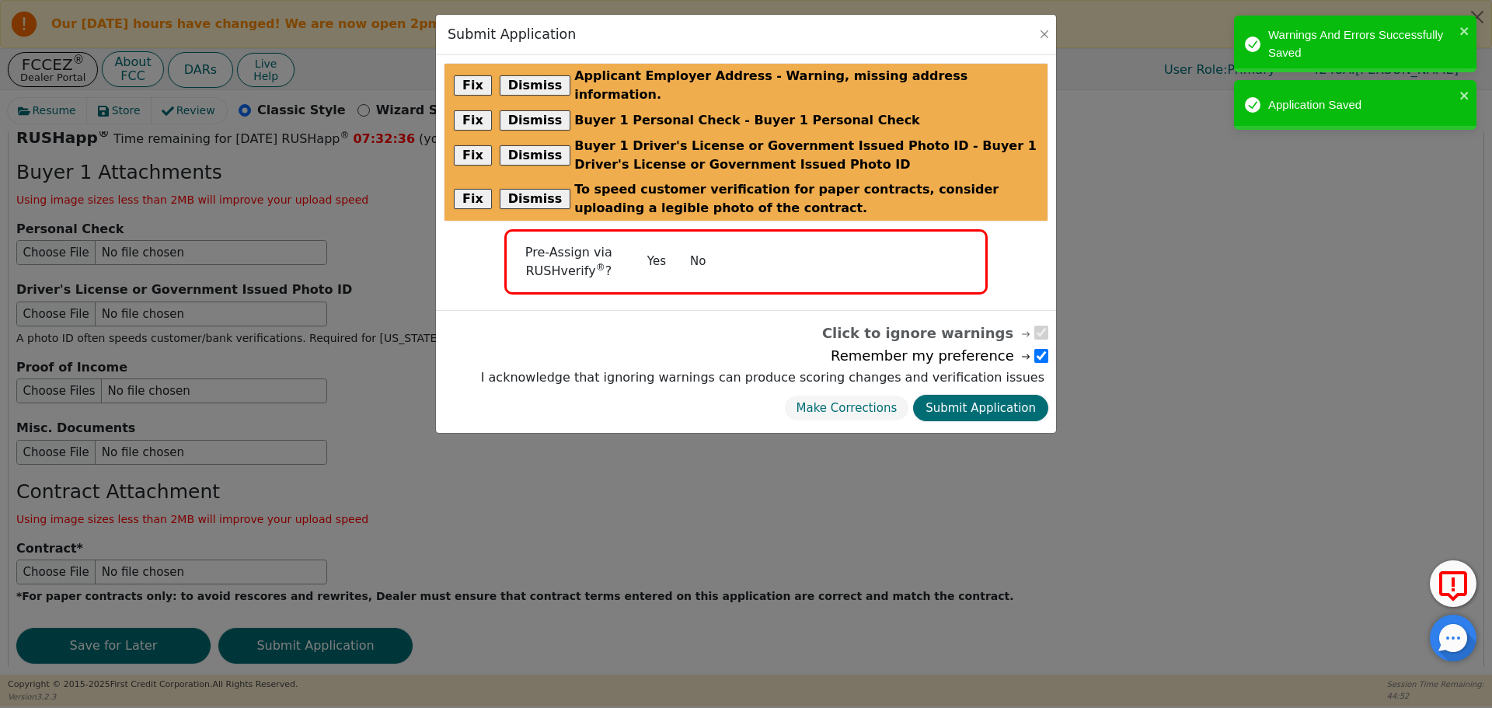
click at [690, 249] on button "No" at bounding box center [698, 261] width 40 height 27
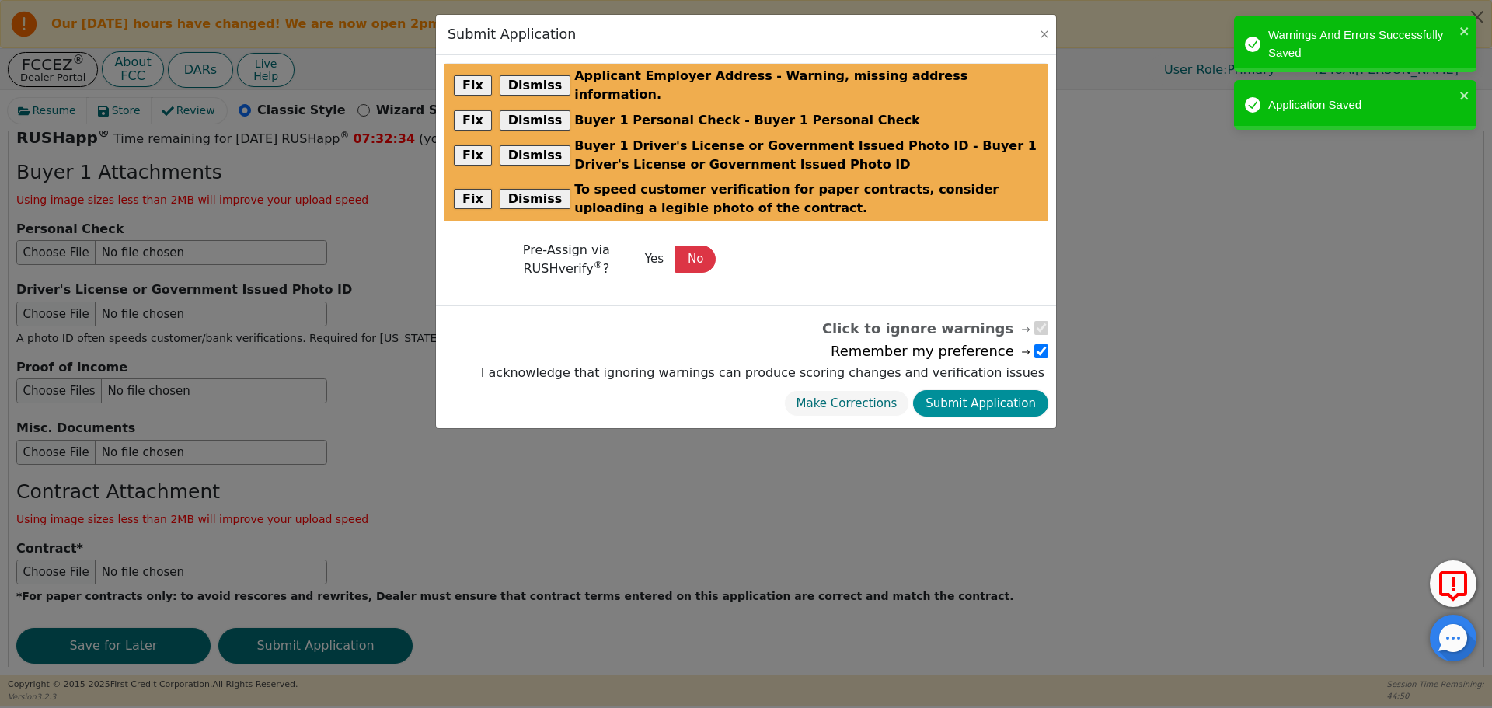
click at [994, 390] on button "Submit Application" at bounding box center [980, 403] width 135 height 27
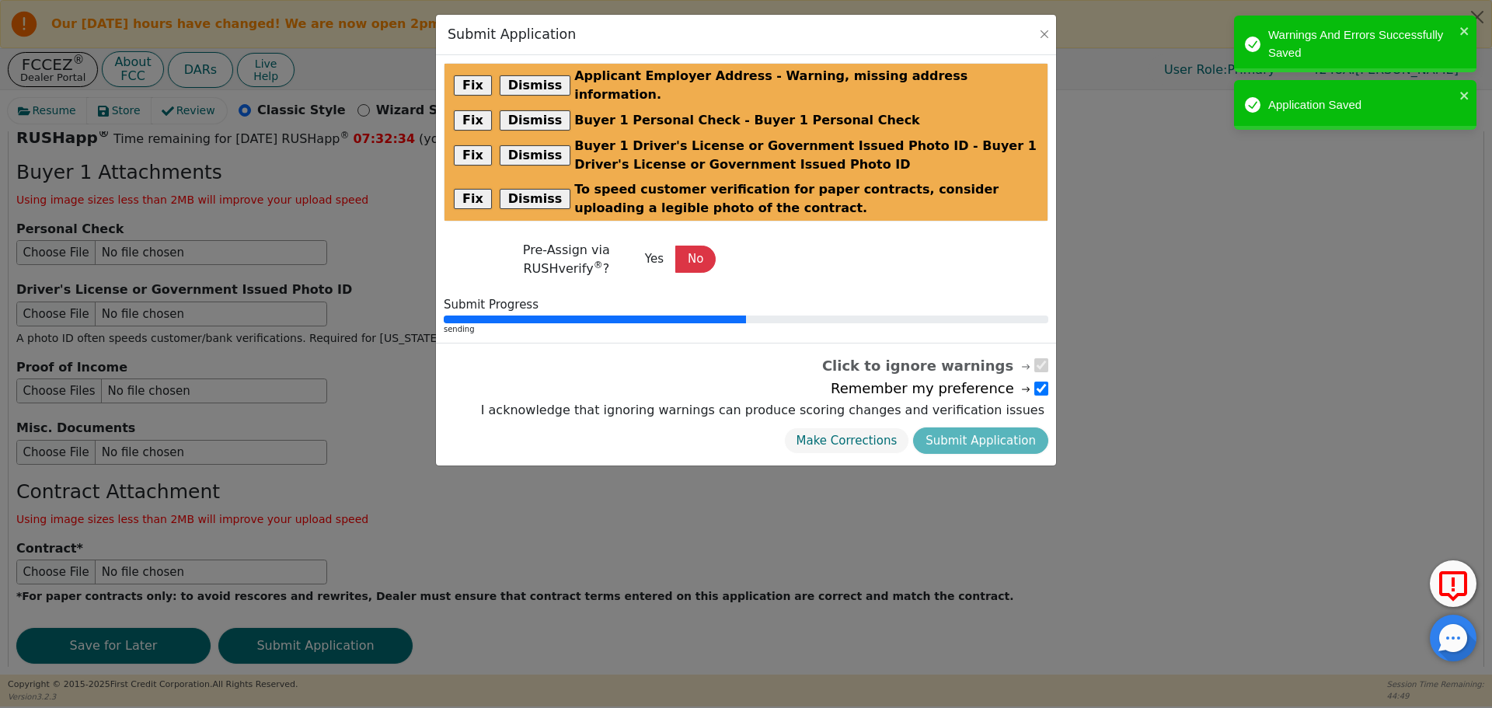
radio input "false"
